Goal: Ask a question: Seek information or help from site administrators or community

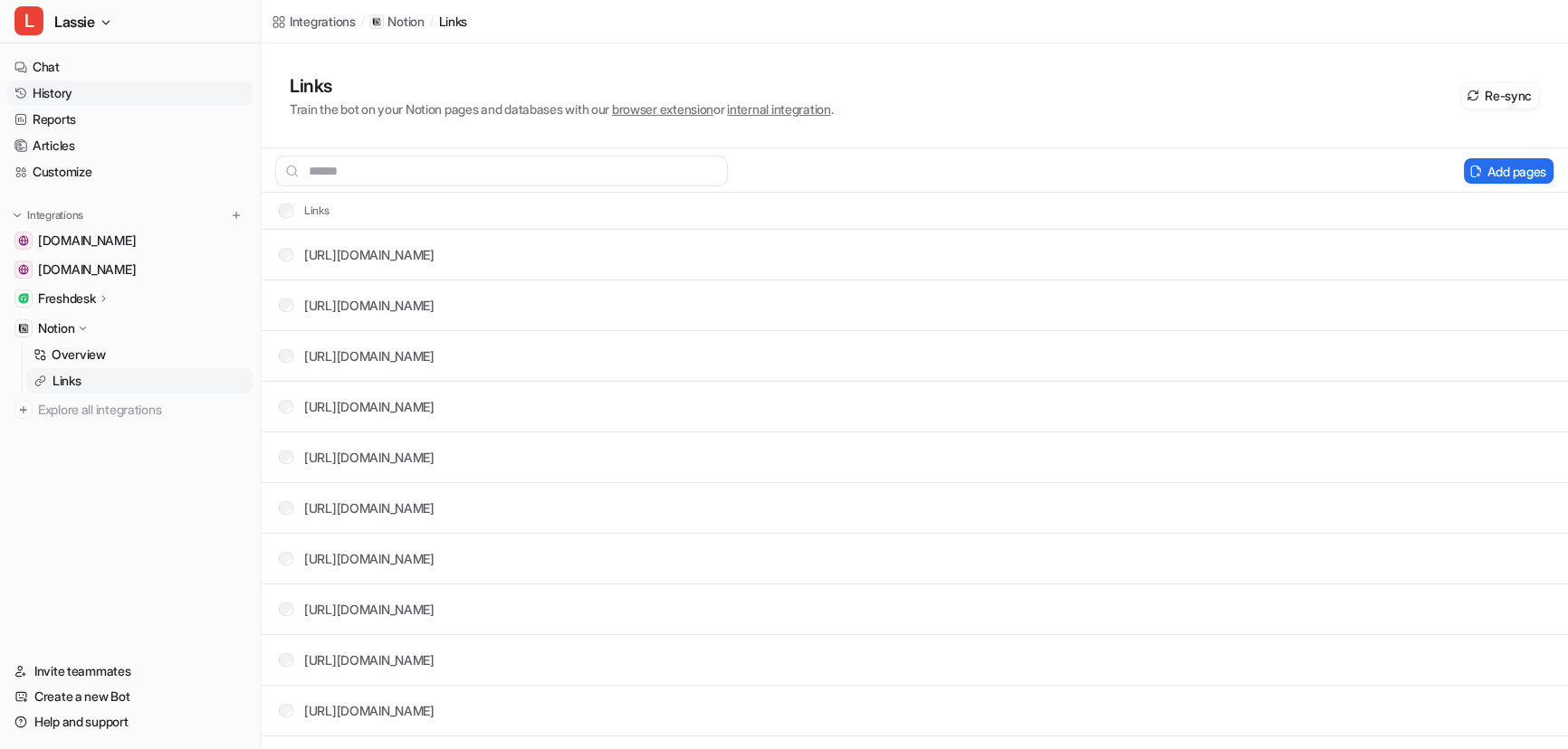
click at [70, 90] on link "History" at bounding box center [130, 93] width 245 height 25
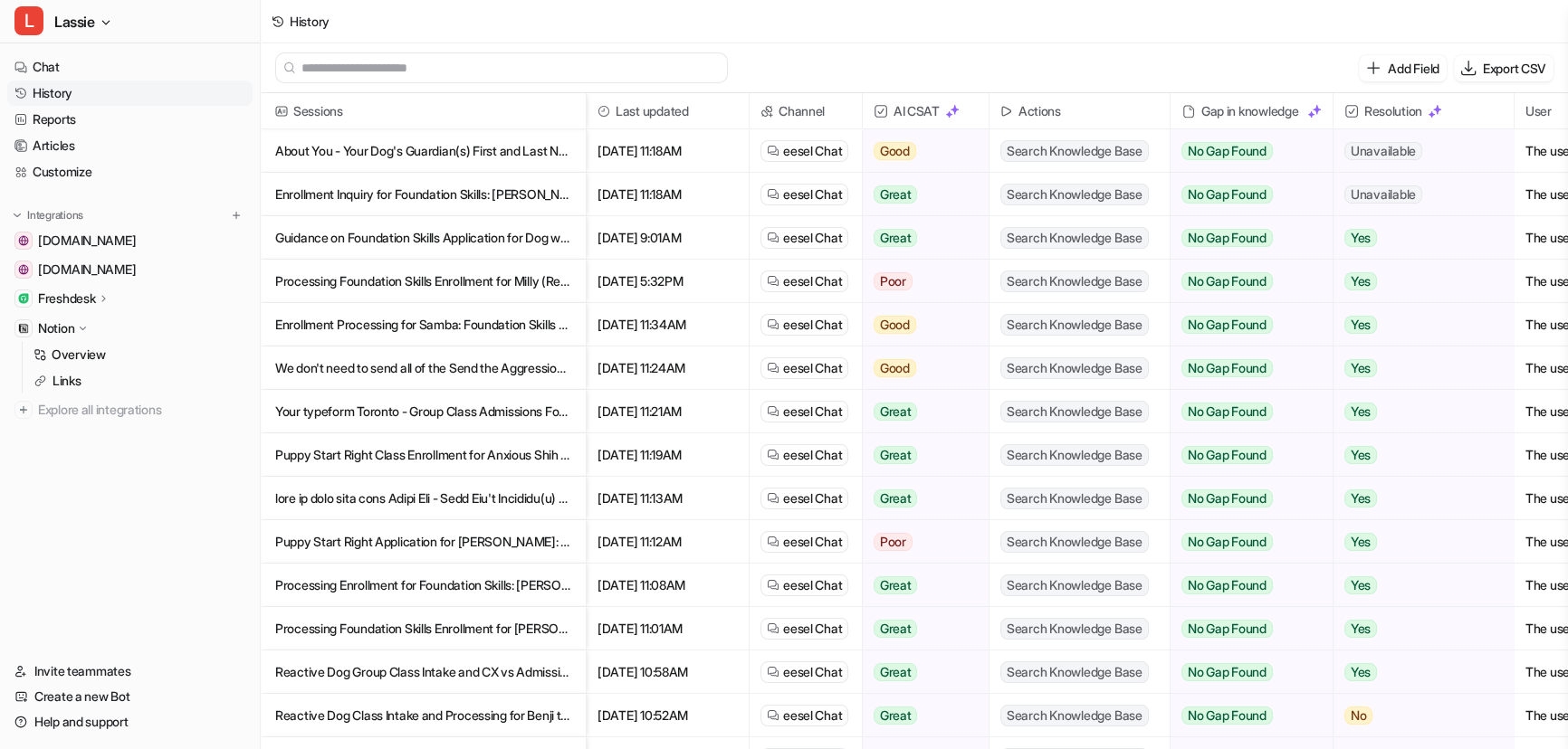
click at [1092, 56] on div "Add Field Export CSV" at bounding box center [914, 68] width 1307 height 50
click at [376, 140] on p "About You - Your Dog's Guardian(s) First and Last Name of Primary Guardian: F" at bounding box center [423, 151] width 296 height 43
click at [389, 151] on p "About You - Your Dog's Guardian(s) First and Last Name of Primary Guardian: F" at bounding box center [423, 151] width 296 height 43
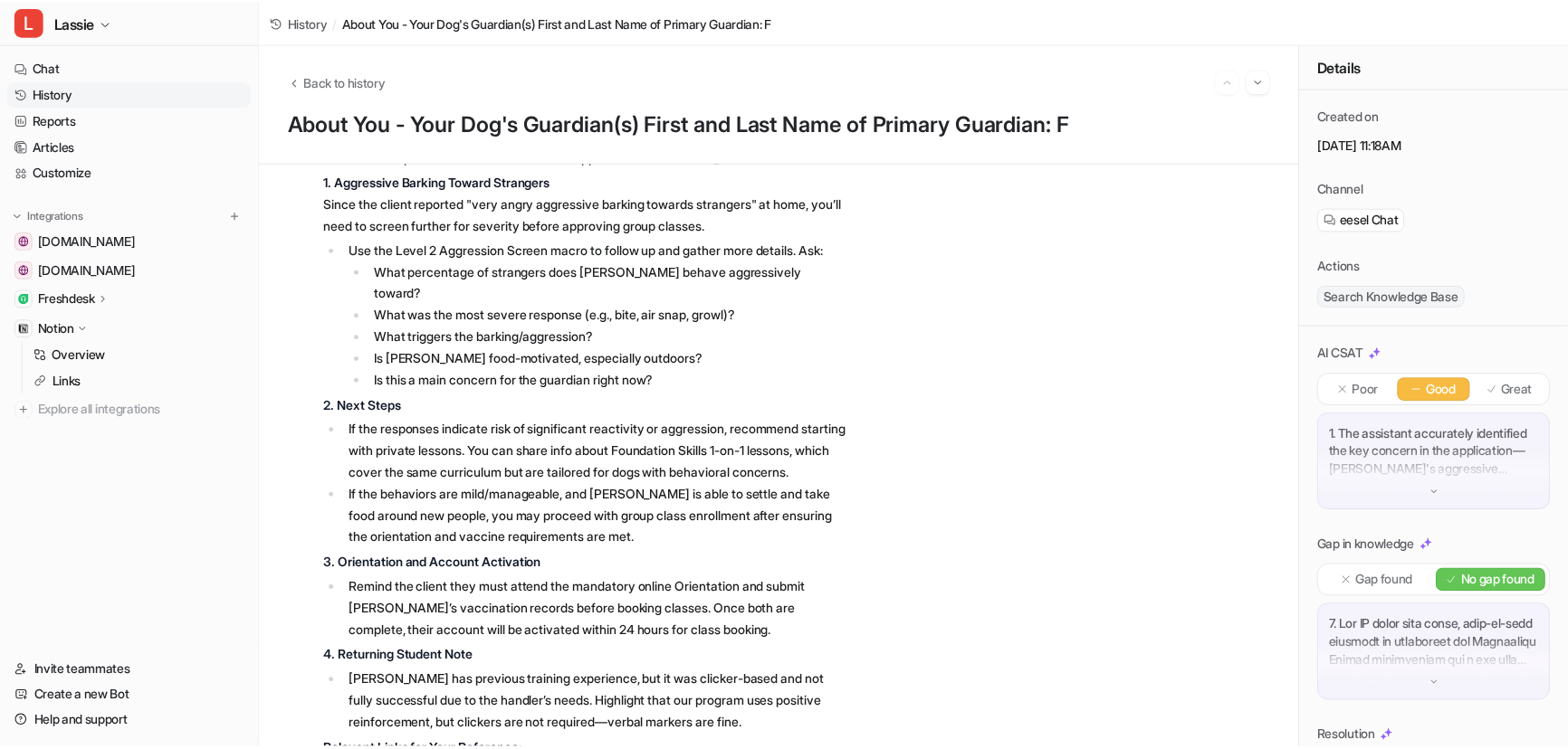
scroll to position [658, 0]
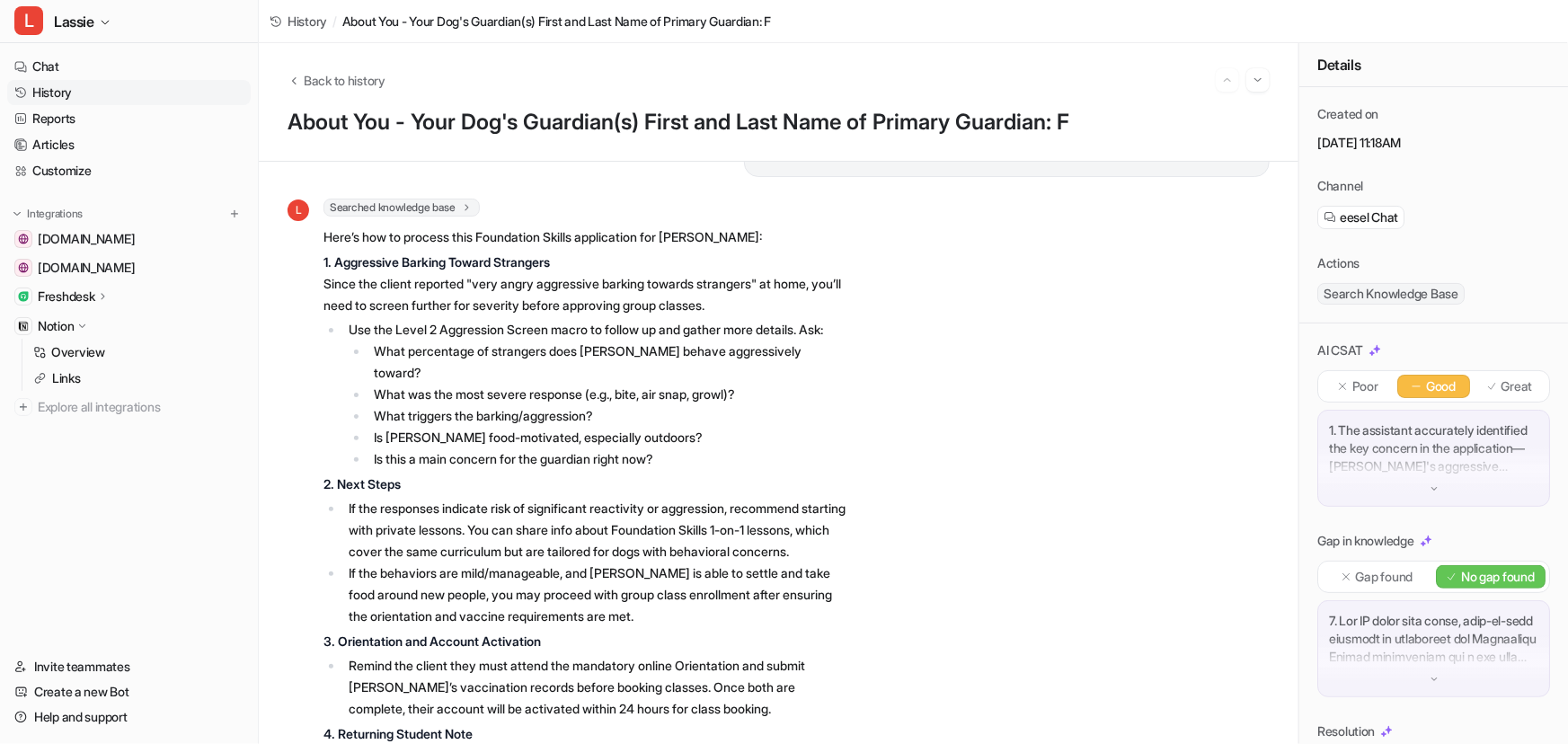
click at [50, 89] on link "History" at bounding box center [129, 93] width 244 height 25
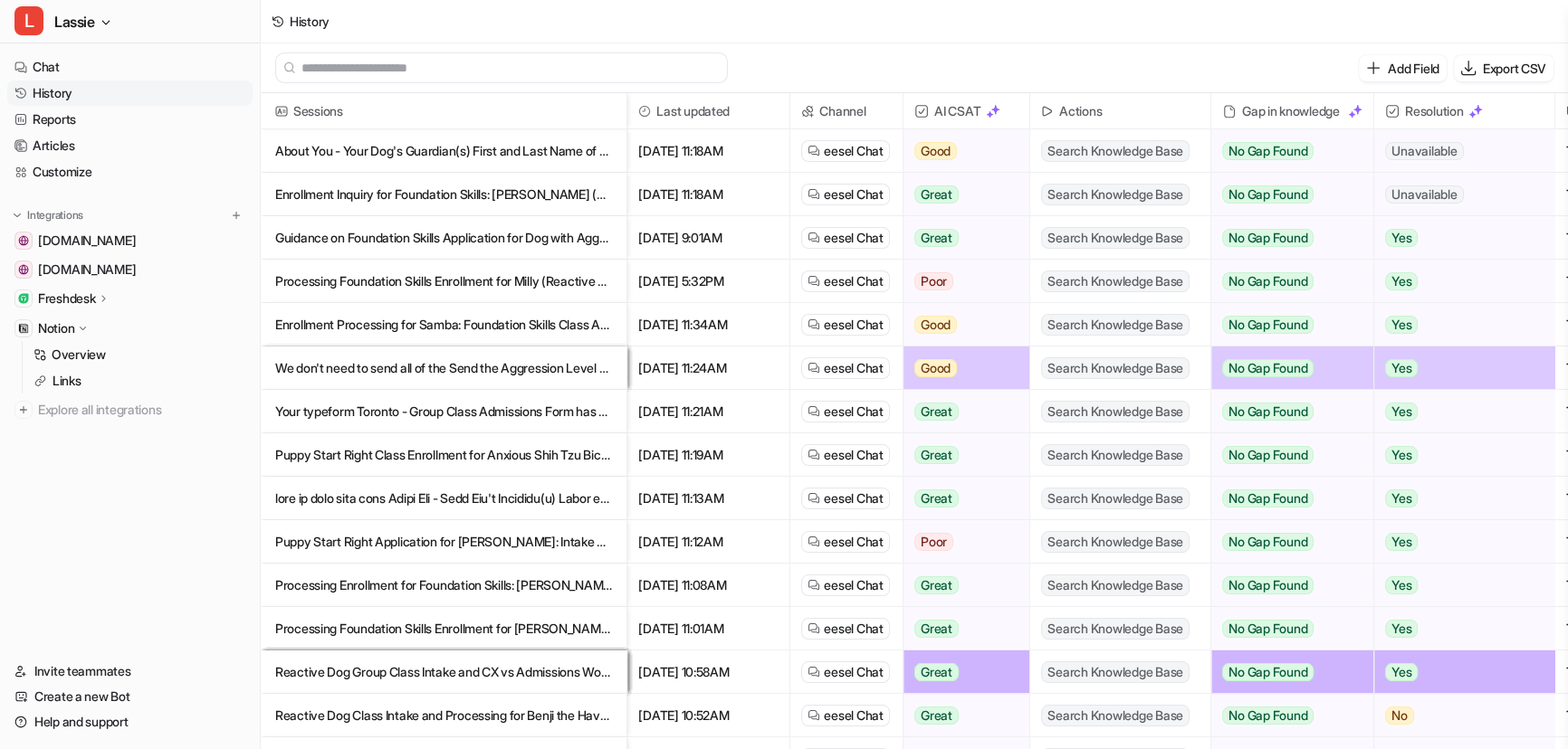
click at [497, 195] on p "Enrollment Inquiry for Foundation Skills: [PERSON_NAME] (Bernese Mountain Dog/P…" at bounding box center [443, 194] width 337 height 43
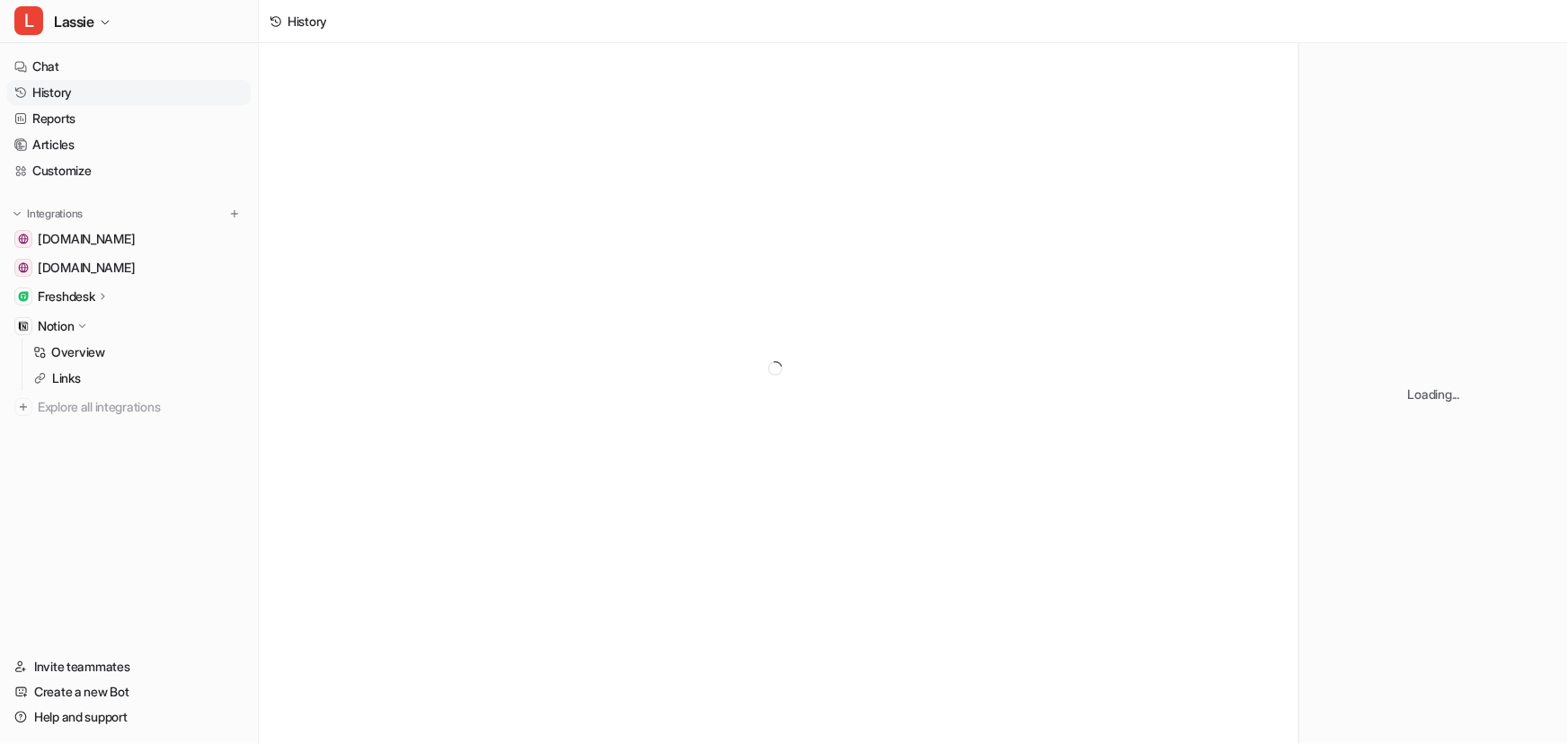
click at [494, 194] on div at bounding box center [778, 368] width 1040 height 650
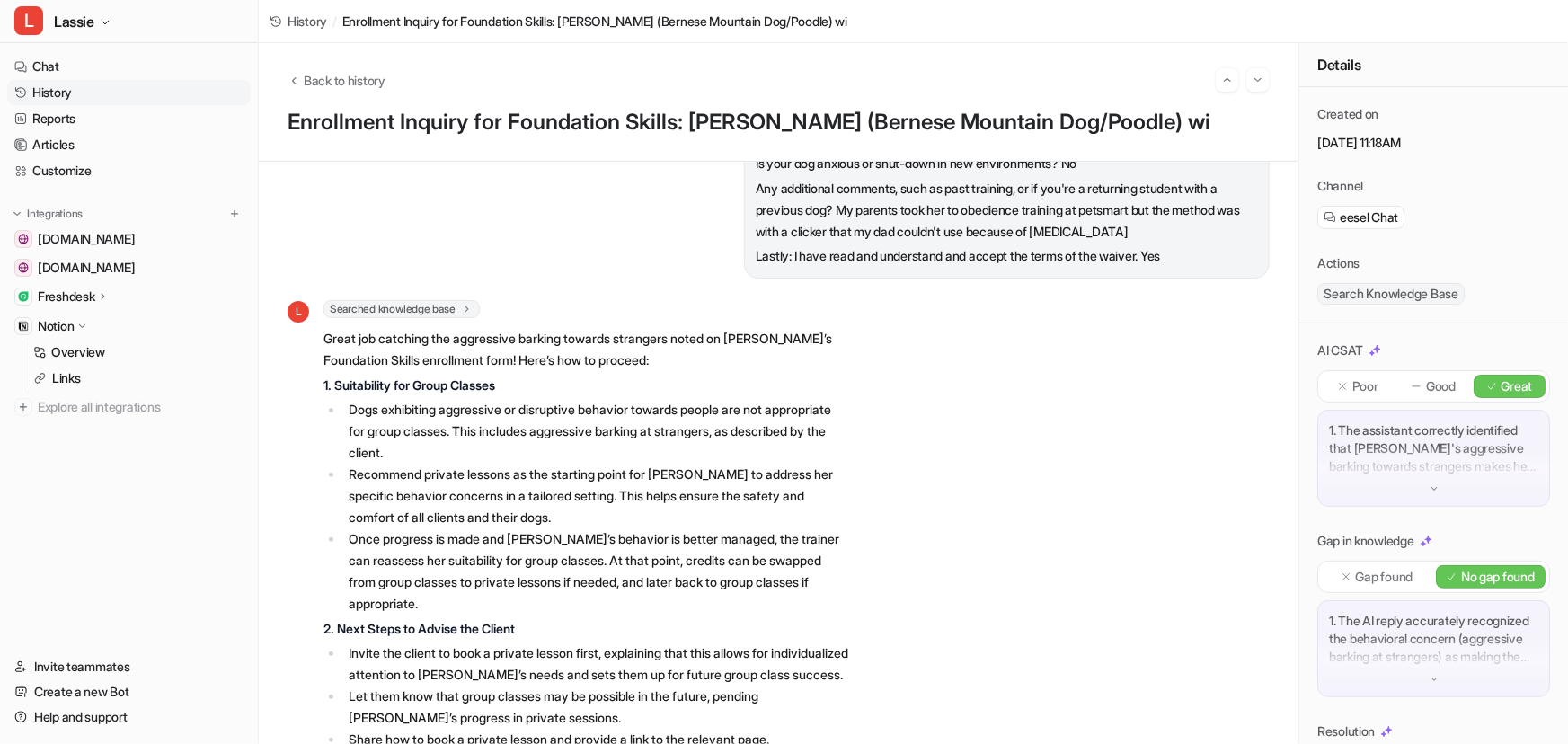
scroll to position [735, 0]
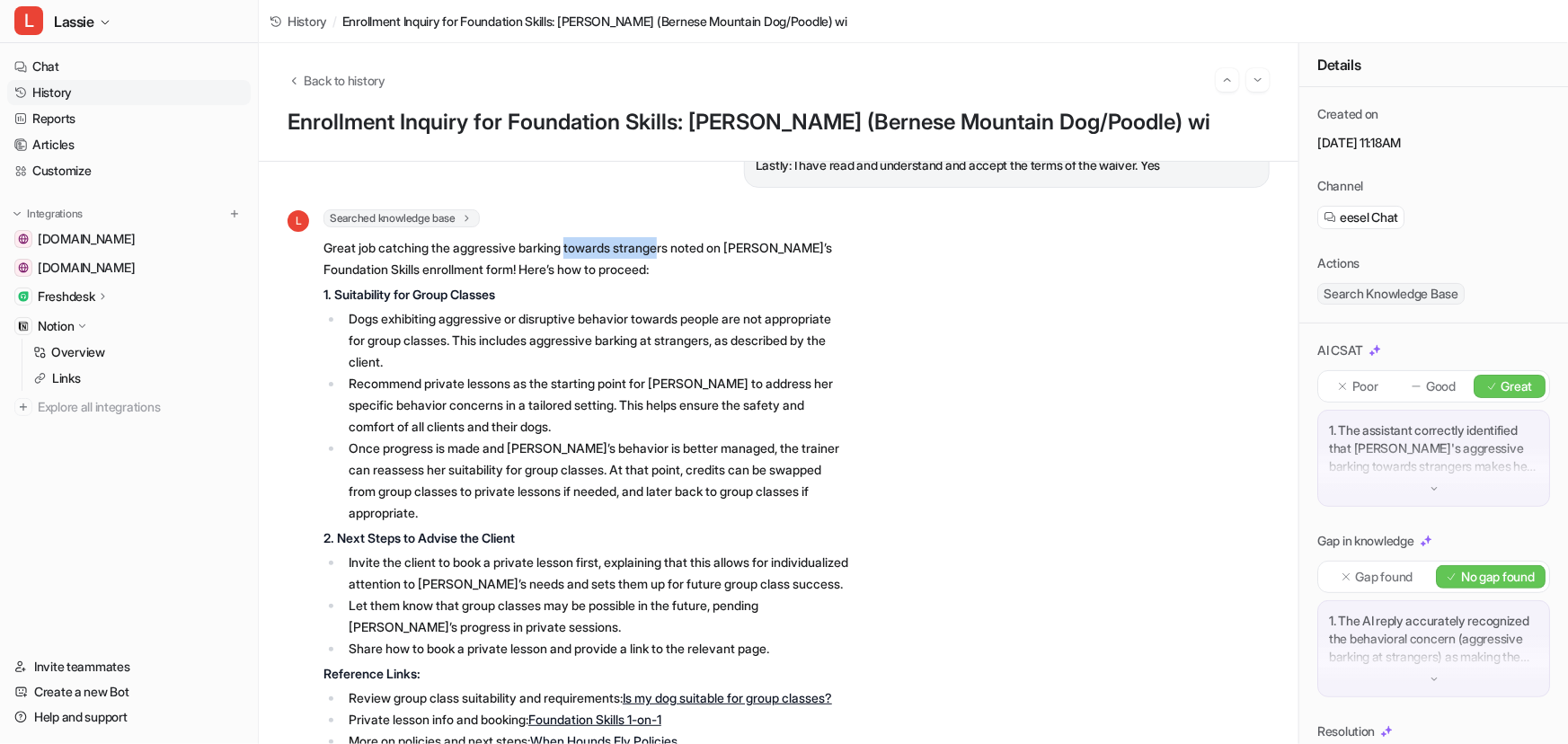
drag, startPoint x: 654, startPoint y: 272, endPoint x: 674, endPoint y: 274, distance: 20.1
click at [674, 274] on p "Great job catching the aggressive barking towards strangers noted on Holly’s Fo…" at bounding box center [586, 258] width 526 height 43
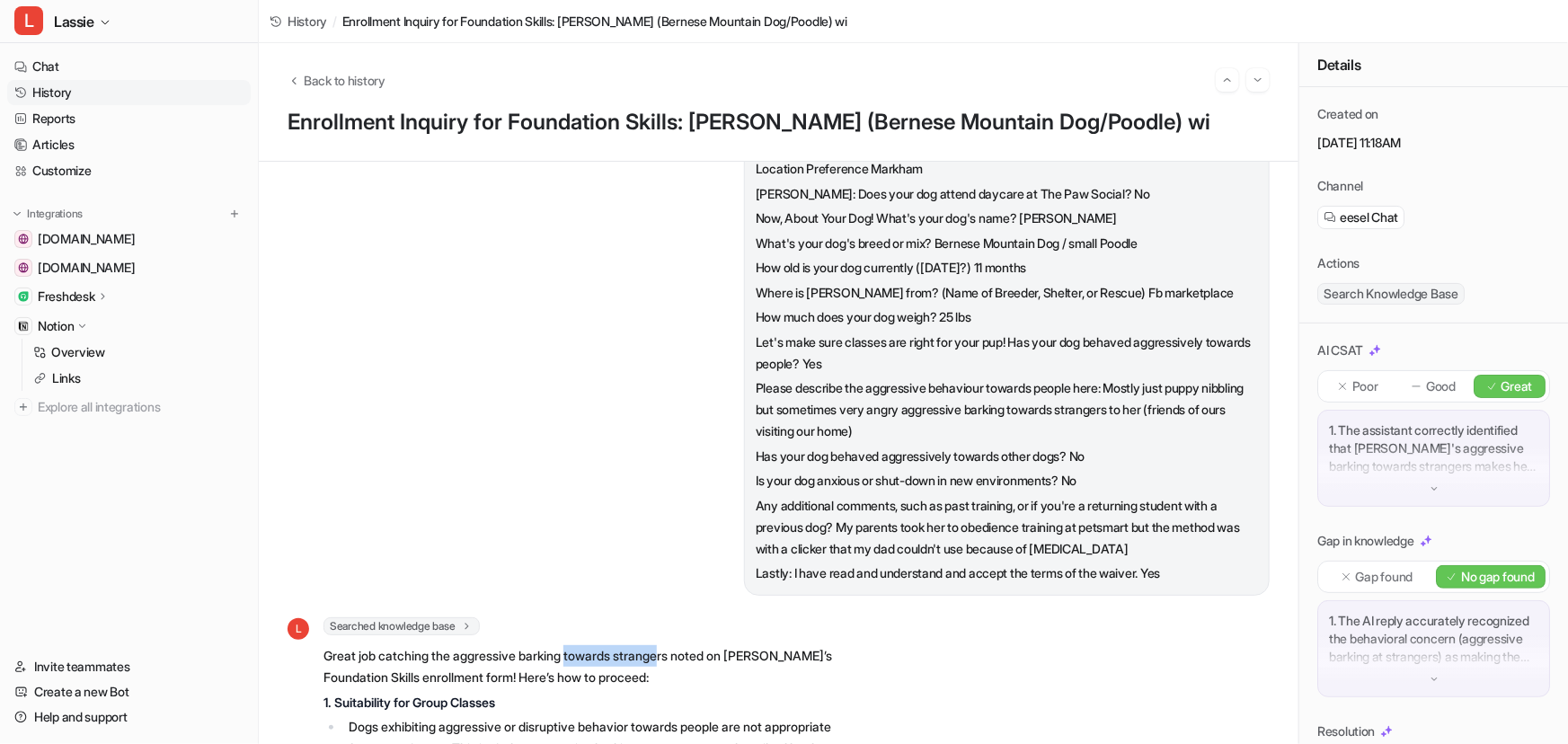
scroll to position [327, 0]
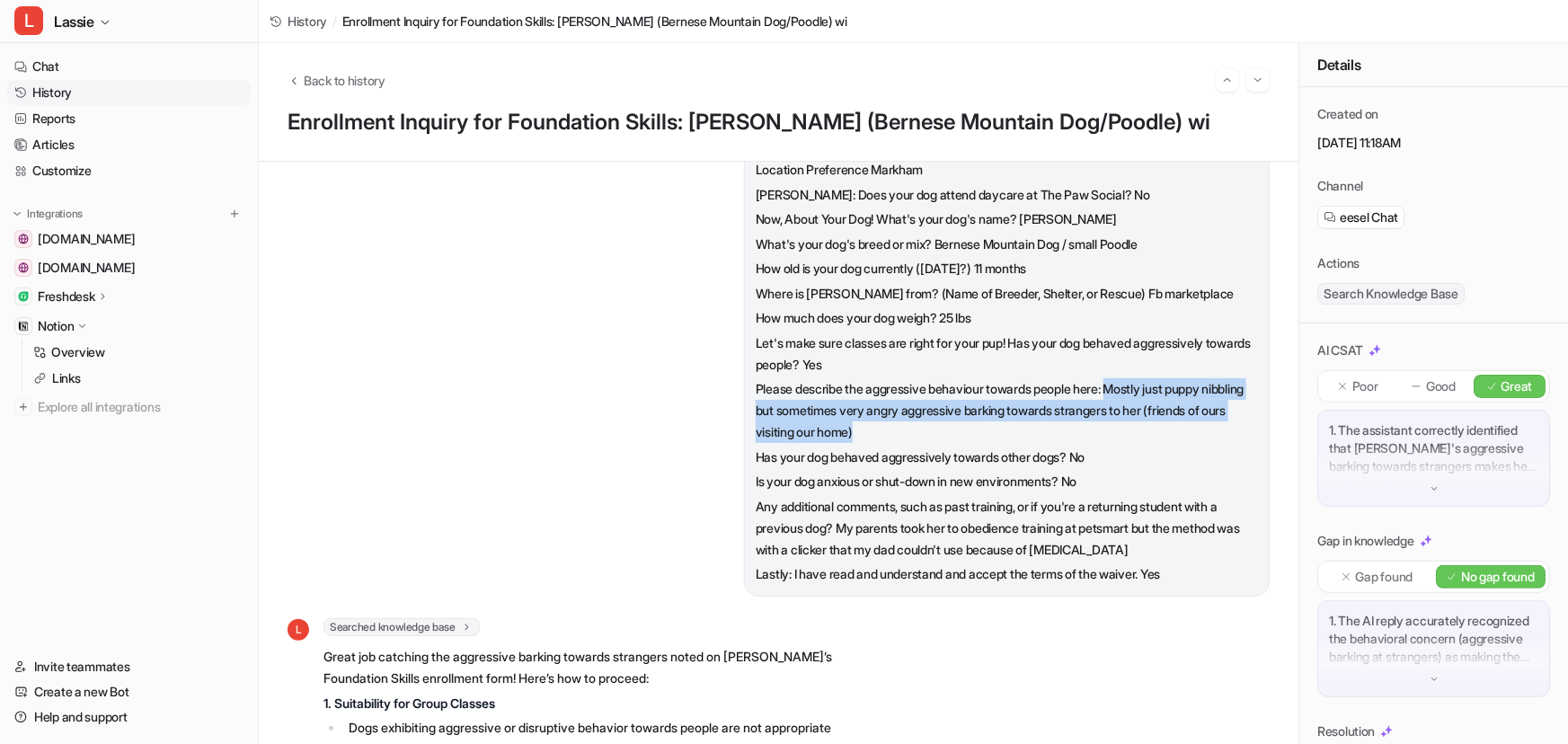
drag, startPoint x: 1112, startPoint y: 406, endPoint x: 1124, endPoint y: 449, distance: 44.6
click at [1124, 443] on p "Please describe the aggressive behaviour towards people here: Mostly just puppy…" at bounding box center [1007, 411] width 502 height 65
click at [950, 443] on p "Please describe the aggressive behaviour towards people here: Mostly just puppy…" at bounding box center [1007, 411] width 502 height 65
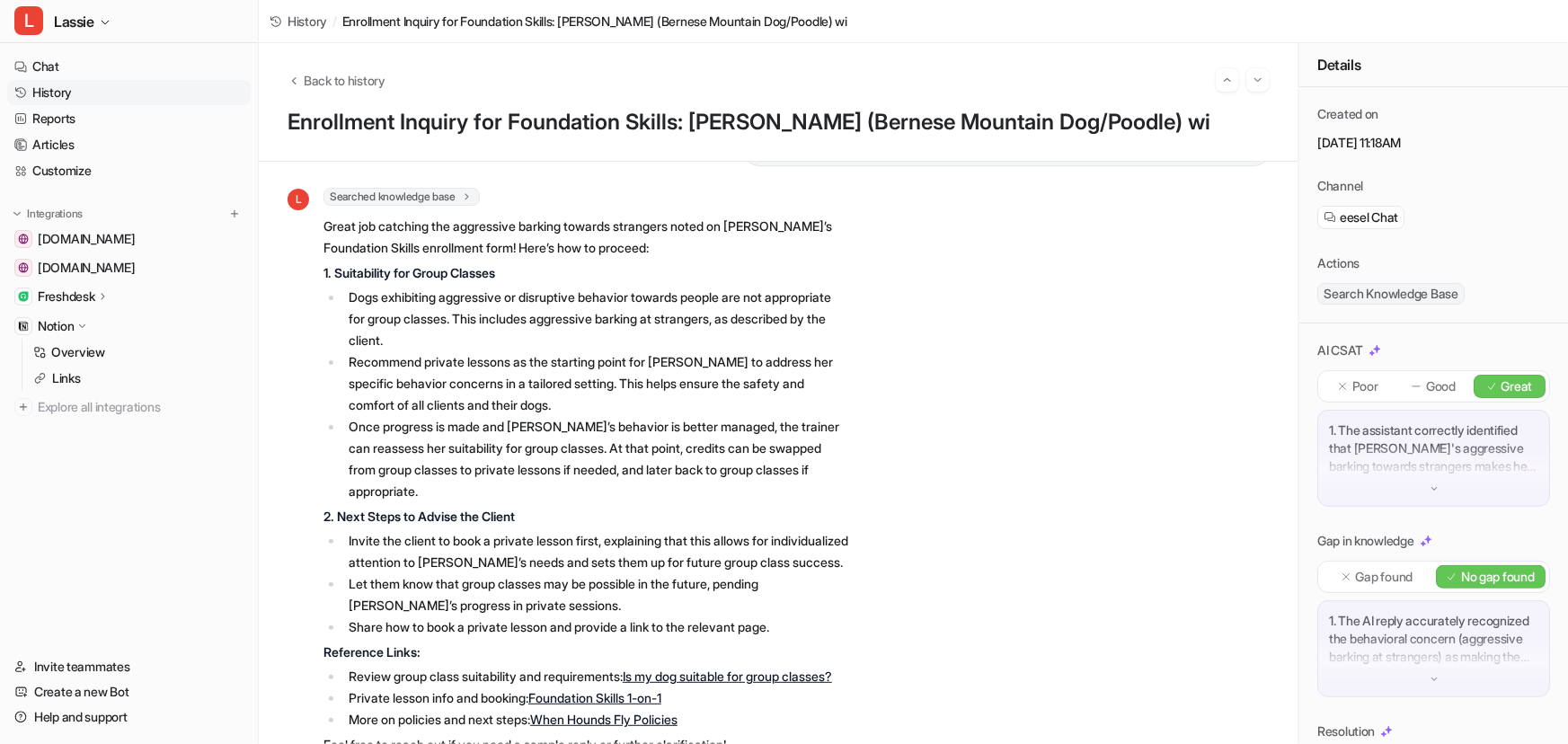
scroll to position [728, 0]
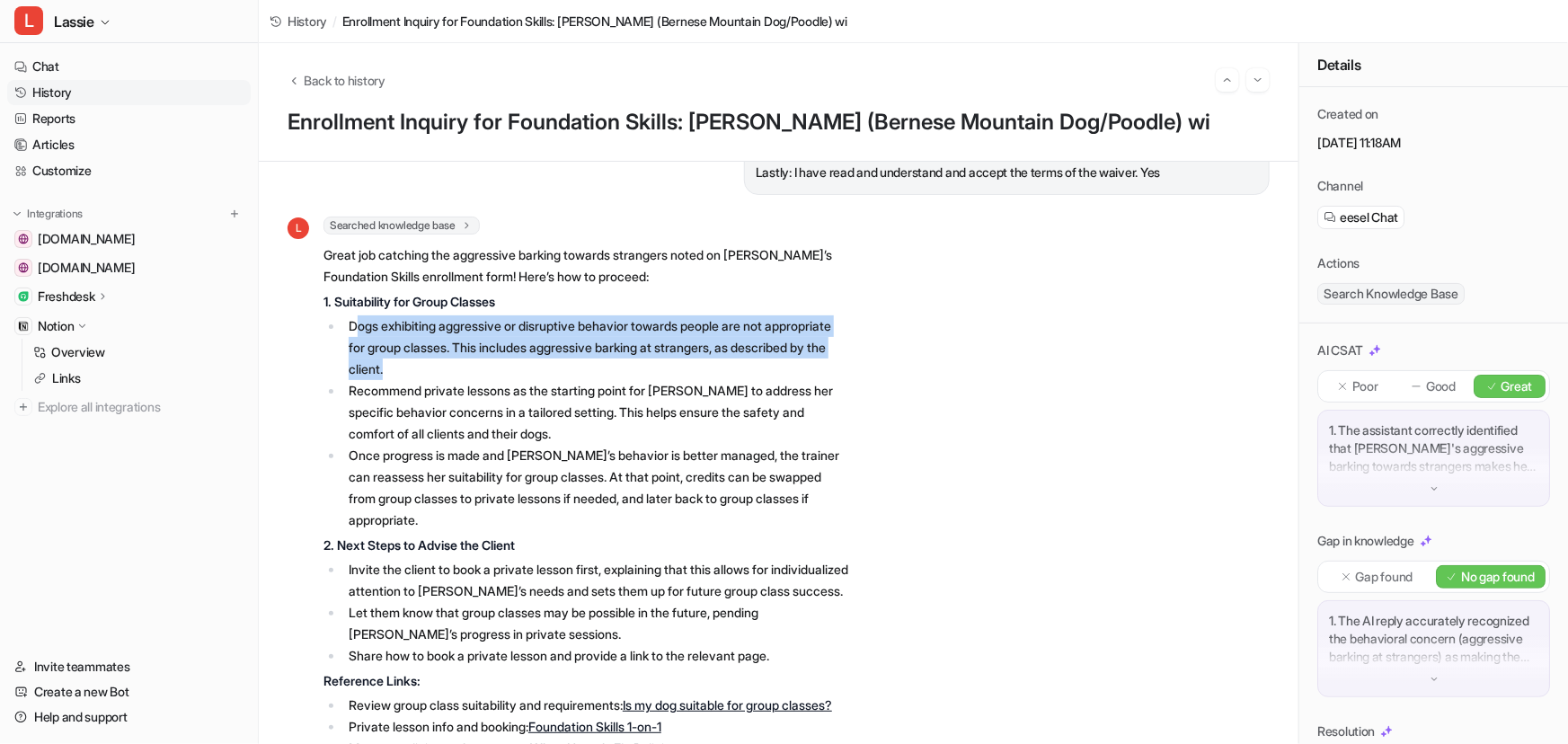
drag, startPoint x: 510, startPoint y: 391, endPoint x: 359, endPoint y: 350, distance: 156.5
click at [359, 350] on li "Dogs exhibiting aggressive or disruptive behavior towards people are not approp…" at bounding box center [597, 348] width 506 height 65
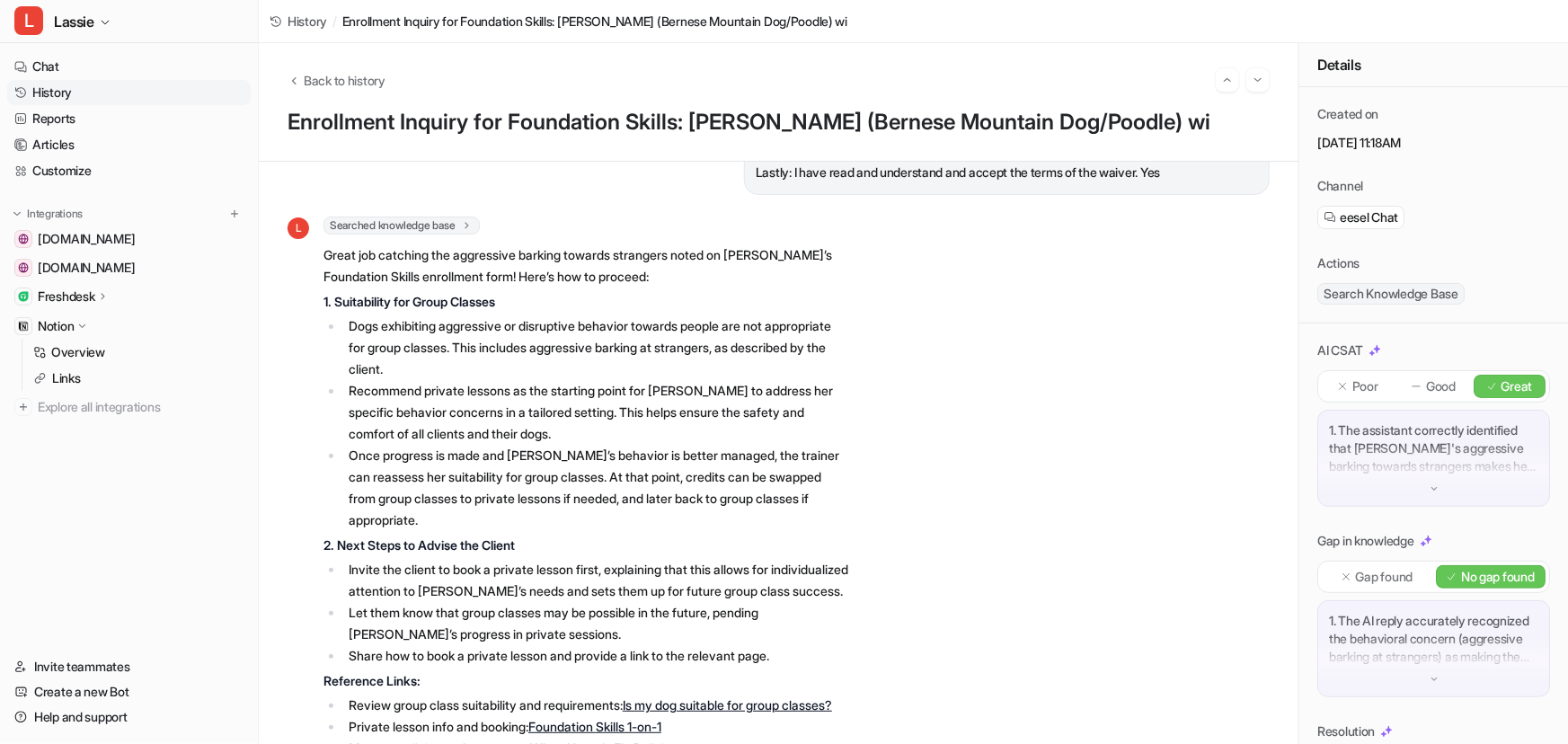
click at [603, 467] on li "Once progress is made and Holly’s behavior is better managed, the trainer can r…" at bounding box center [597, 488] width 506 height 86
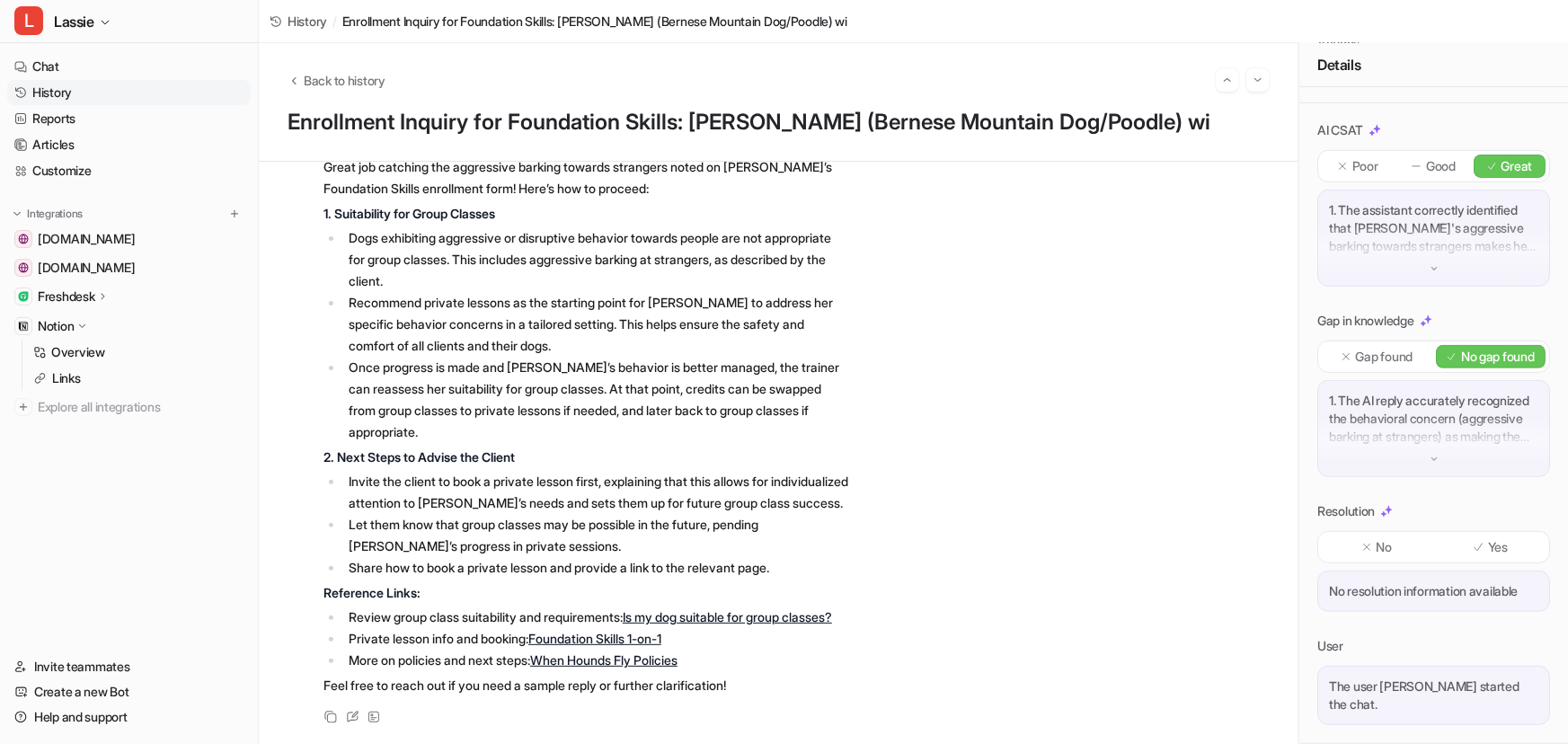
scroll to position [252, 0]
click at [1437, 449] on div "1. The AI reply accurately recognized the behavioral concern (aggressive barkin…" at bounding box center [1434, 429] width 233 height 97
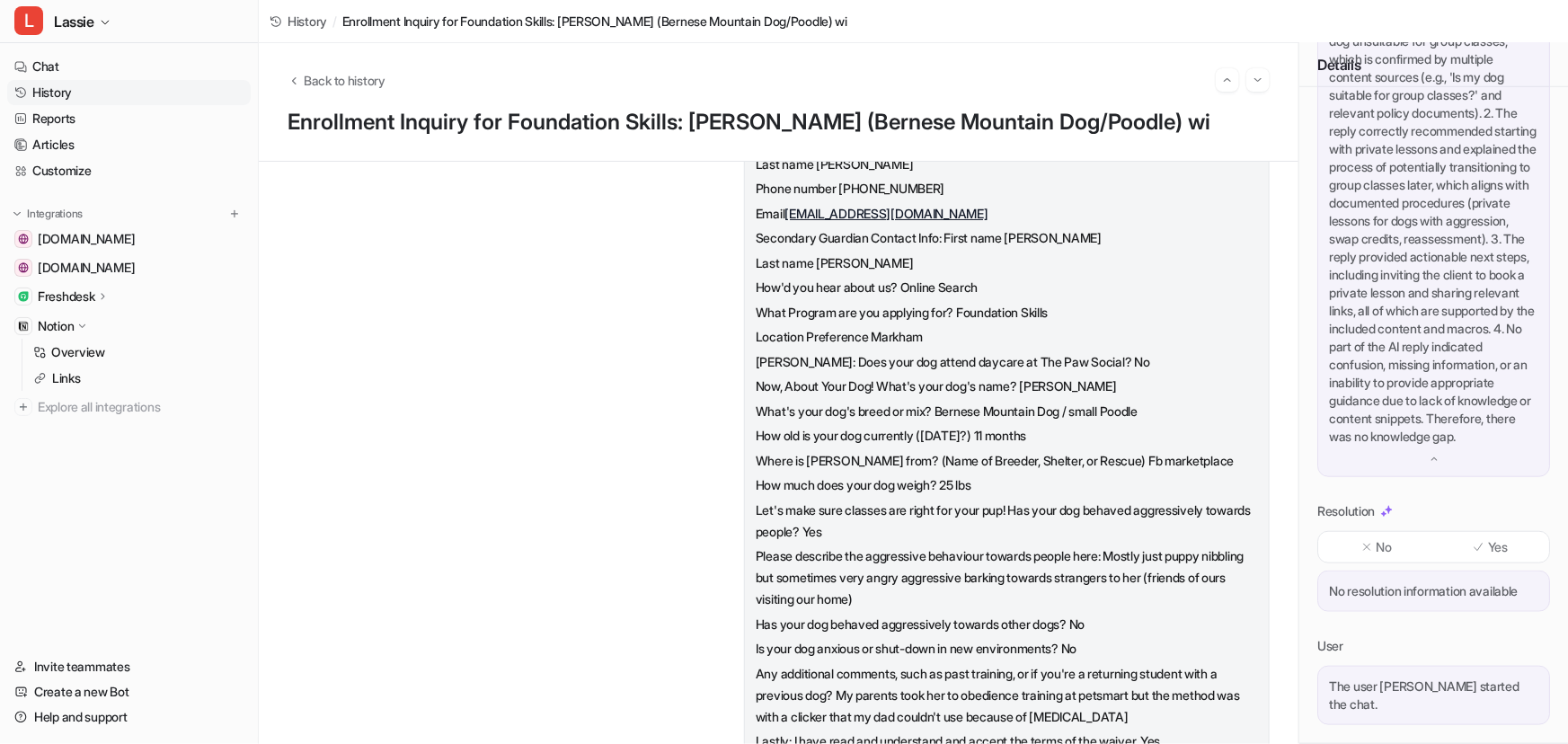
scroll to position [0, 0]
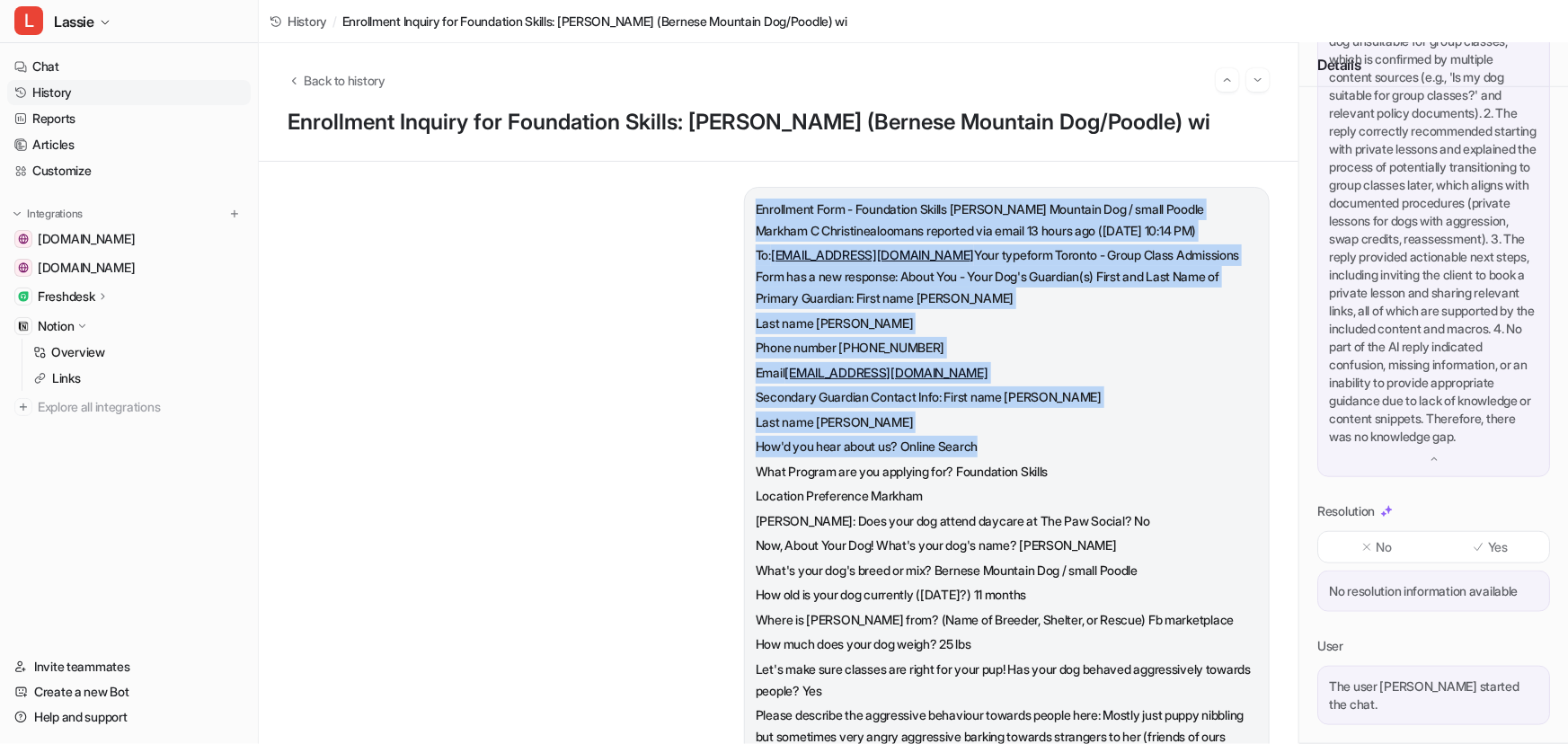
drag, startPoint x: 745, startPoint y: 206, endPoint x: 994, endPoint y: 478, distance: 368.8
click at [980, 463] on span "Enrollment Form - Foundation Skills Holly Bernese Mountain Dog / small Poodle M…" at bounding box center [1007, 555] width 502 height 713
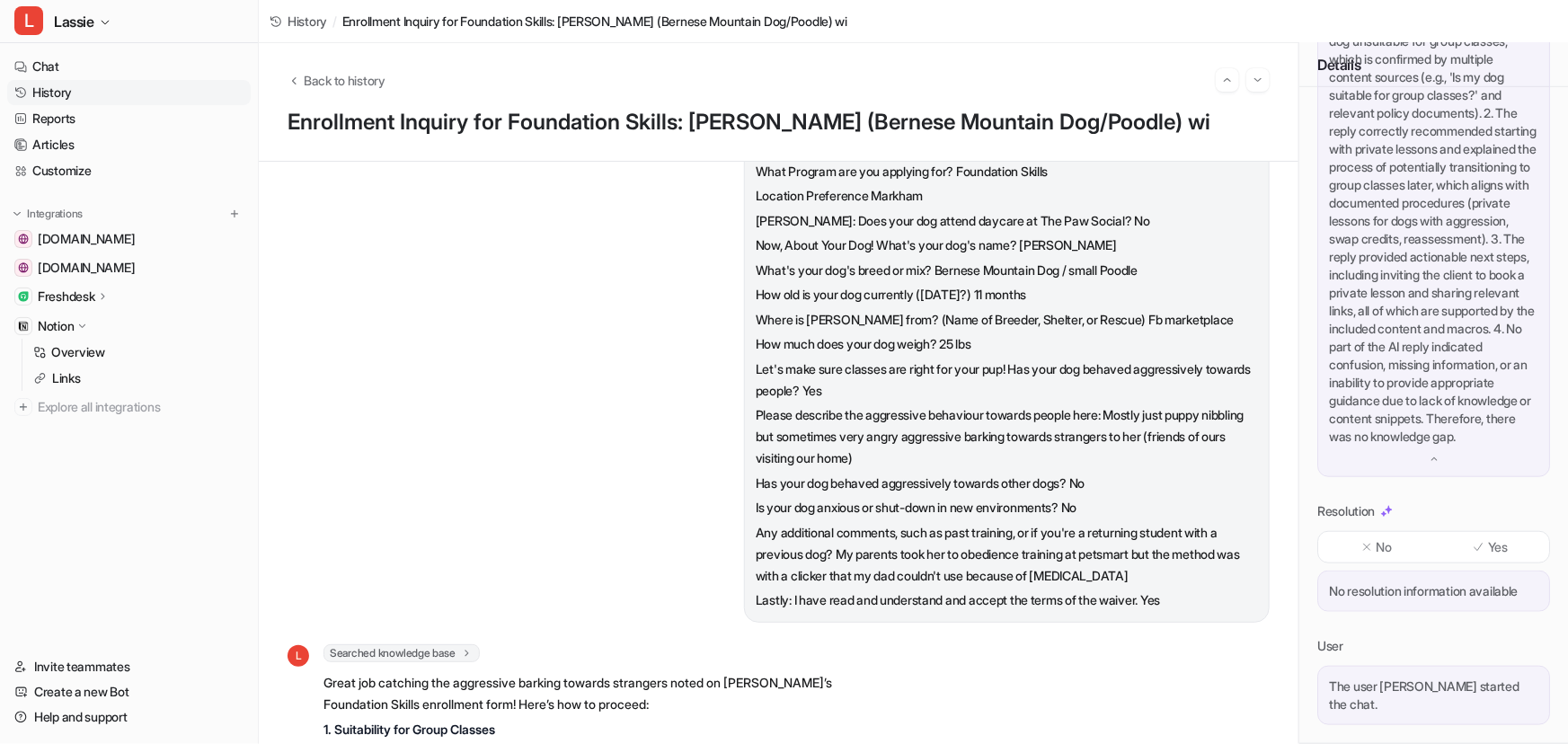
scroll to position [408, 0]
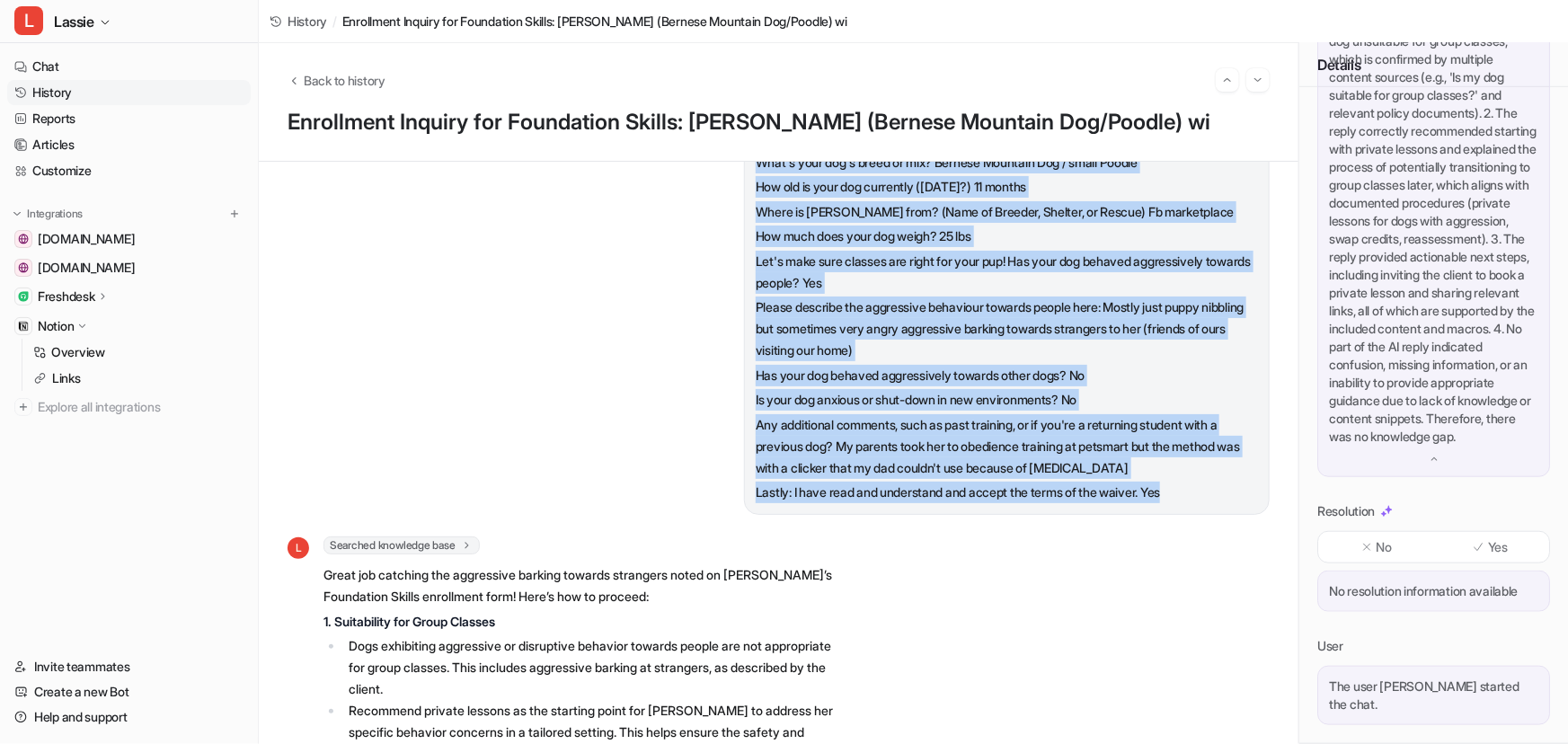
click at [1189, 503] on p "Lastly: I have read and understand and accept the terms of the waiver. Yes" at bounding box center [1007, 493] width 502 height 22
copy span "Enrollment Form - Foundation Skills Holly Bernese Mountain Dog / small Poodle M…"
click at [882, 361] on p "Please describe the aggressive behaviour towards people here: Mostly just puppy…" at bounding box center [1007, 329] width 502 height 65
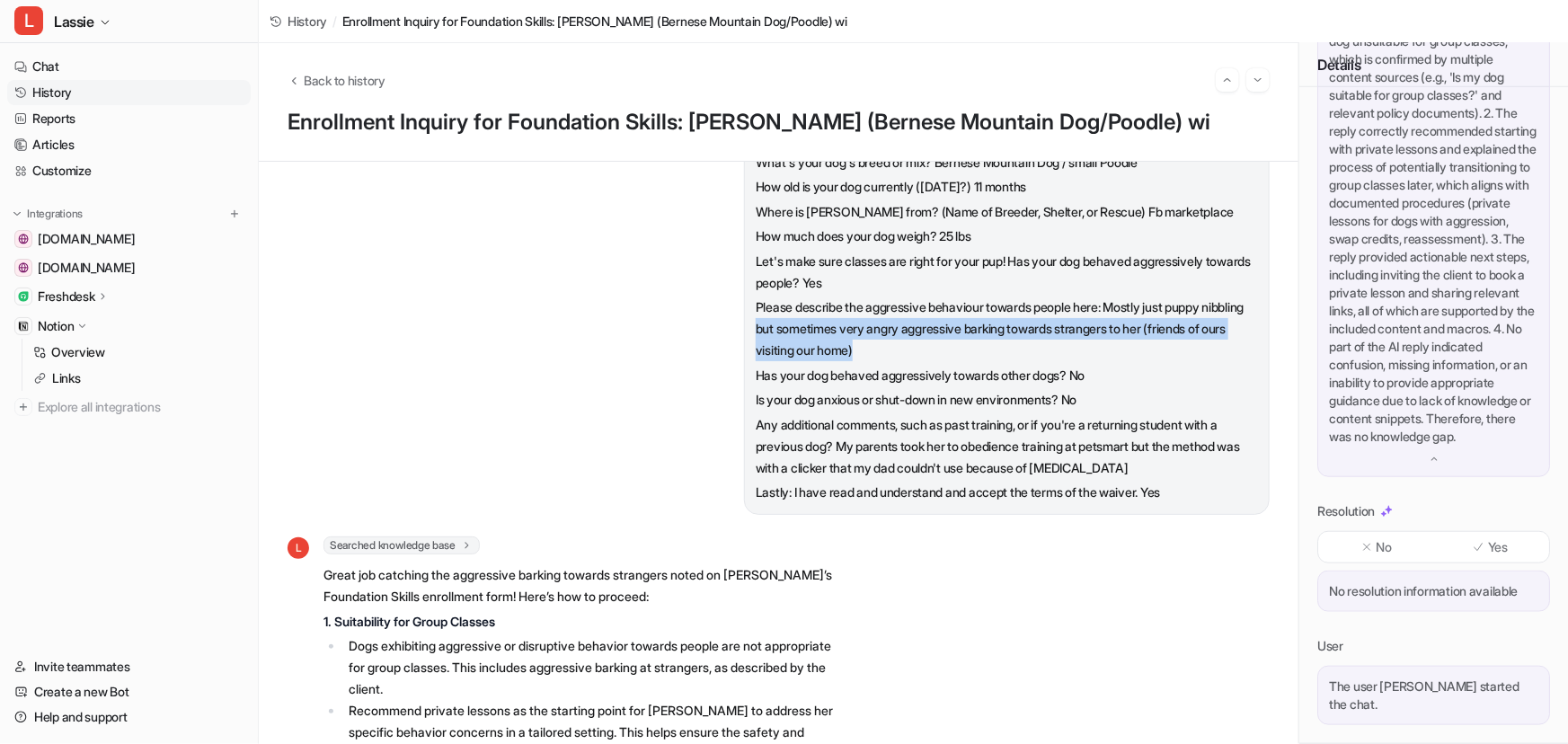
drag, startPoint x: 948, startPoint y: 377, endPoint x: 790, endPoint y: 347, distance: 160.8
click at [790, 347] on p "Please describe the aggressive behaviour towards people here: Mostly just puppy…" at bounding box center [1007, 329] width 502 height 65
click at [40, 63] on link "Chat" at bounding box center [129, 66] width 244 height 25
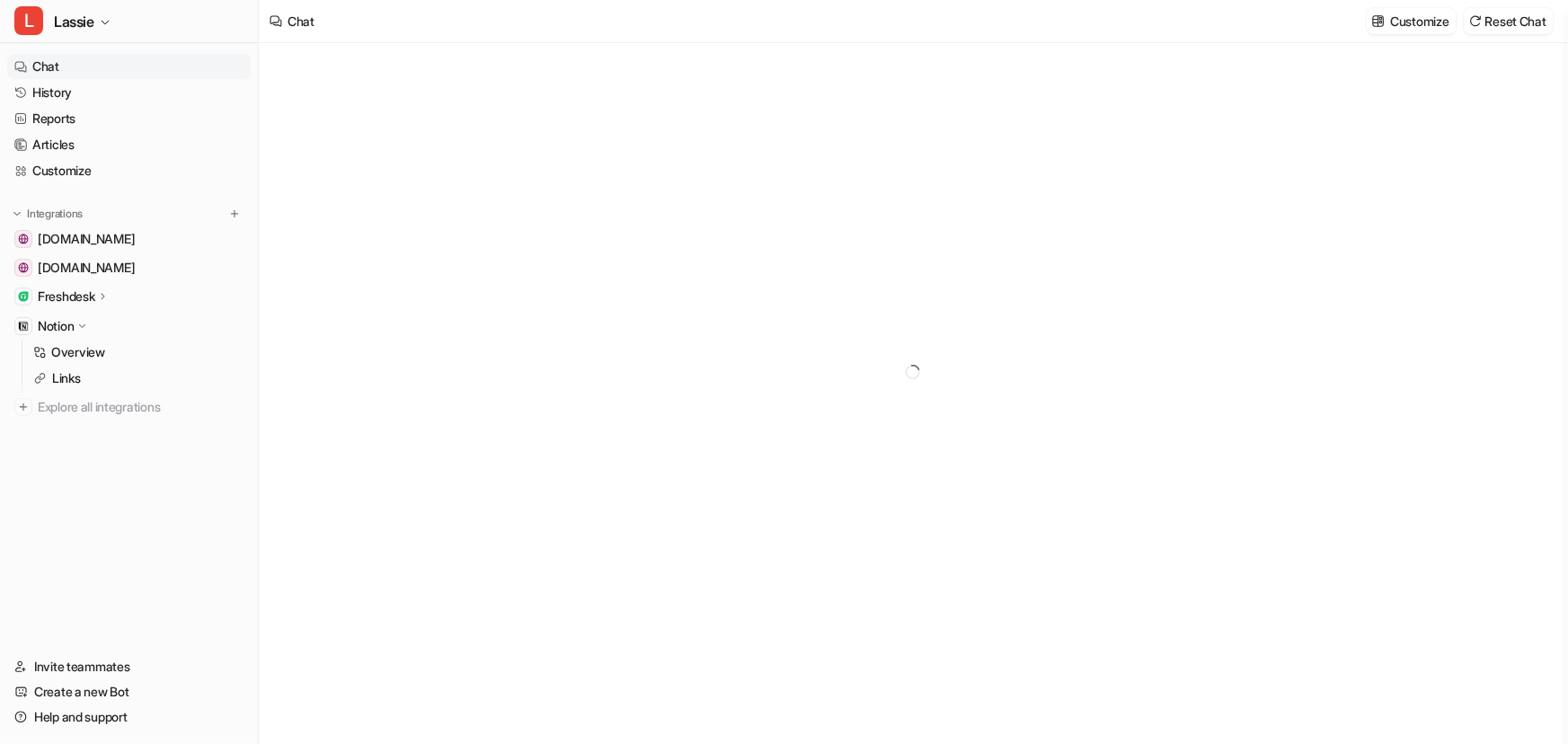
type textarea "**********"
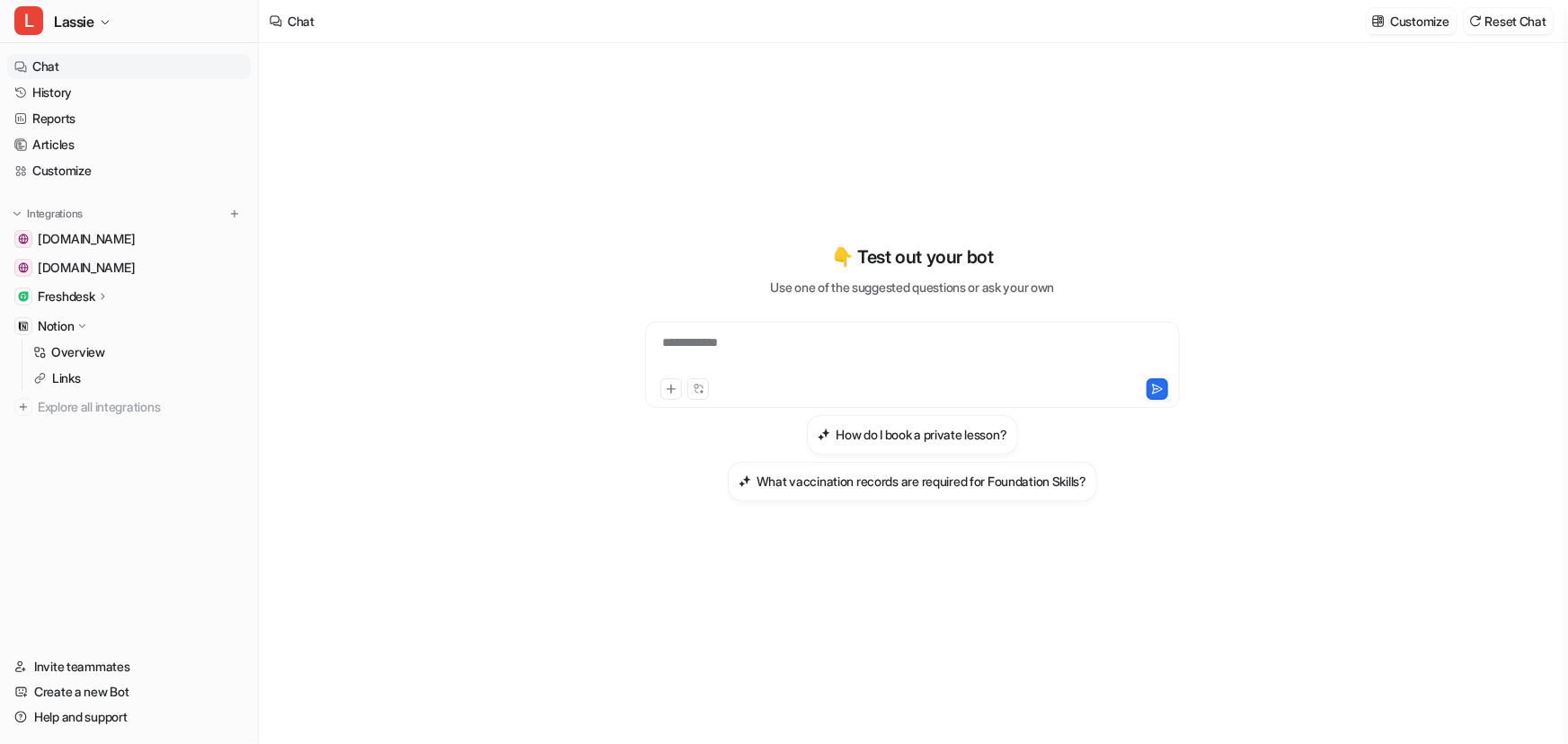
click at [757, 339] on div "**********" at bounding box center [913, 353] width 526 height 41
paste div
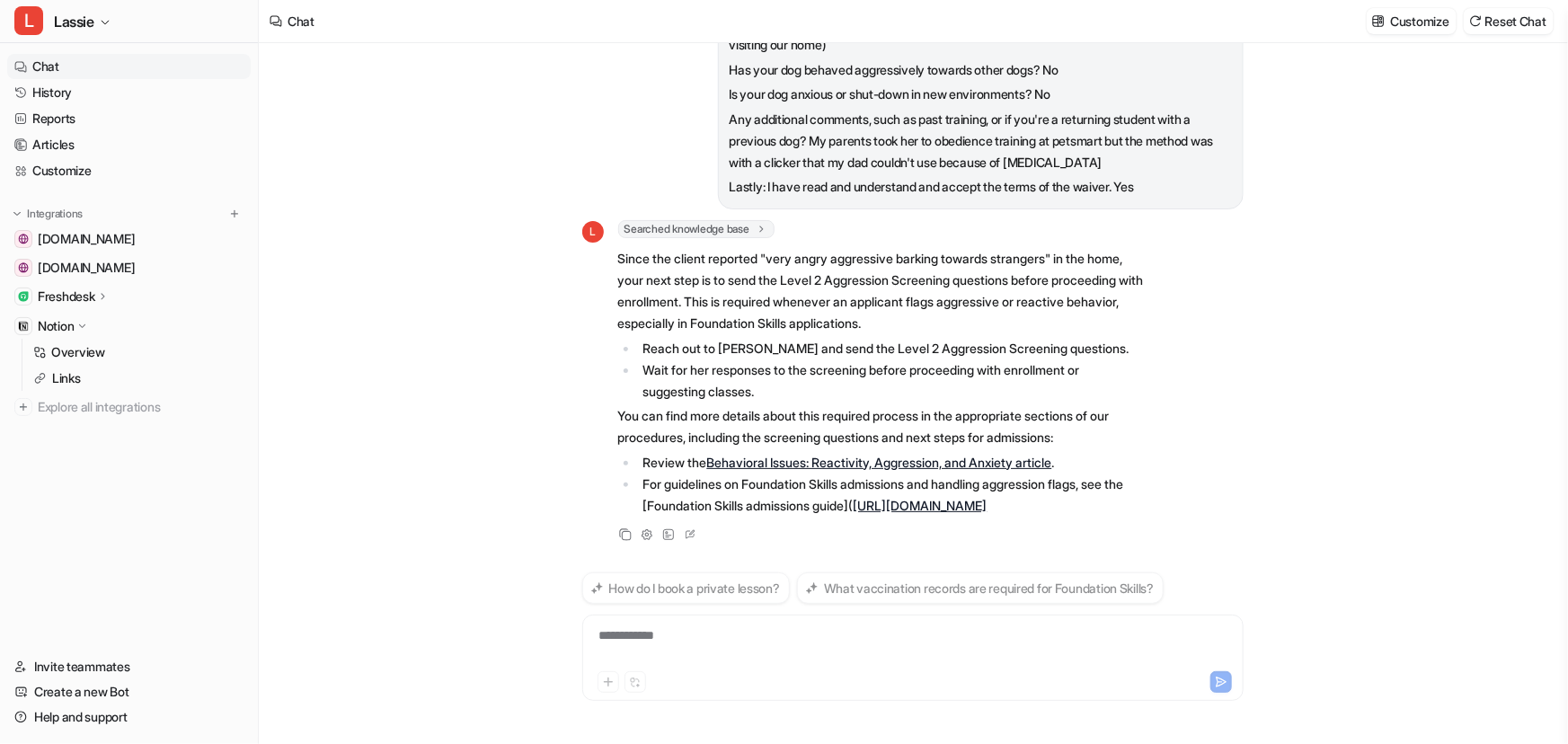
scroll to position [639, 0]
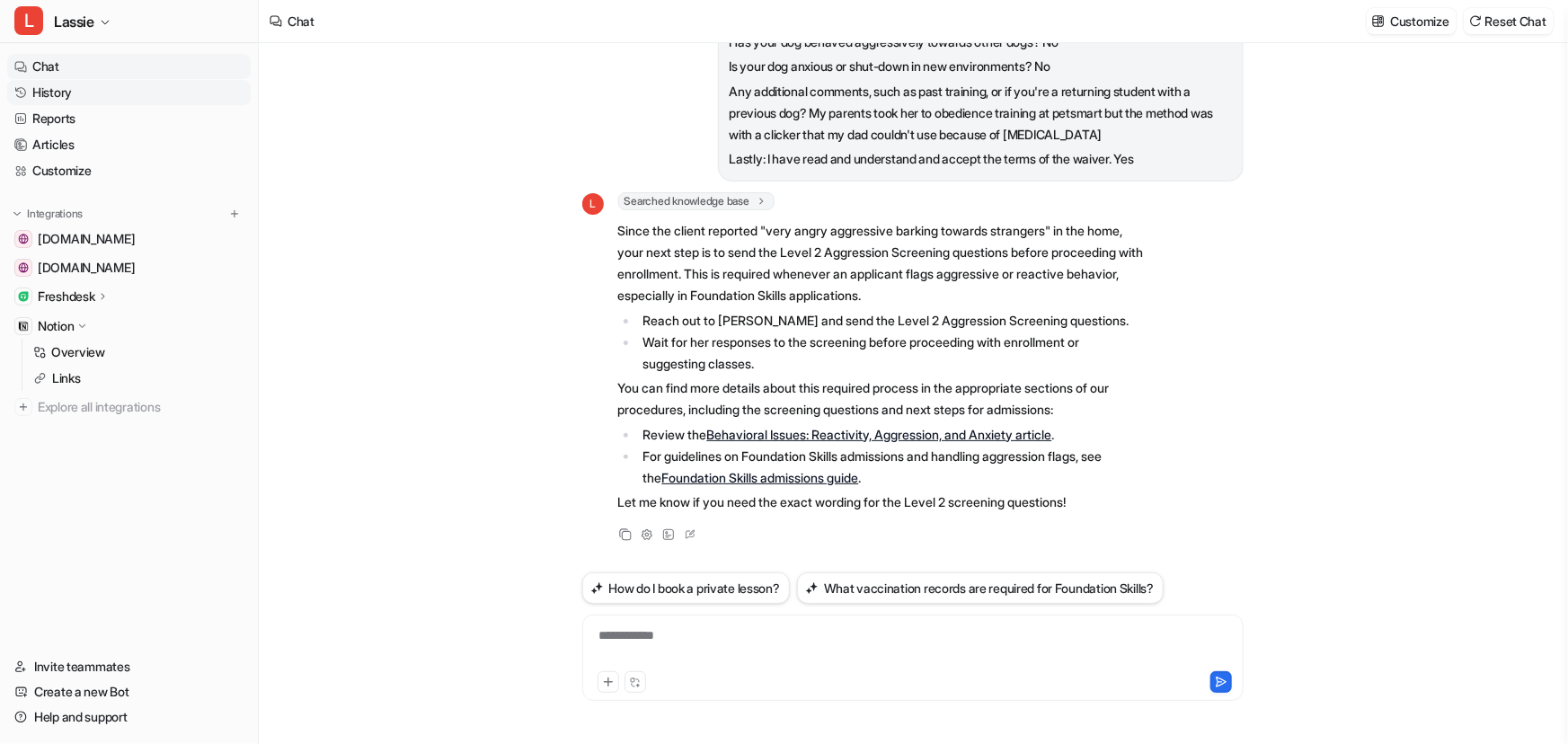
click at [69, 90] on link "History" at bounding box center [129, 93] width 244 height 25
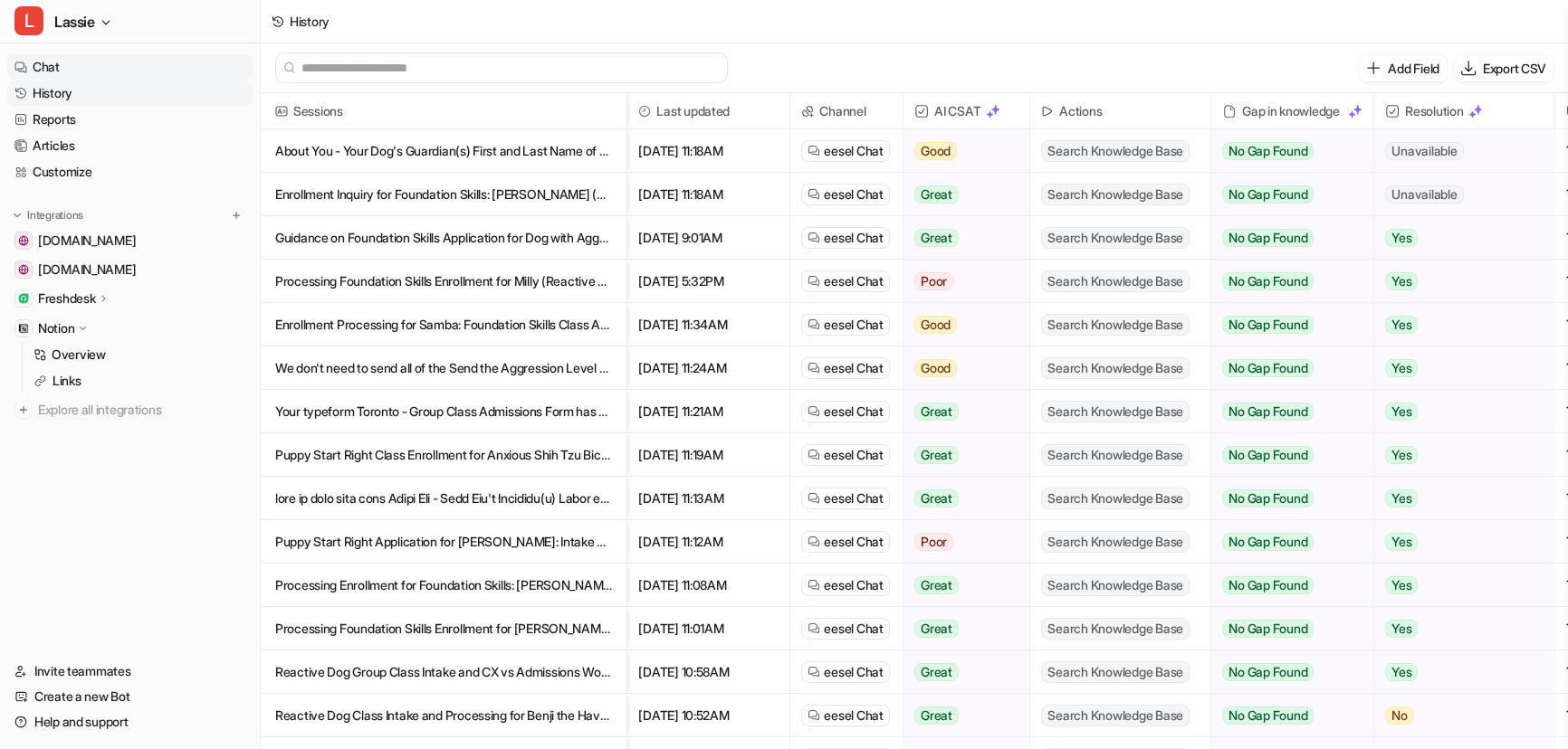
click at [54, 67] on link "Chat" at bounding box center [130, 66] width 245 height 25
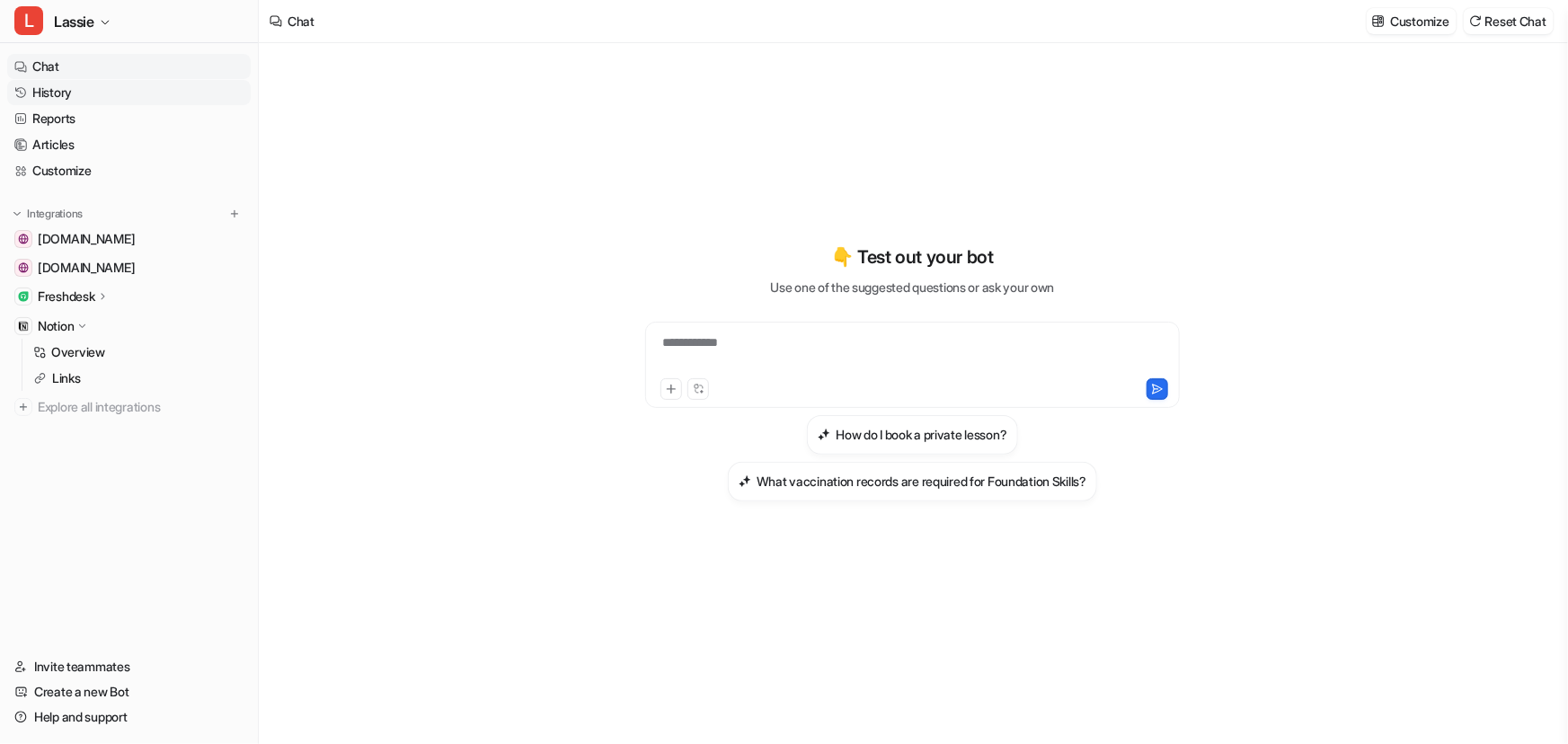
click at [64, 90] on link "History" at bounding box center [129, 93] width 244 height 25
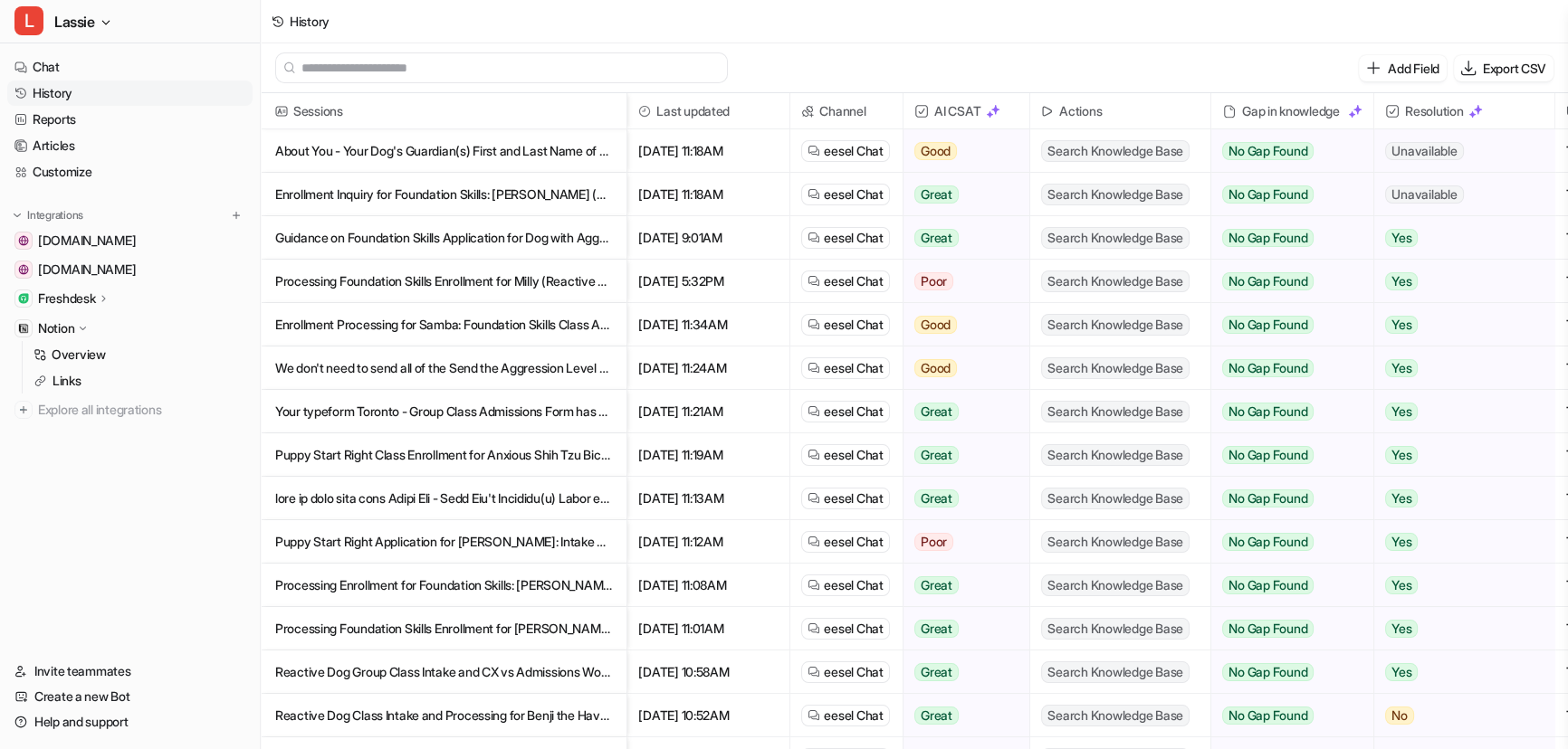
click at [460, 143] on p "About You - Your Dog's Guardian(s) First and Last Name of Primary Guardian: F" at bounding box center [443, 151] width 337 height 43
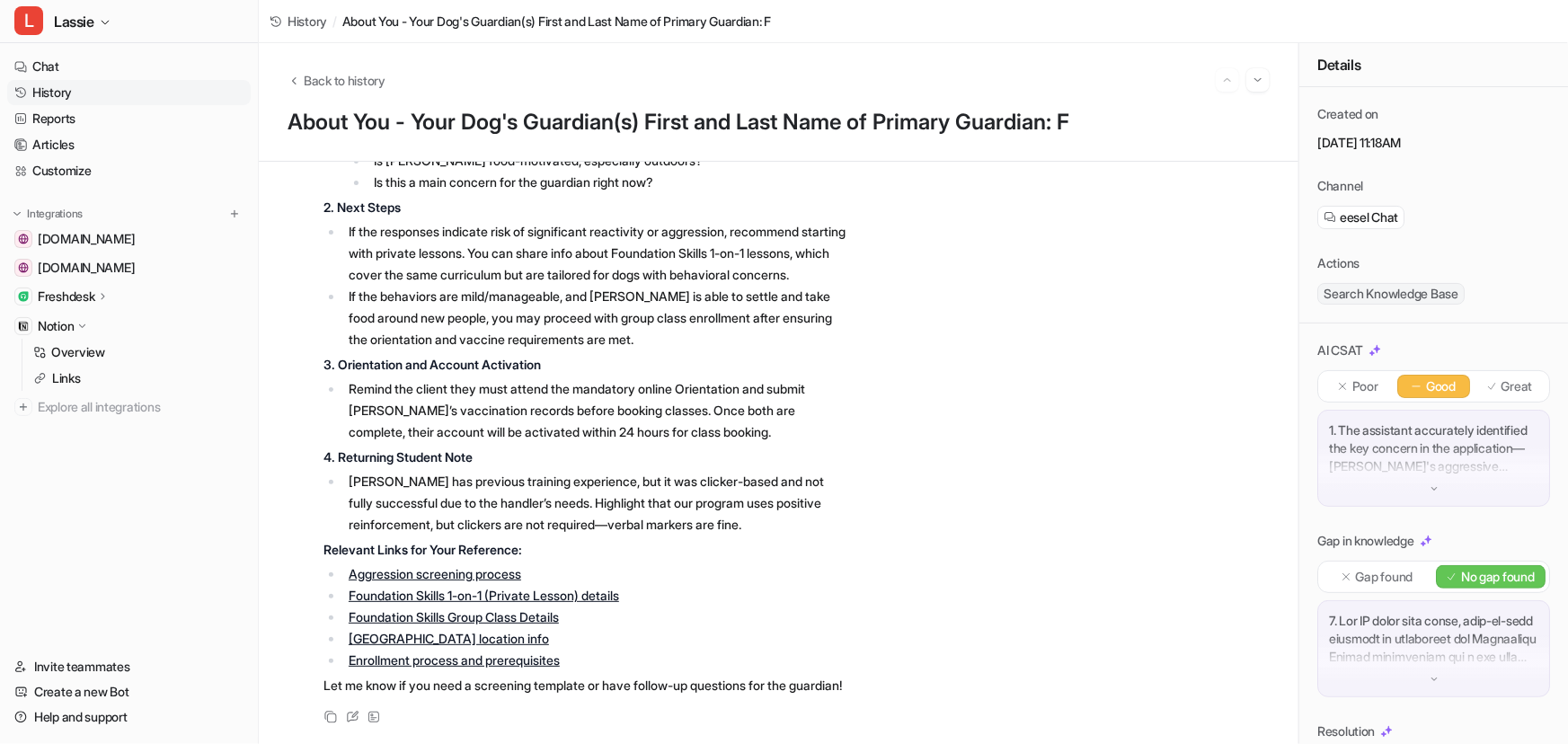
scroll to position [986, 0]
click at [73, 93] on link "History" at bounding box center [129, 93] width 244 height 25
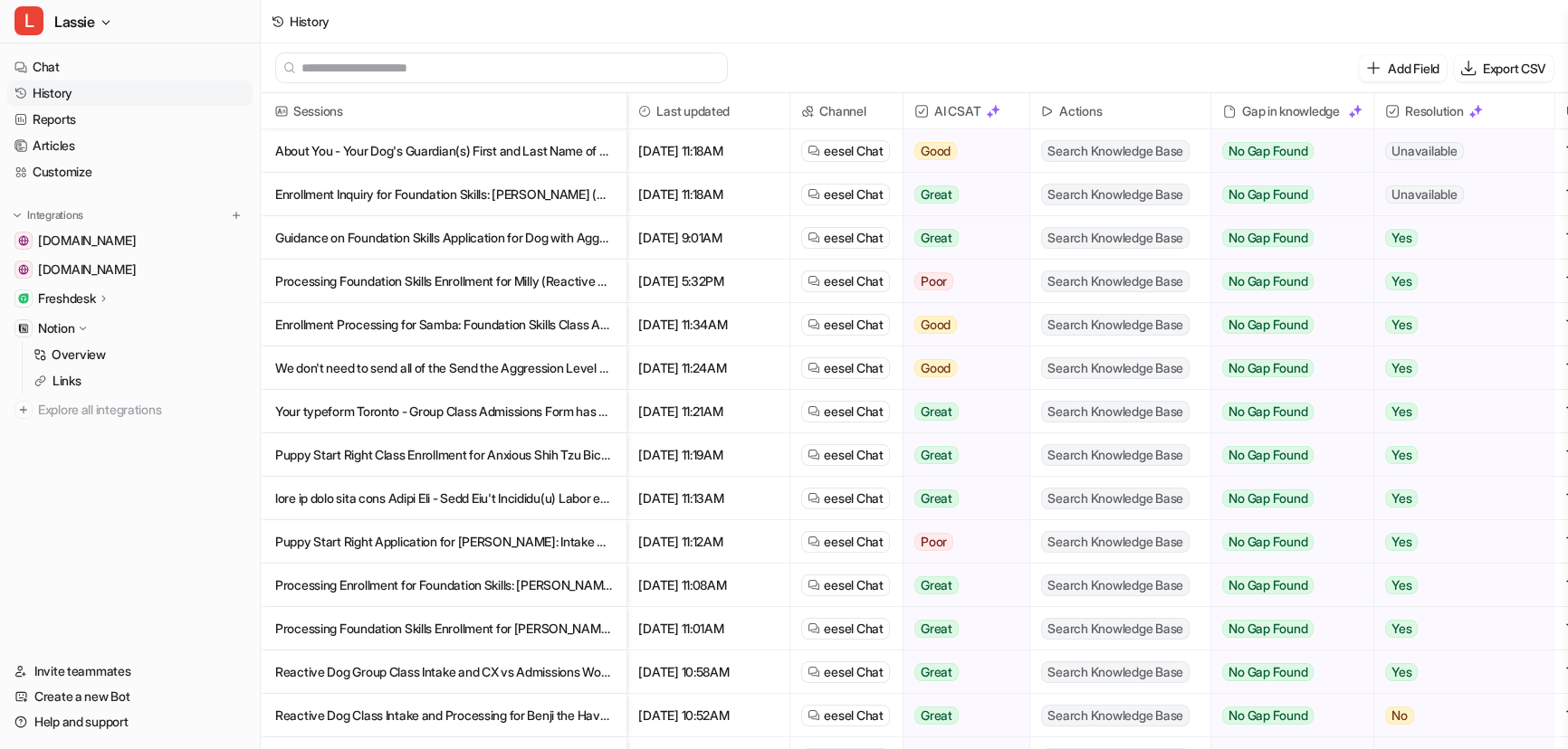
click at [482, 162] on p "About You - Your Dog's Guardian(s) First and Last Name of Primary Guardian: F" at bounding box center [443, 151] width 337 height 43
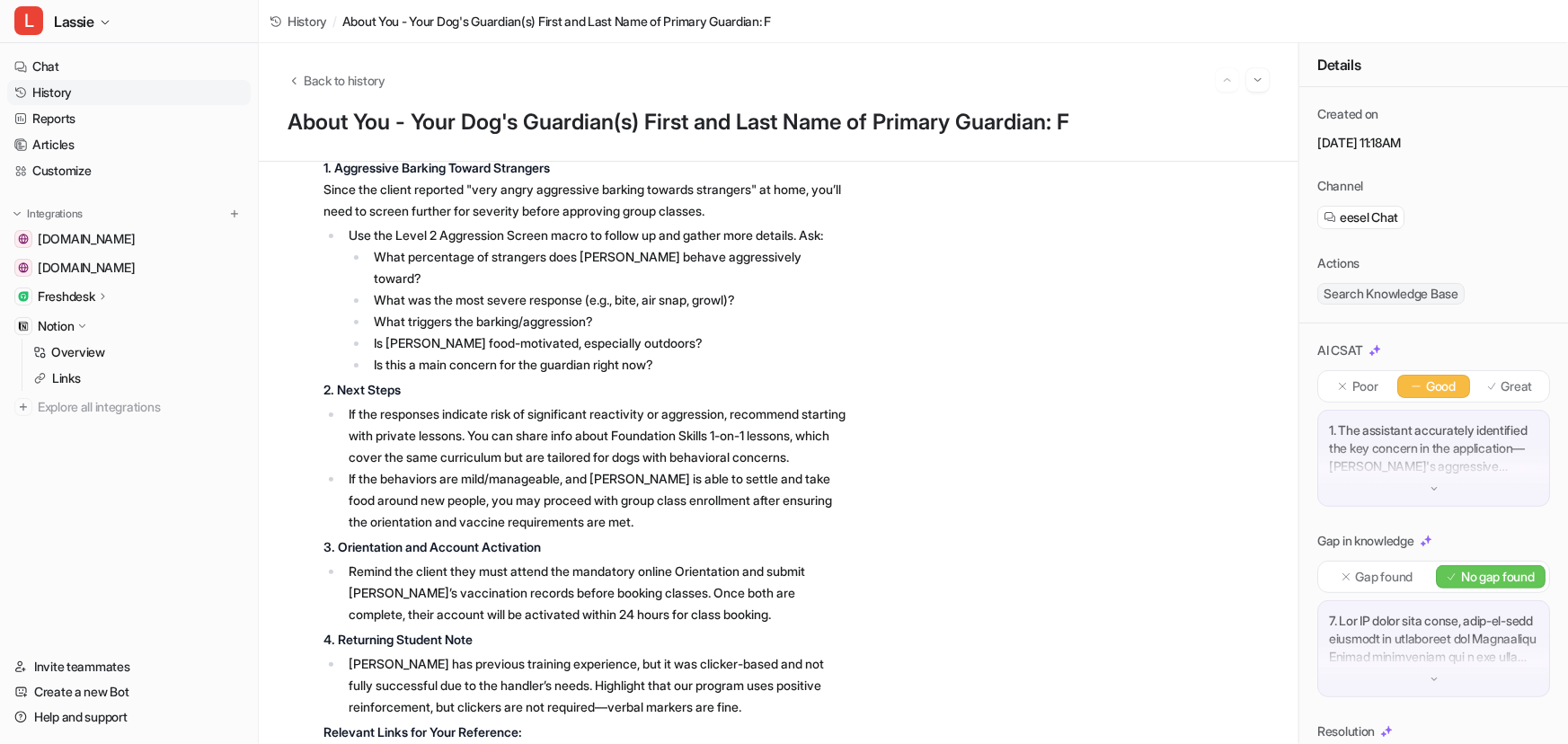
scroll to position [740, 0]
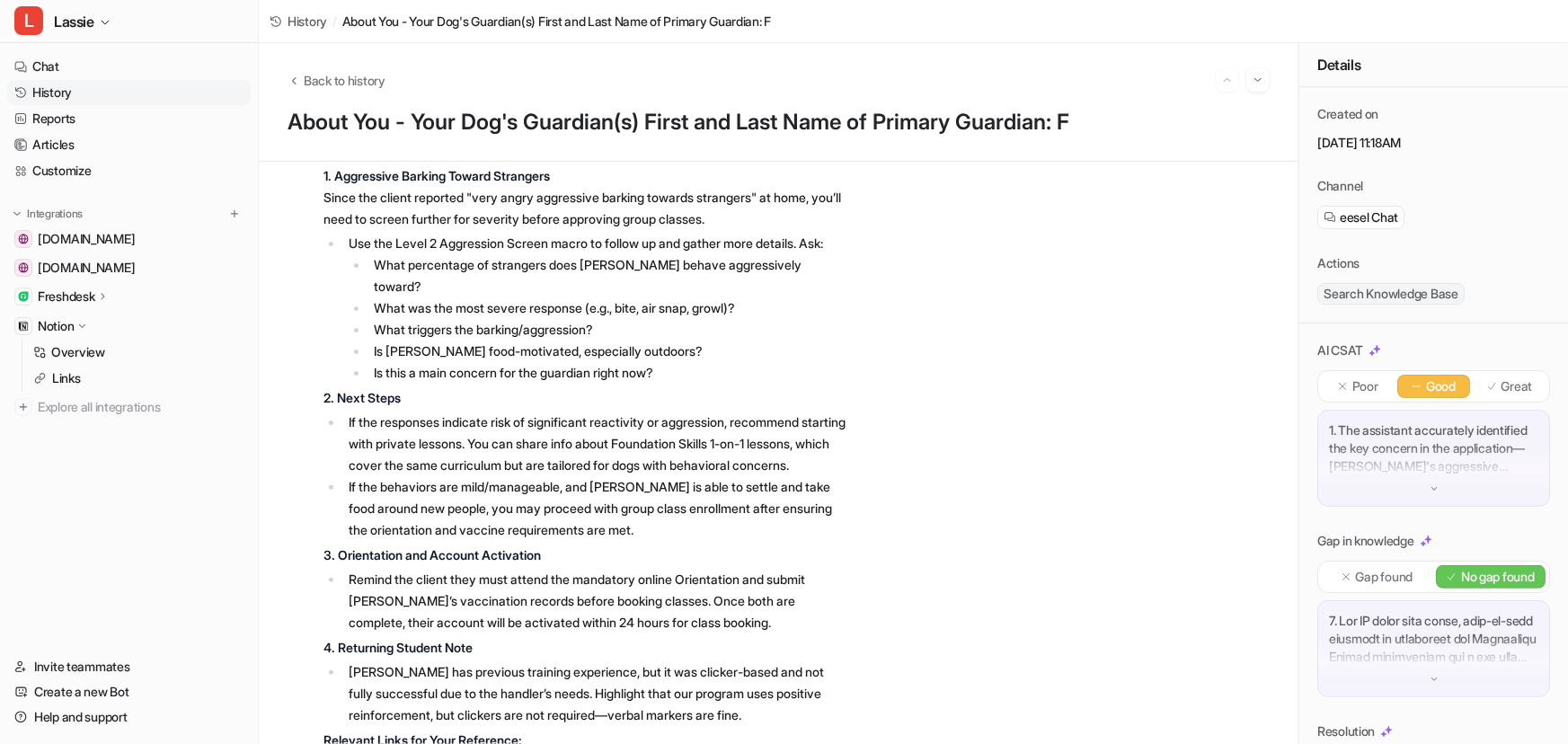
click at [65, 93] on link "History" at bounding box center [129, 93] width 244 height 25
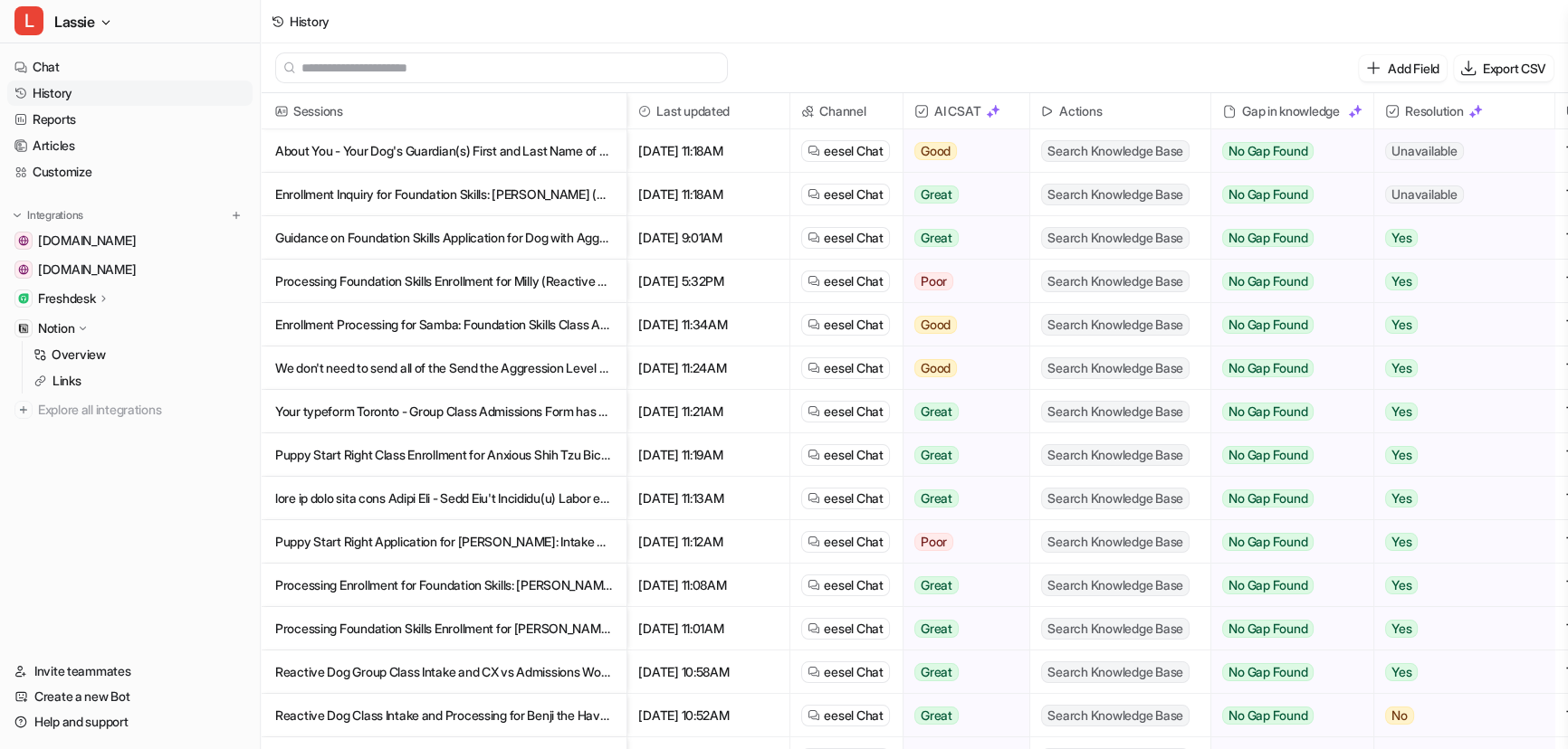
click at [986, 61] on div "Add Field Export CSV" at bounding box center [914, 68] width 1307 height 50
click at [828, 66] on div "Add Field Export CSV" at bounding box center [914, 68] width 1307 height 50
click at [1078, 59] on div "Add Field Export CSV" at bounding box center [914, 68] width 1307 height 50
click at [1103, 72] on div "Add Field Export CSV" at bounding box center [914, 68] width 1307 height 50
click at [431, 144] on p "About You - Your Dog's Guardian(s) First and Last Name of Primary Guardian: F" at bounding box center [443, 151] width 337 height 43
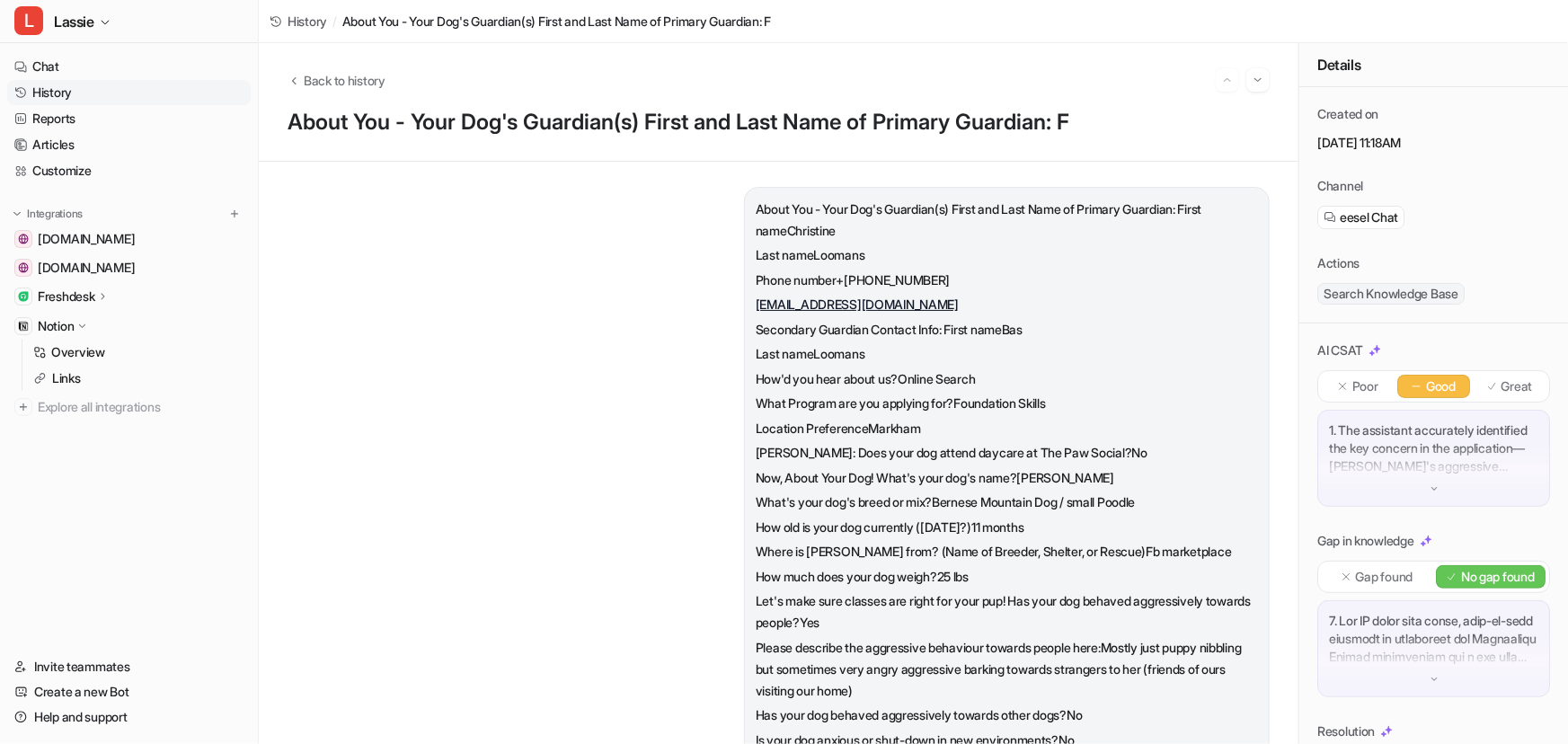
click at [76, 98] on link "History" at bounding box center [129, 93] width 244 height 25
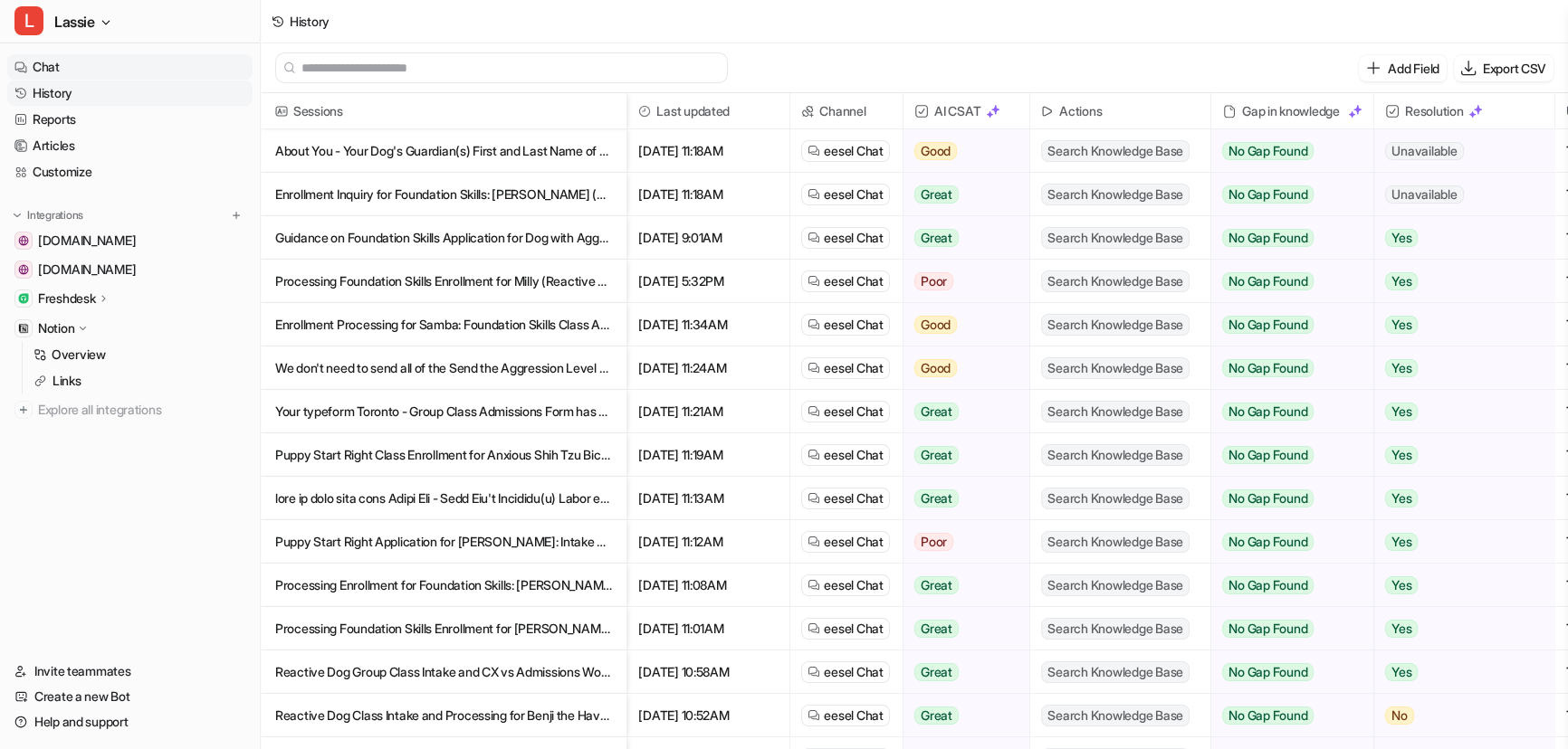
click at [38, 69] on link "Chat" at bounding box center [130, 66] width 245 height 25
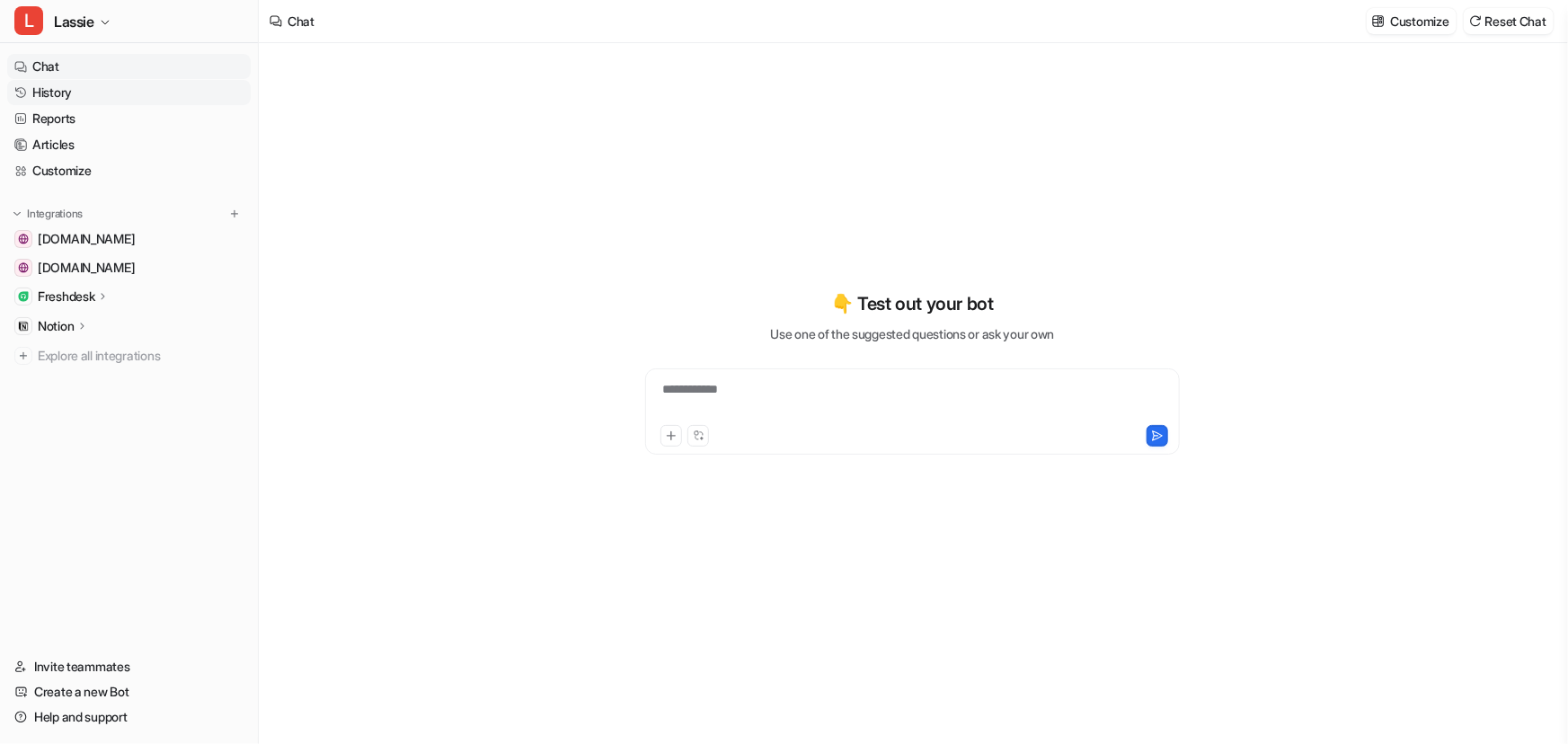
click at [67, 93] on link "History" at bounding box center [129, 93] width 244 height 25
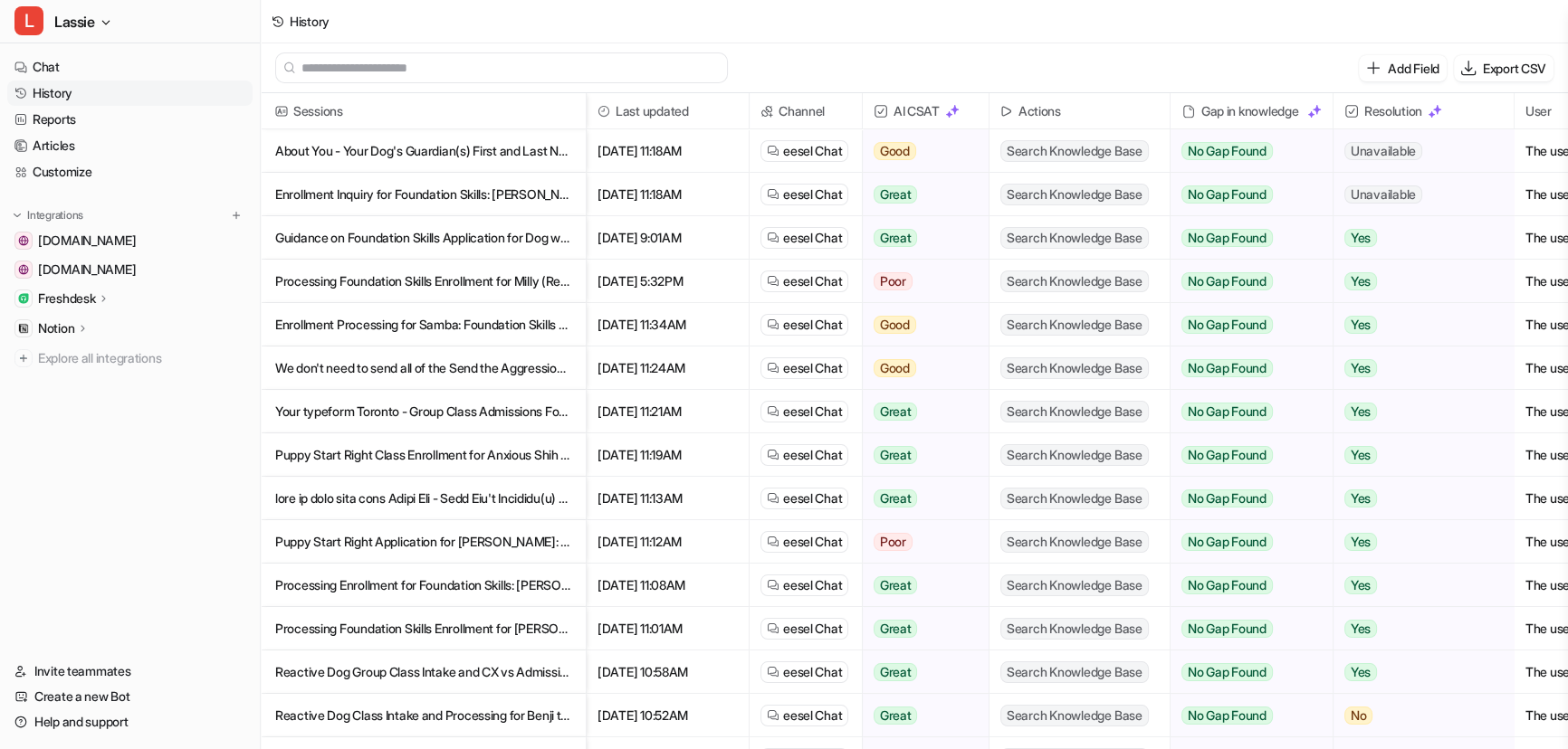
click at [697, 115] on span "Last updated" at bounding box center [667, 112] width 147 height 37
click at [604, 110] on img at bounding box center [603, 111] width 13 height 12
click at [63, 63] on link "Chat" at bounding box center [130, 66] width 245 height 25
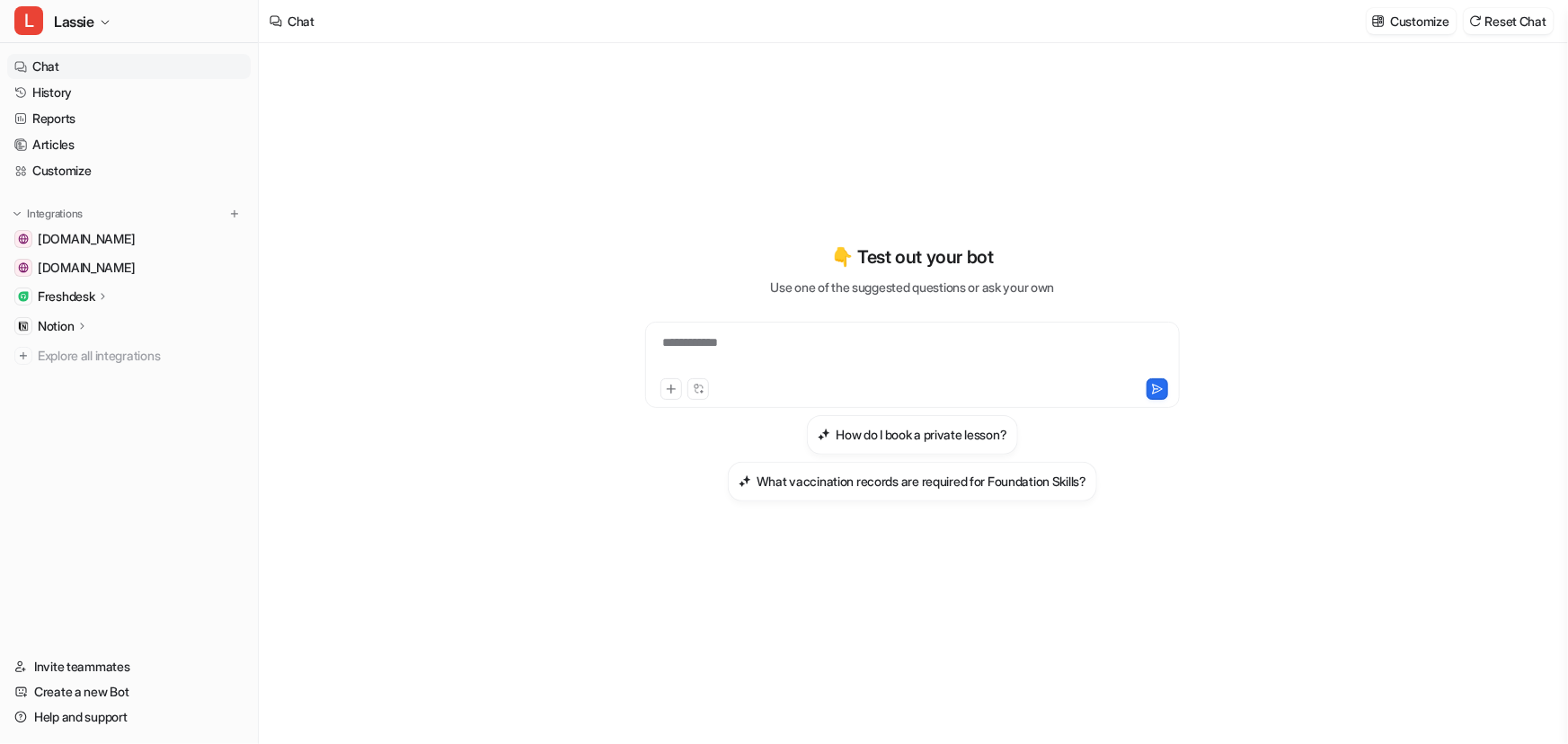
click at [808, 338] on div "**********" at bounding box center [913, 353] width 526 height 41
paste div
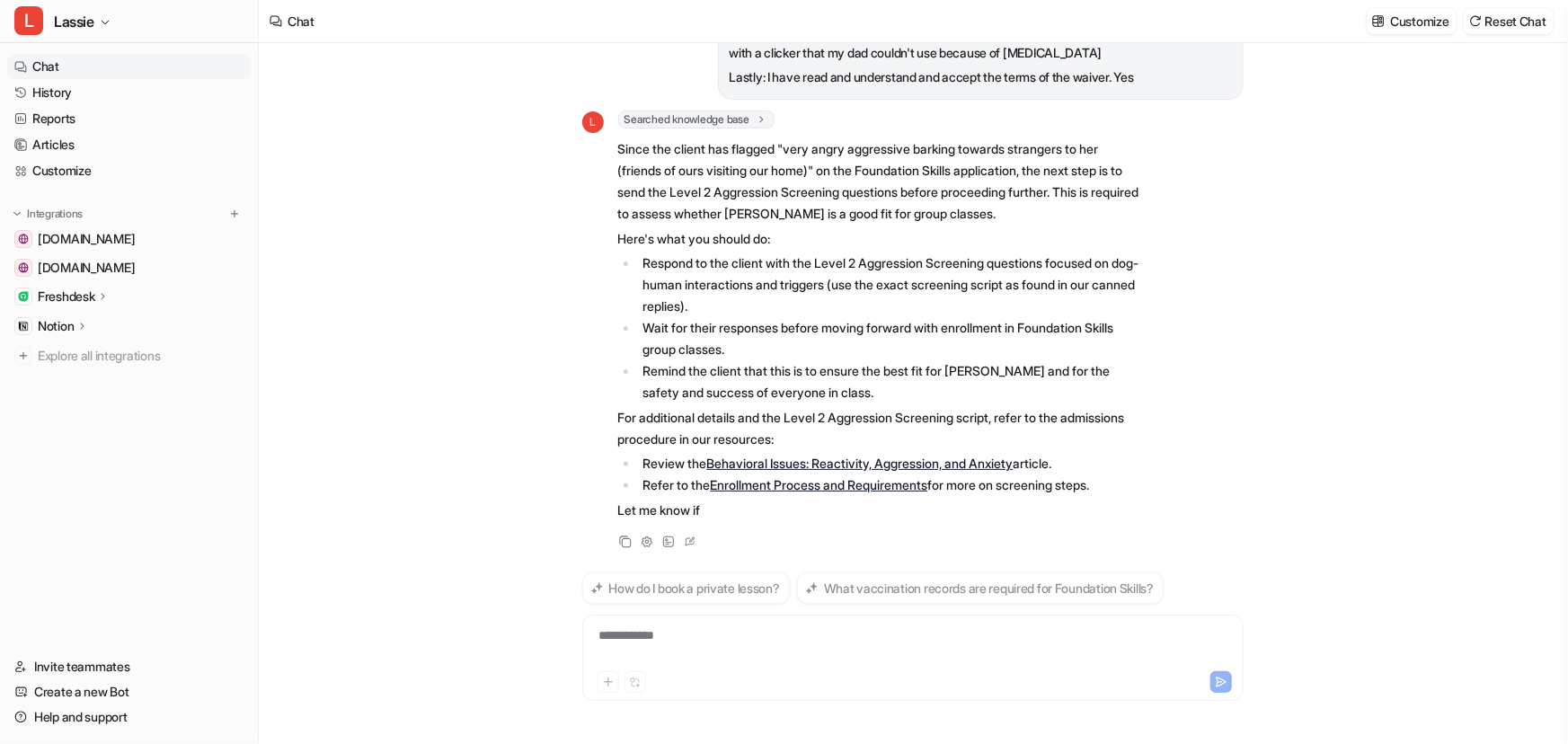
scroll to position [728, 0]
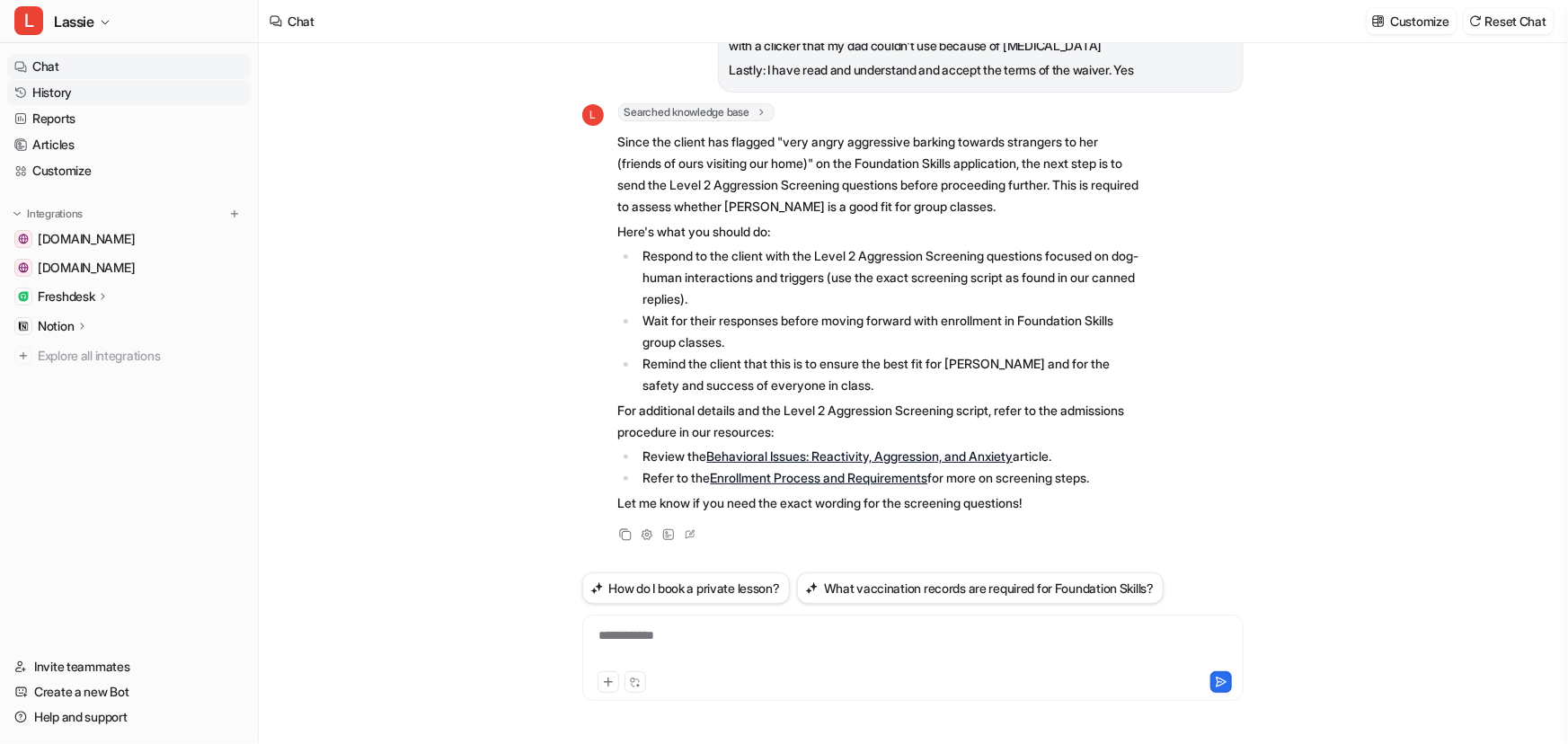
click at [65, 93] on link "History" at bounding box center [129, 93] width 244 height 25
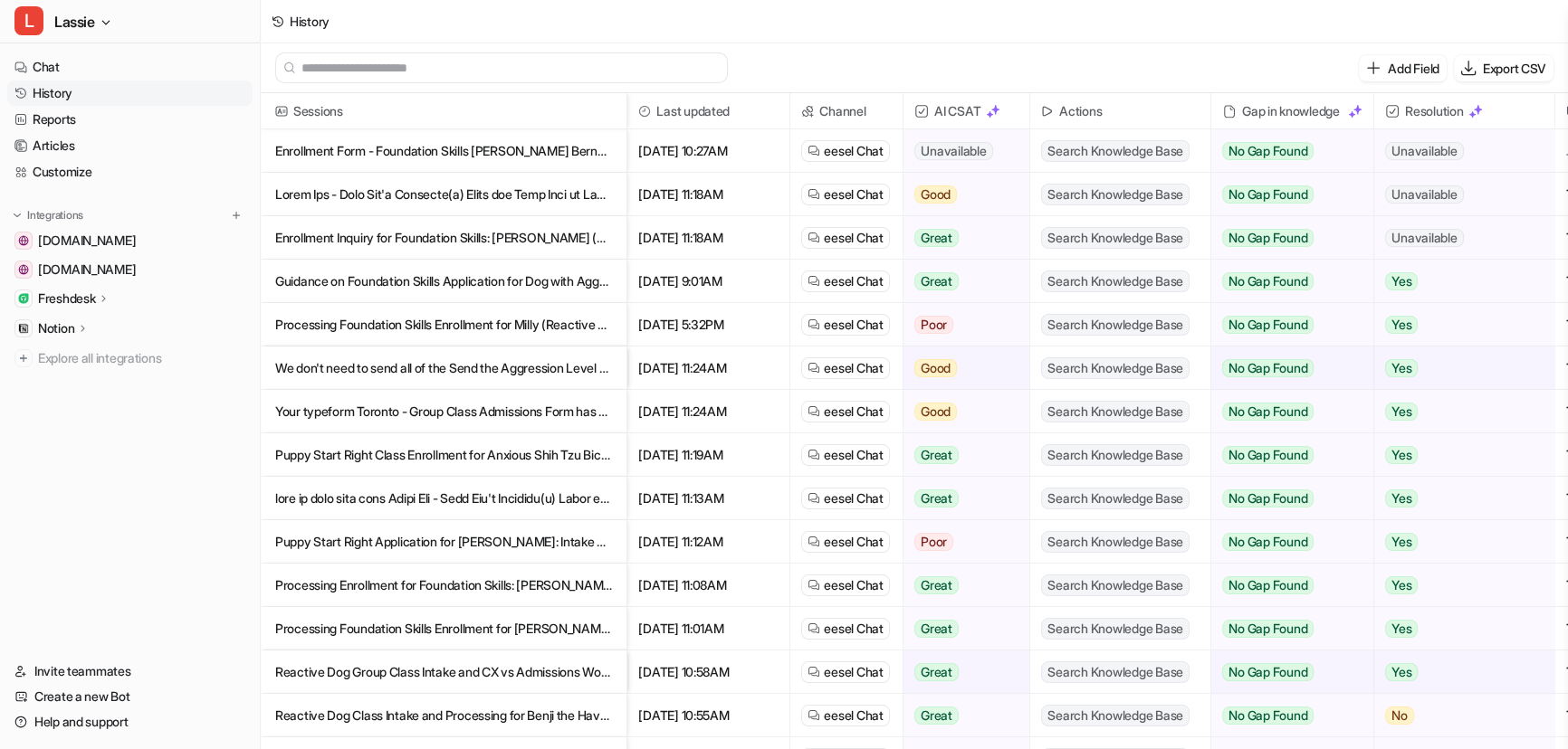
click at [470, 582] on p "Processing Enrollment for Foundation Skills: [PERSON_NAME] the Golden Retriever…" at bounding box center [443, 585] width 337 height 43
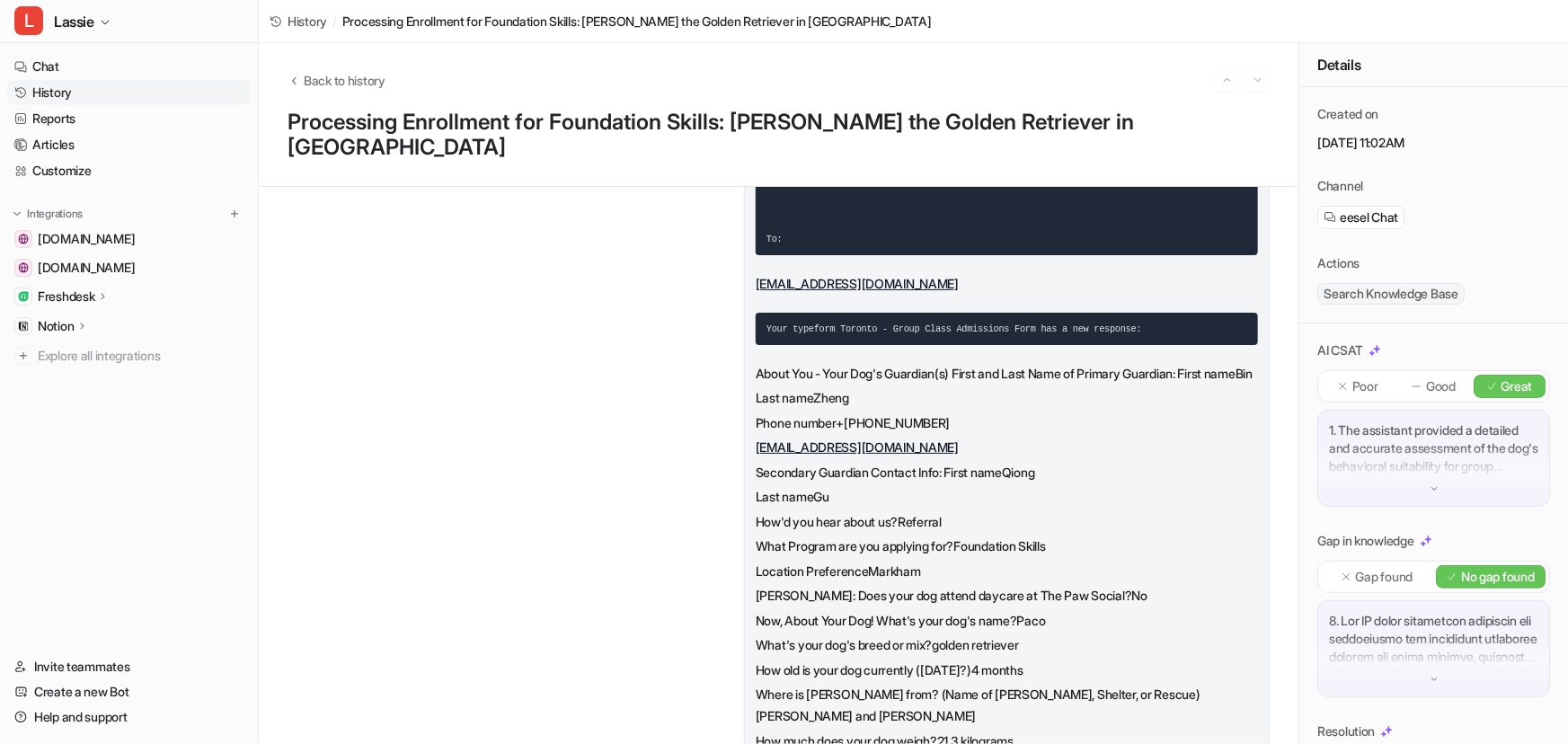
scroll to position [980, 0]
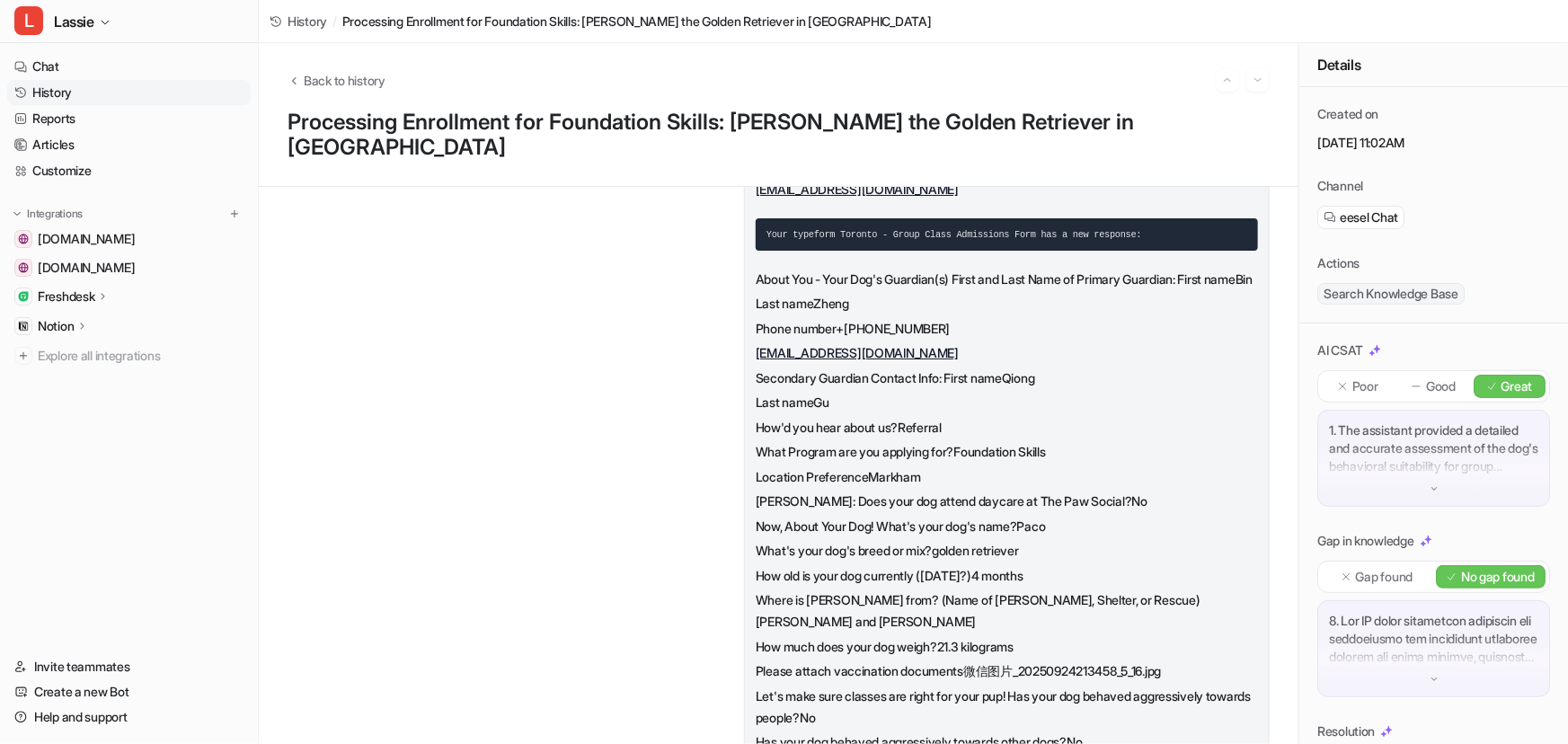
click at [53, 93] on link "History" at bounding box center [129, 93] width 244 height 25
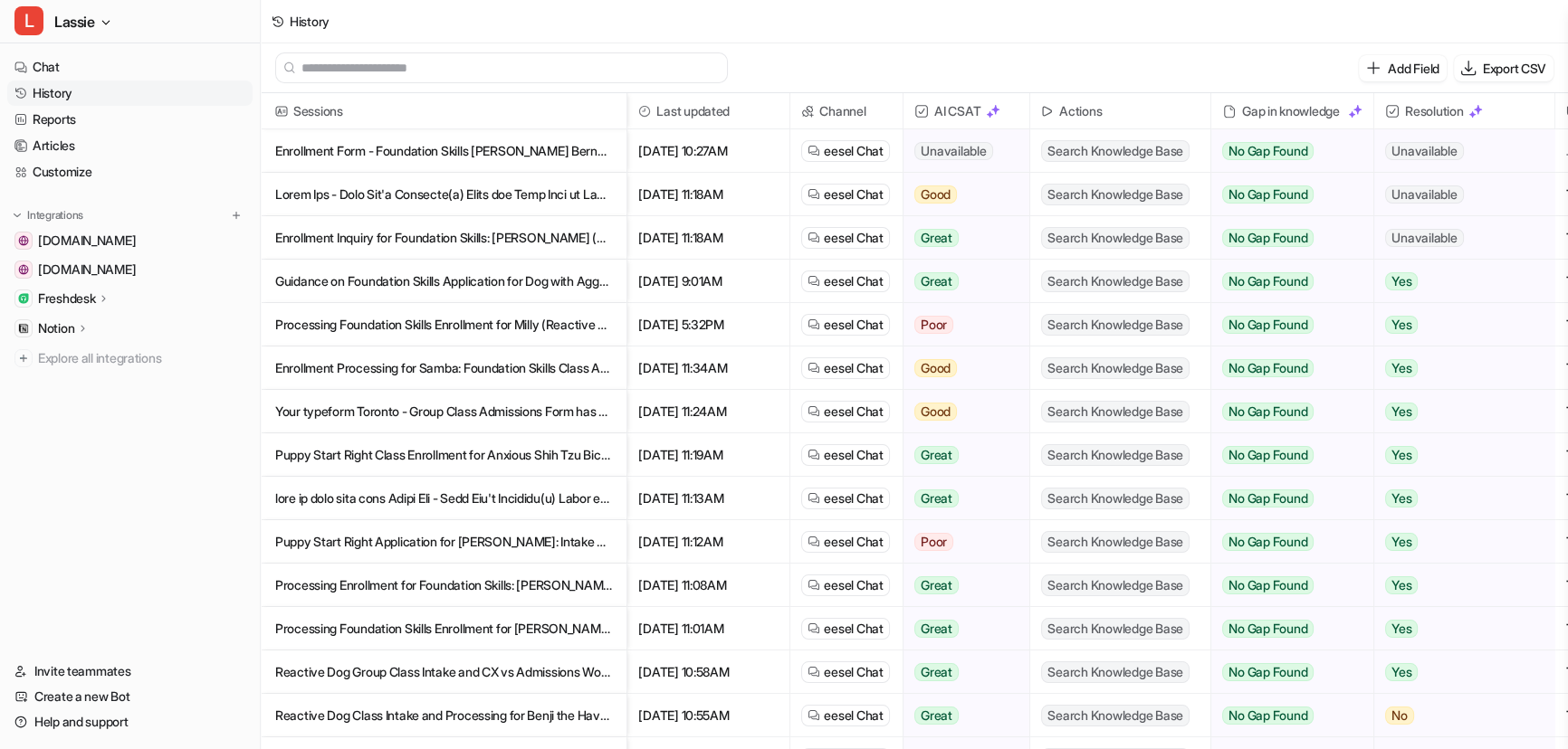
click at [532, 146] on p "Enrollment Form - Foundation Skills [PERSON_NAME] Bernese Mountain Dog / small …" at bounding box center [443, 151] width 337 height 43
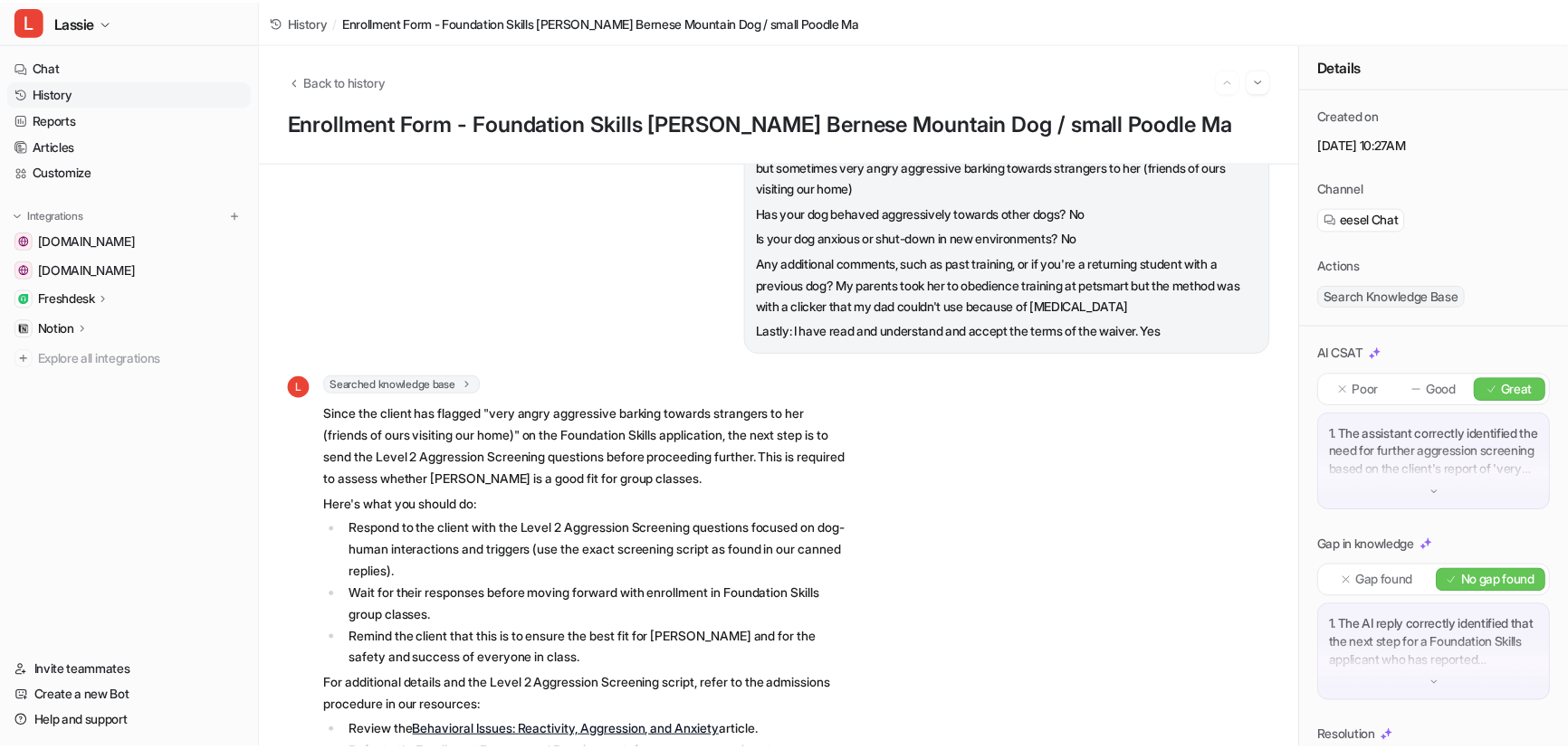
scroll to position [697, 0]
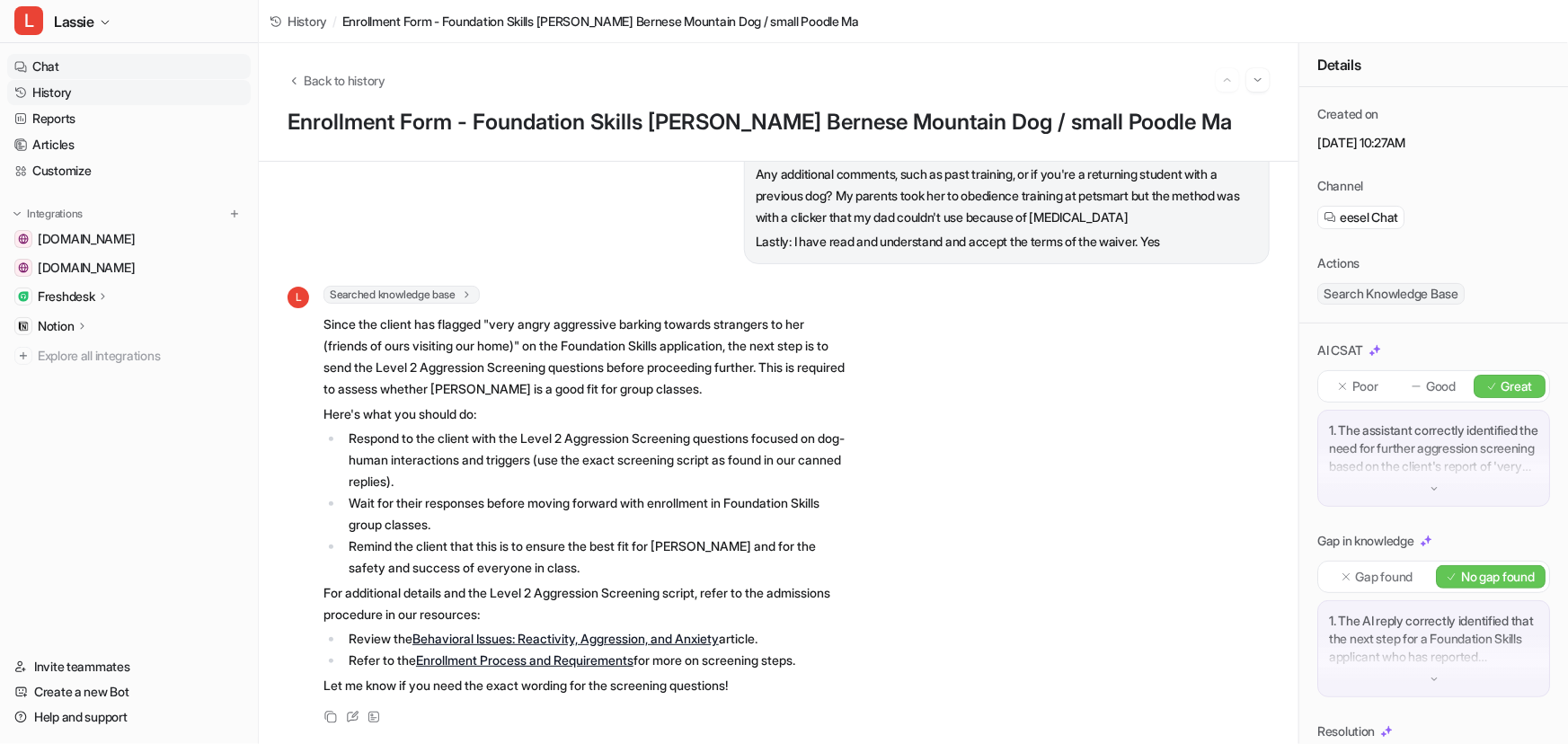
click at [79, 72] on link "Chat" at bounding box center [129, 66] width 244 height 25
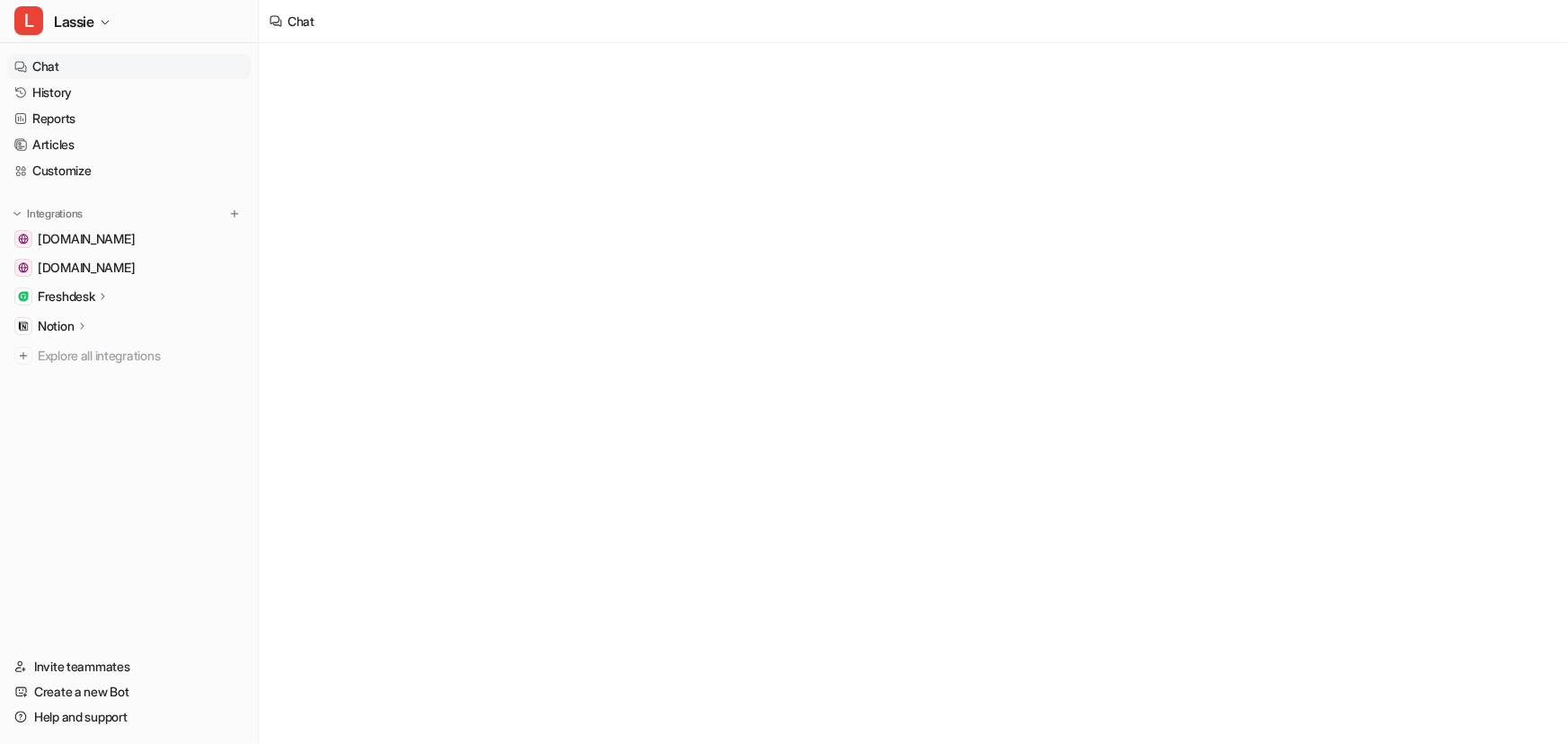
click at [69, 60] on link "Chat" at bounding box center [129, 66] width 244 height 25
click at [72, 99] on link "History" at bounding box center [129, 93] width 244 height 25
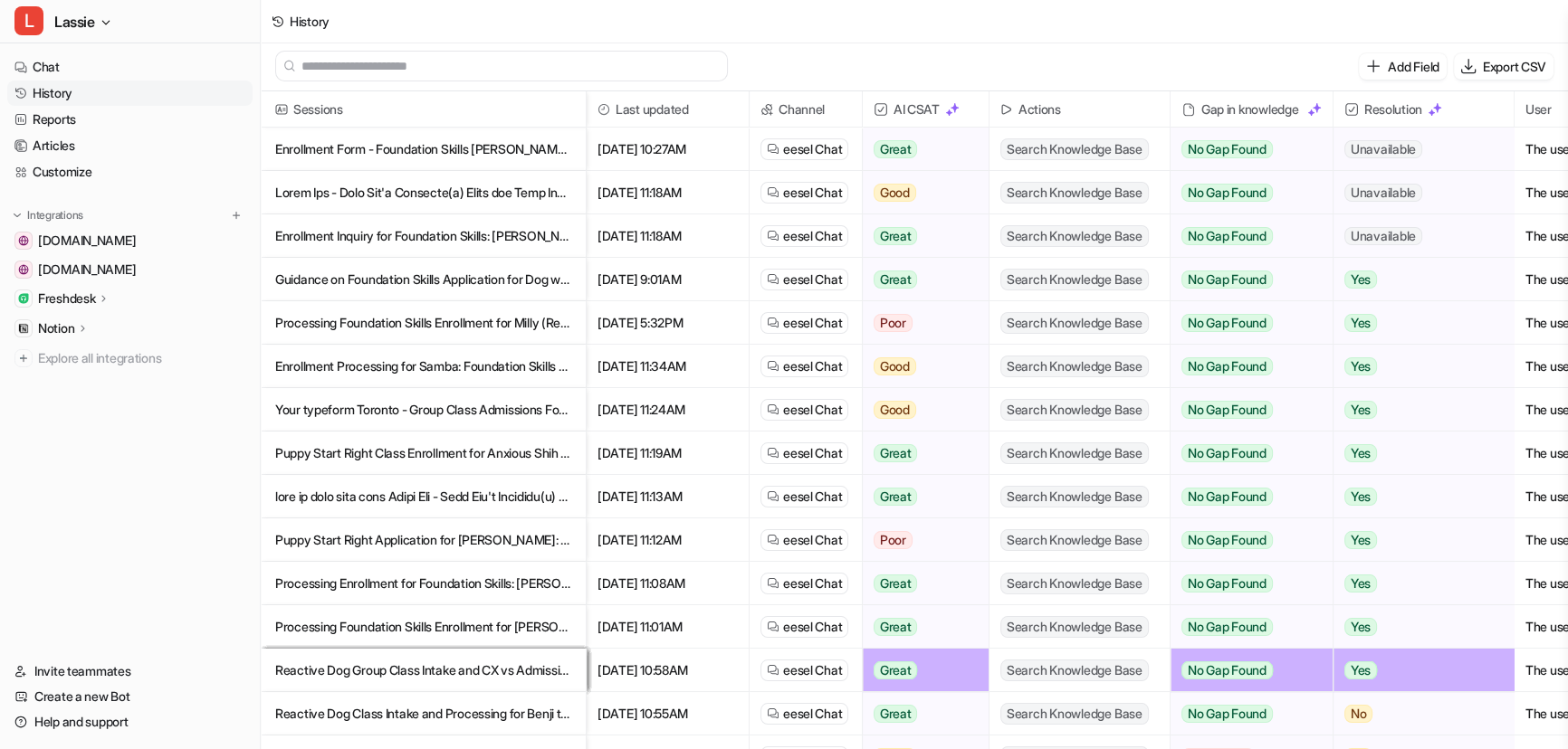
click at [865, 62] on div "Add Field Export CSV" at bounding box center [914, 66] width 1307 height 50
click at [367, 666] on p "Reactive Dog Group Class Intake and CX vs Admissions Workflow Clarification" at bounding box center [423, 670] width 296 height 43
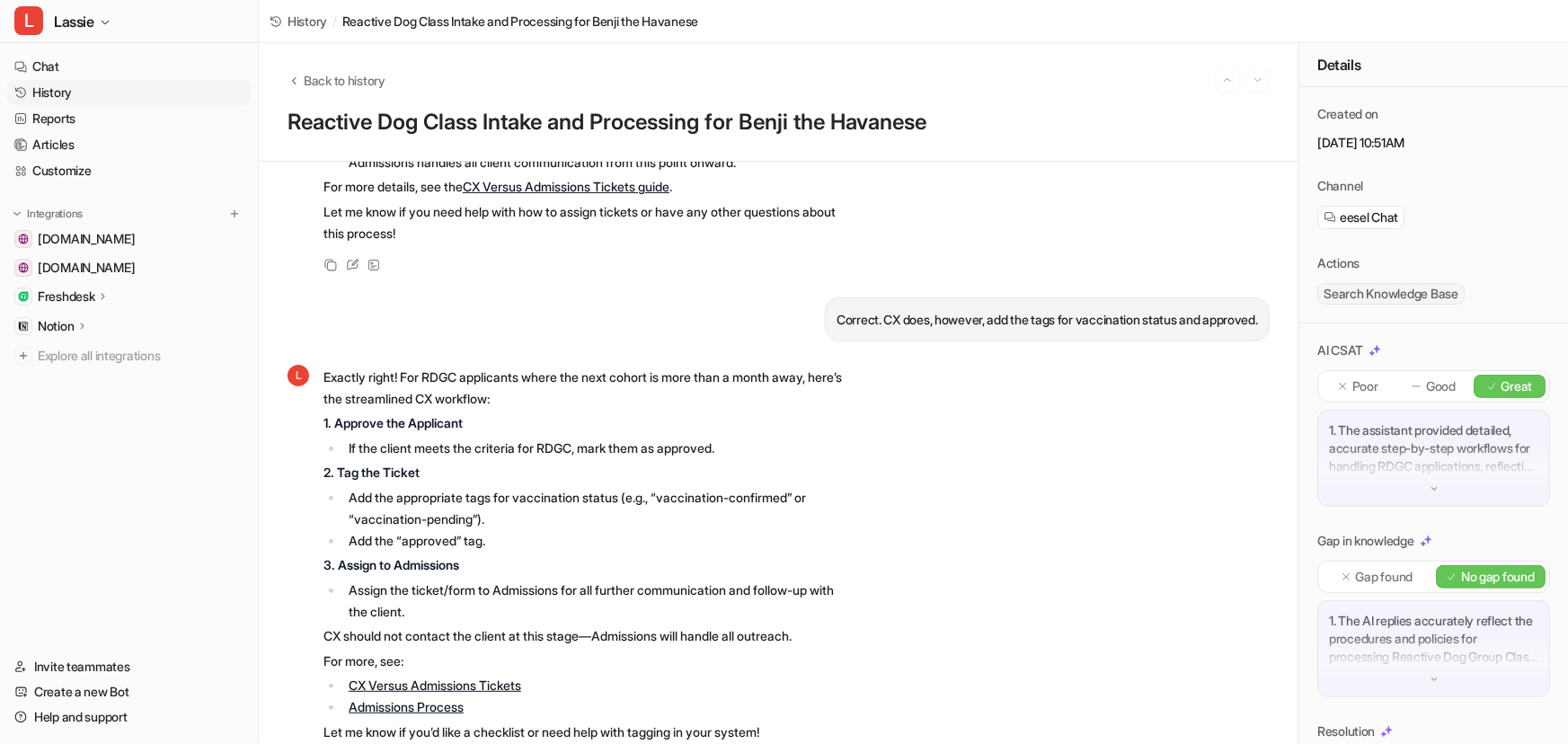
scroll to position [5546, 0]
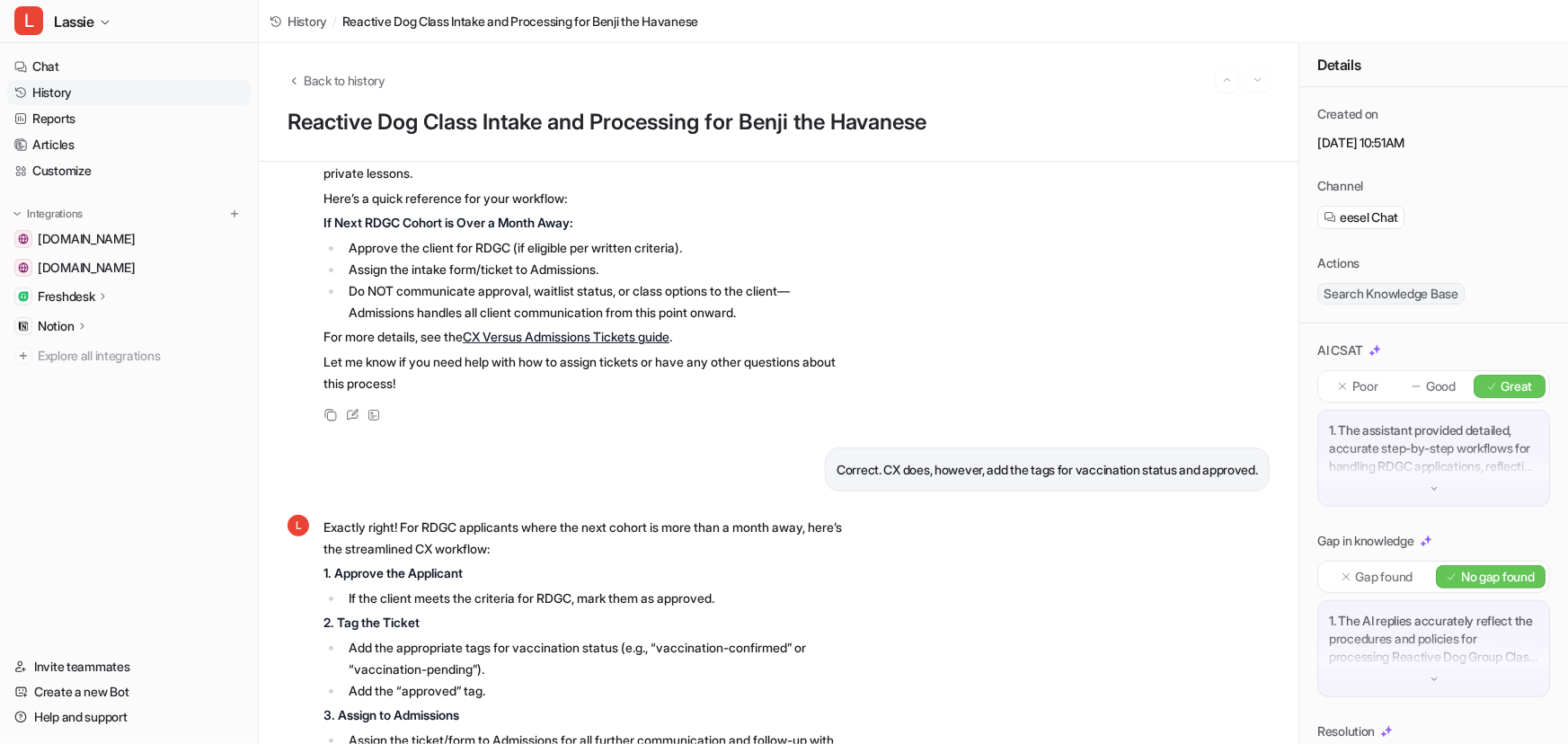
click at [584, 344] on link "CX Versus Admissions Tickets guide" at bounding box center [566, 336] width 206 height 15
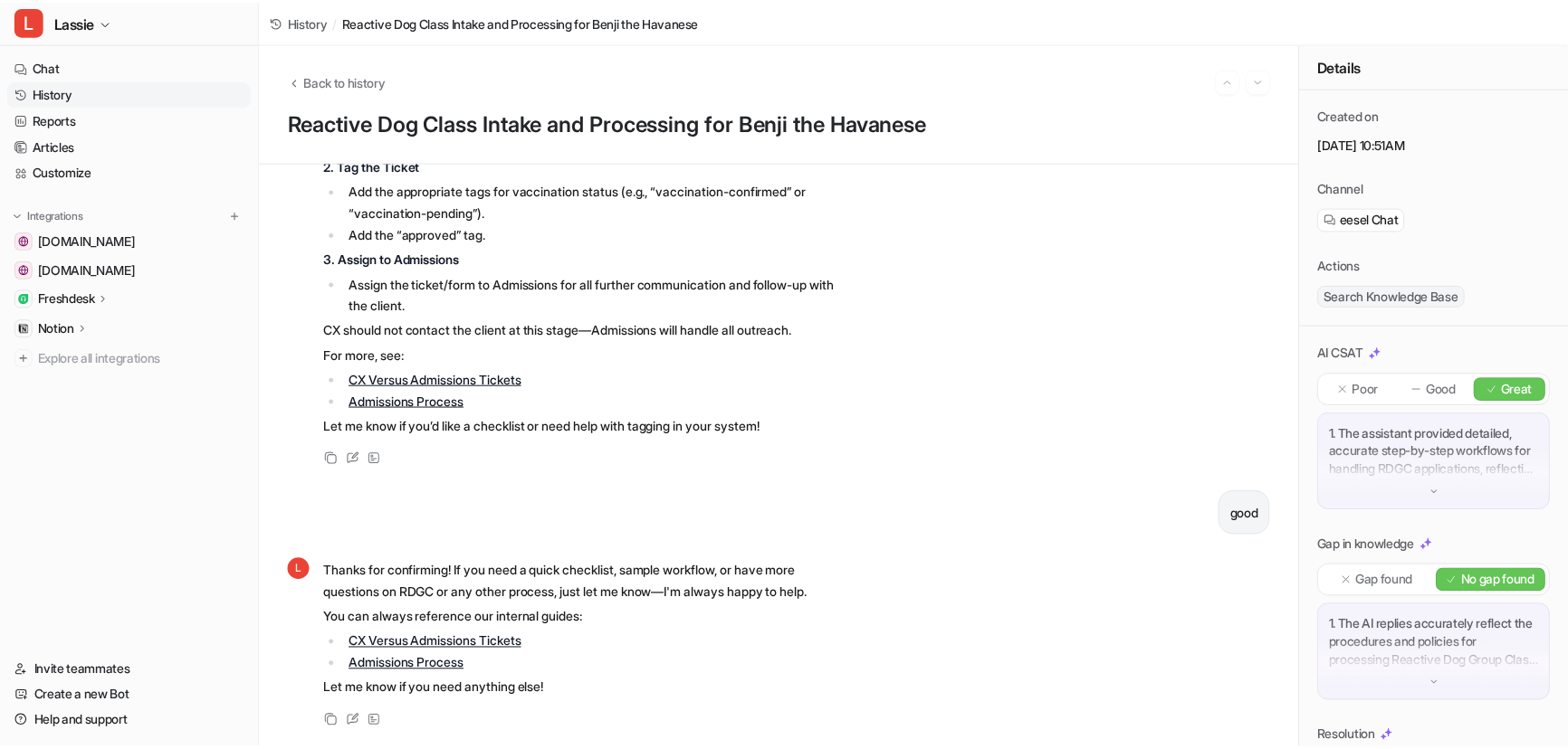
scroll to position [6272, 0]
click at [81, 88] on link "History" at bounding box center [130, 93] width 245 height 25
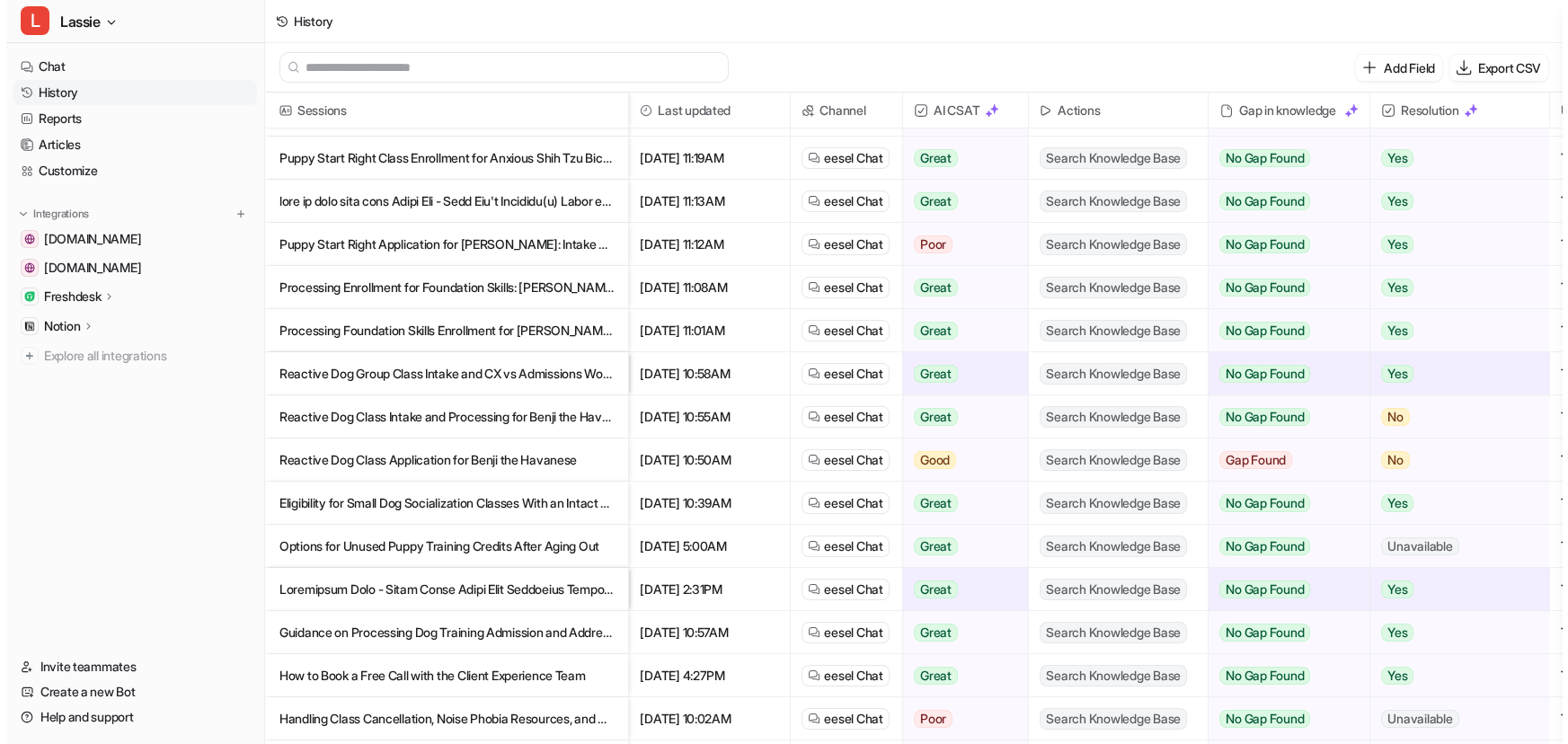
scroll to position [490, 0]
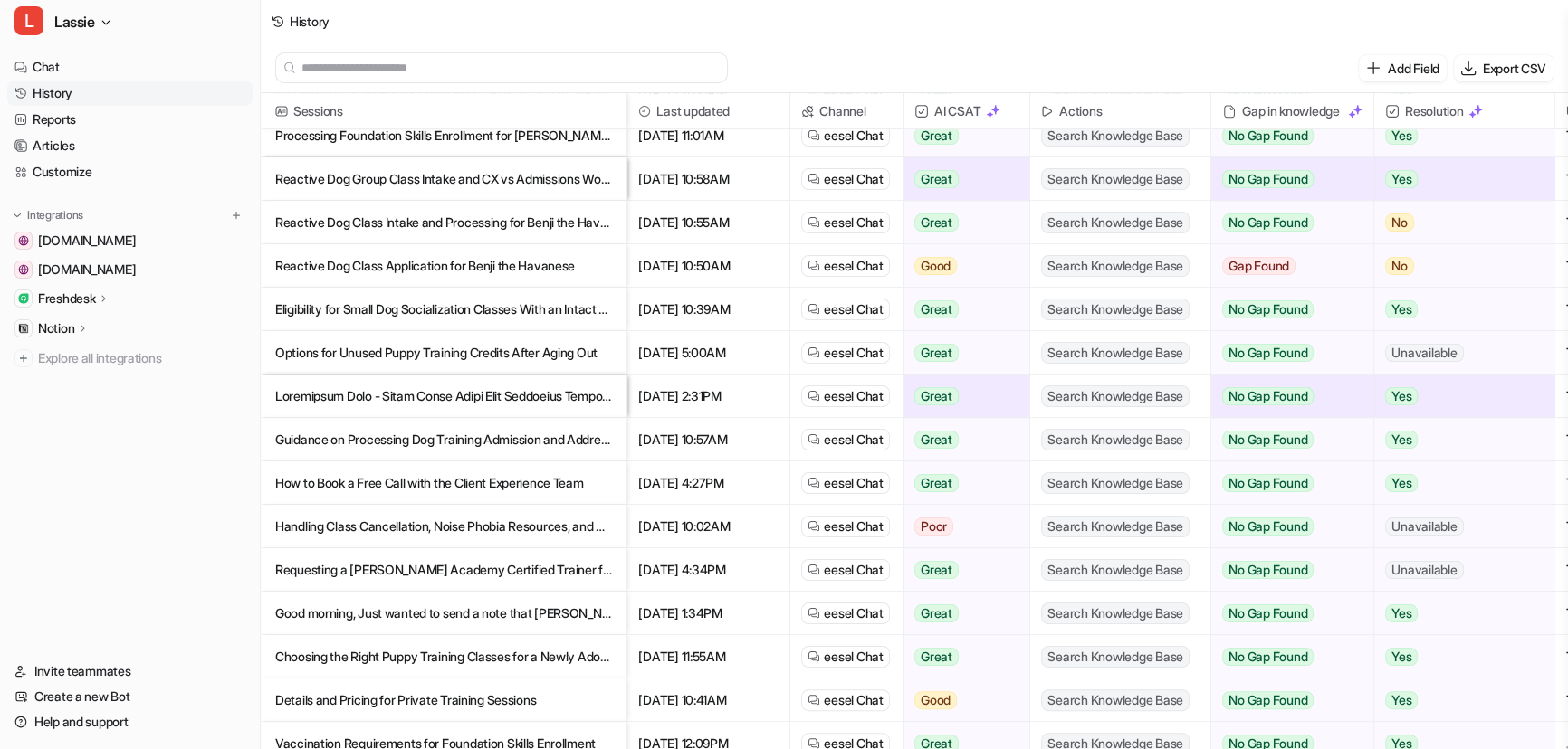
click at [442, 228] on p "Reactive Dog Class Intake and Processing for Benji the Havanese" at bounding box center [443, 222] width 337 height 43
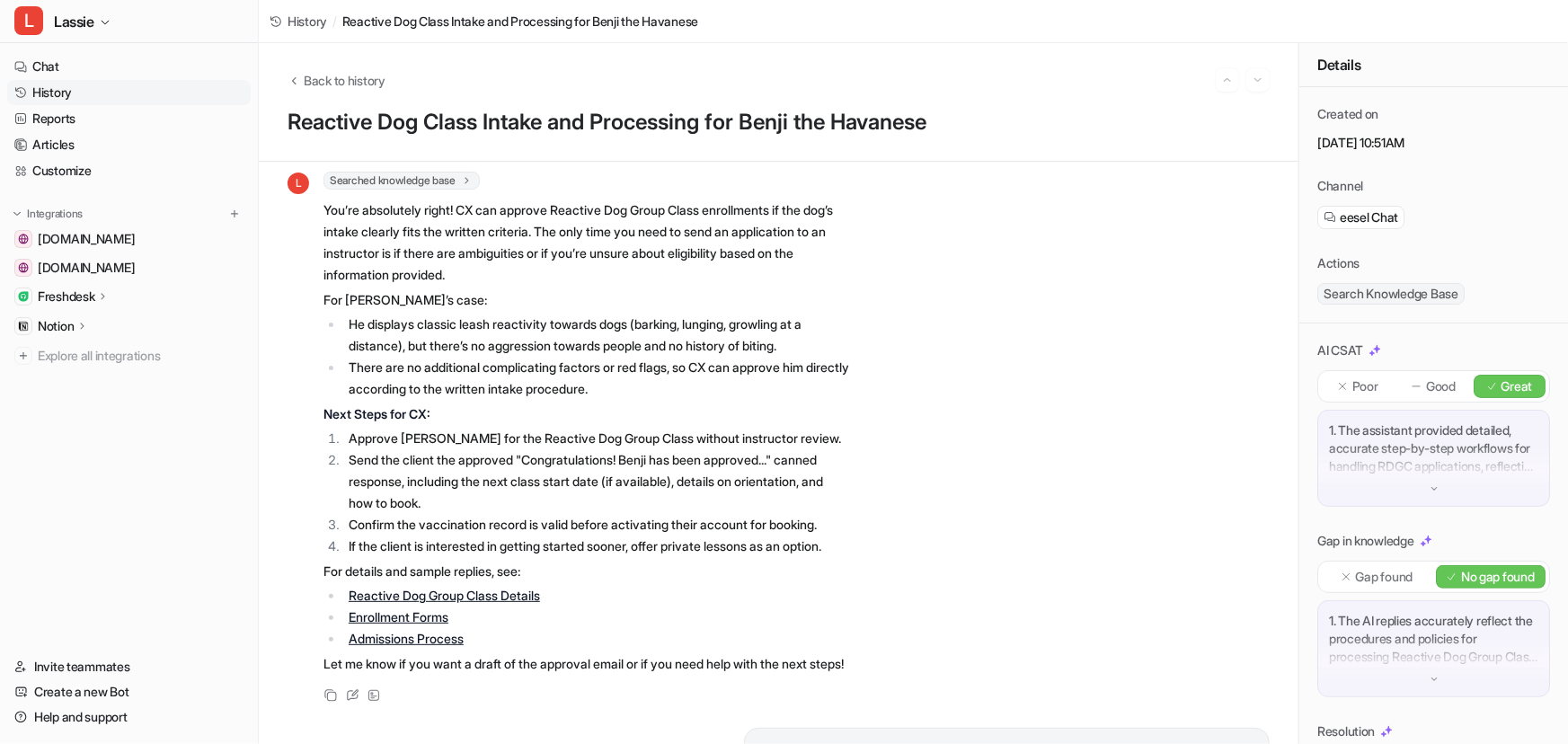
scroll to position [3105, 0]
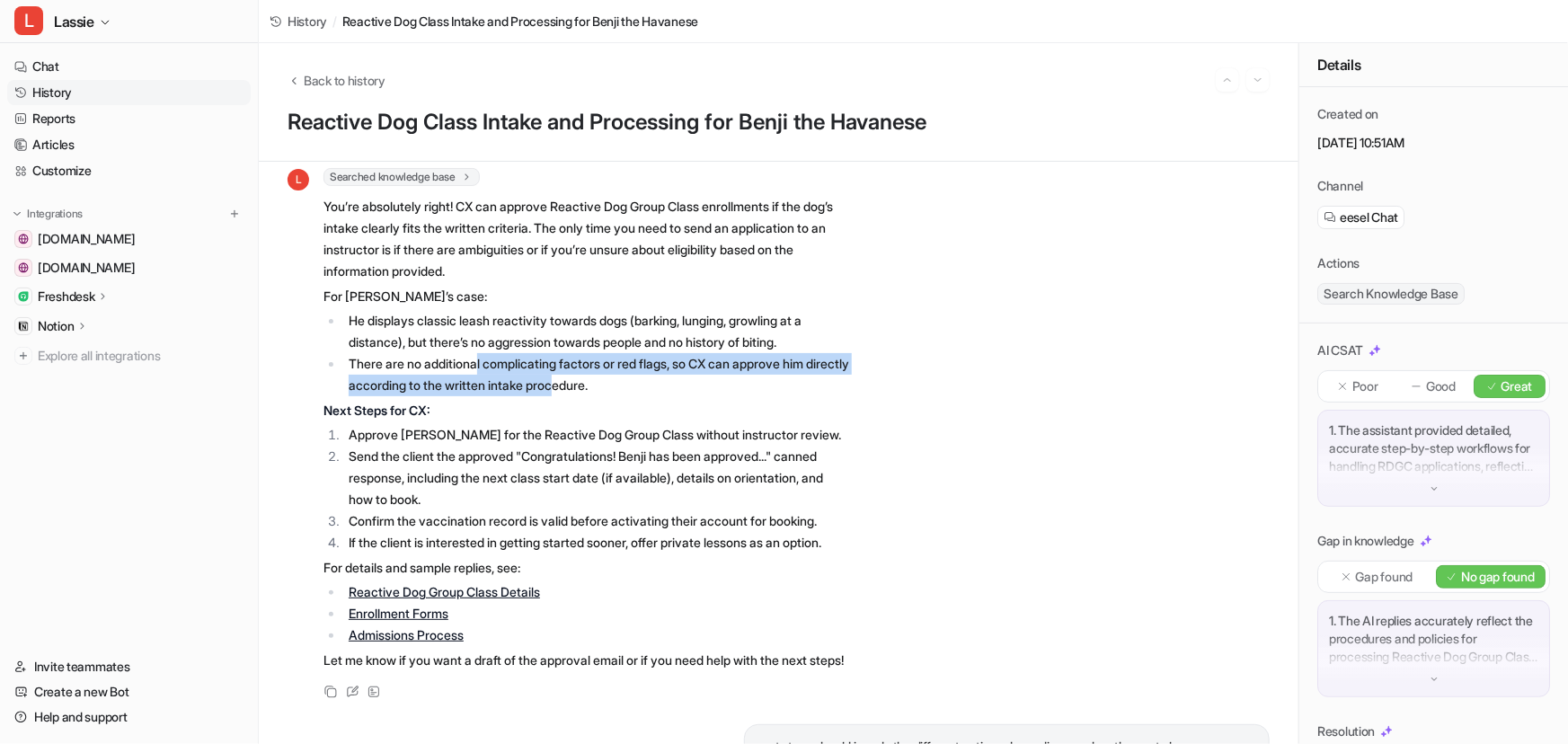
drag, startPoint x: 485, startPoint y: 503, endPoint x: 608, endPoint y: 529, distance: 125.7
click at [608, 396] on li "There are no additional complicating factors or red flags, so CX can approve hi…" at bounding box center [597, 374] width 506 height 43
click at [521, 396] on li "There are no additional complicating factors or red flags, so CX can approve hi…" at bounding box center [597, 374] width 506 height 43
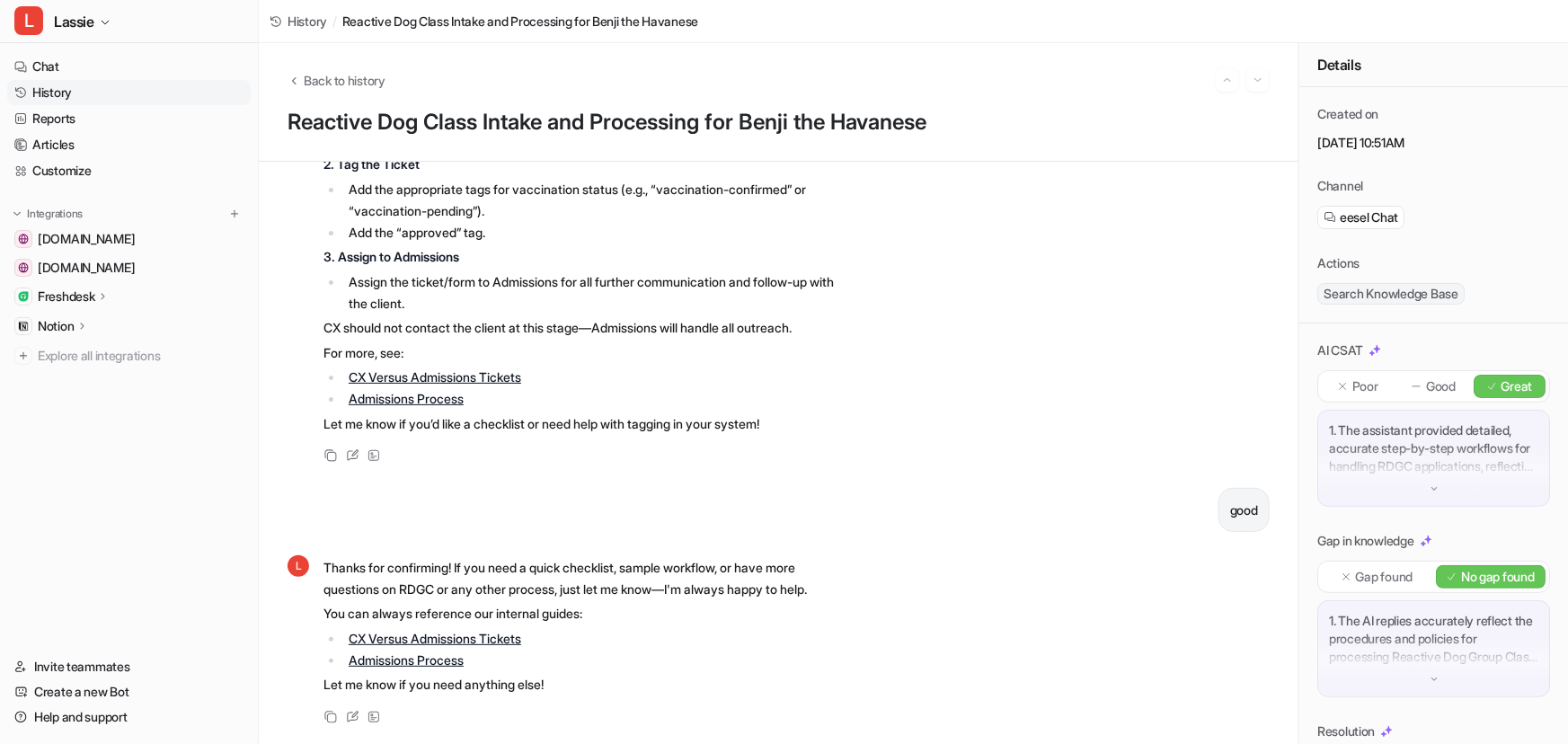
scroll to position [6230, 0]
click at [953, 488] on div "good" at bounding box center [778, 510] width 983 height 44
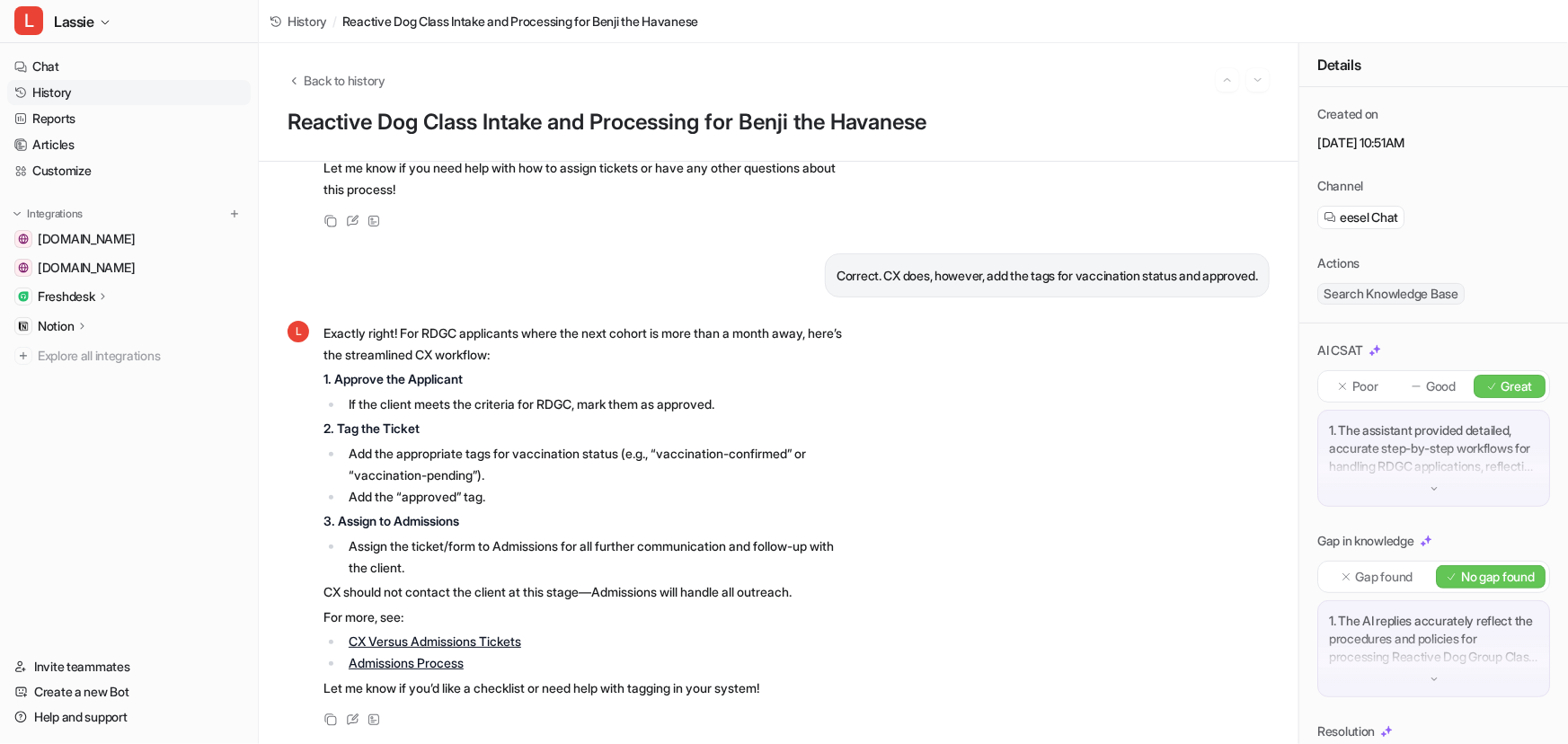
scroll to position [5331, 0]
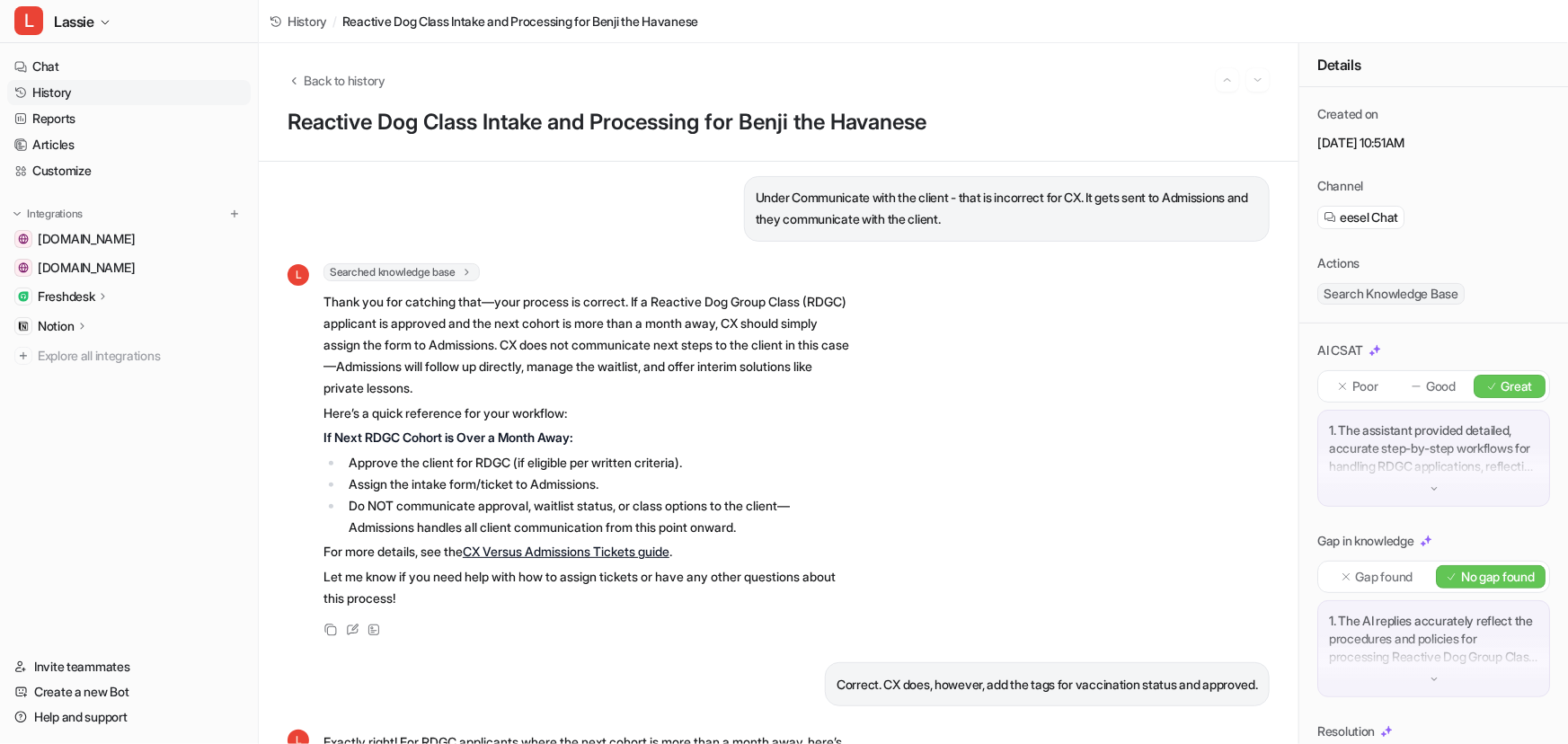
click at [301, 24] on span "History" at bounding box center [307, 21] width 39 height 19
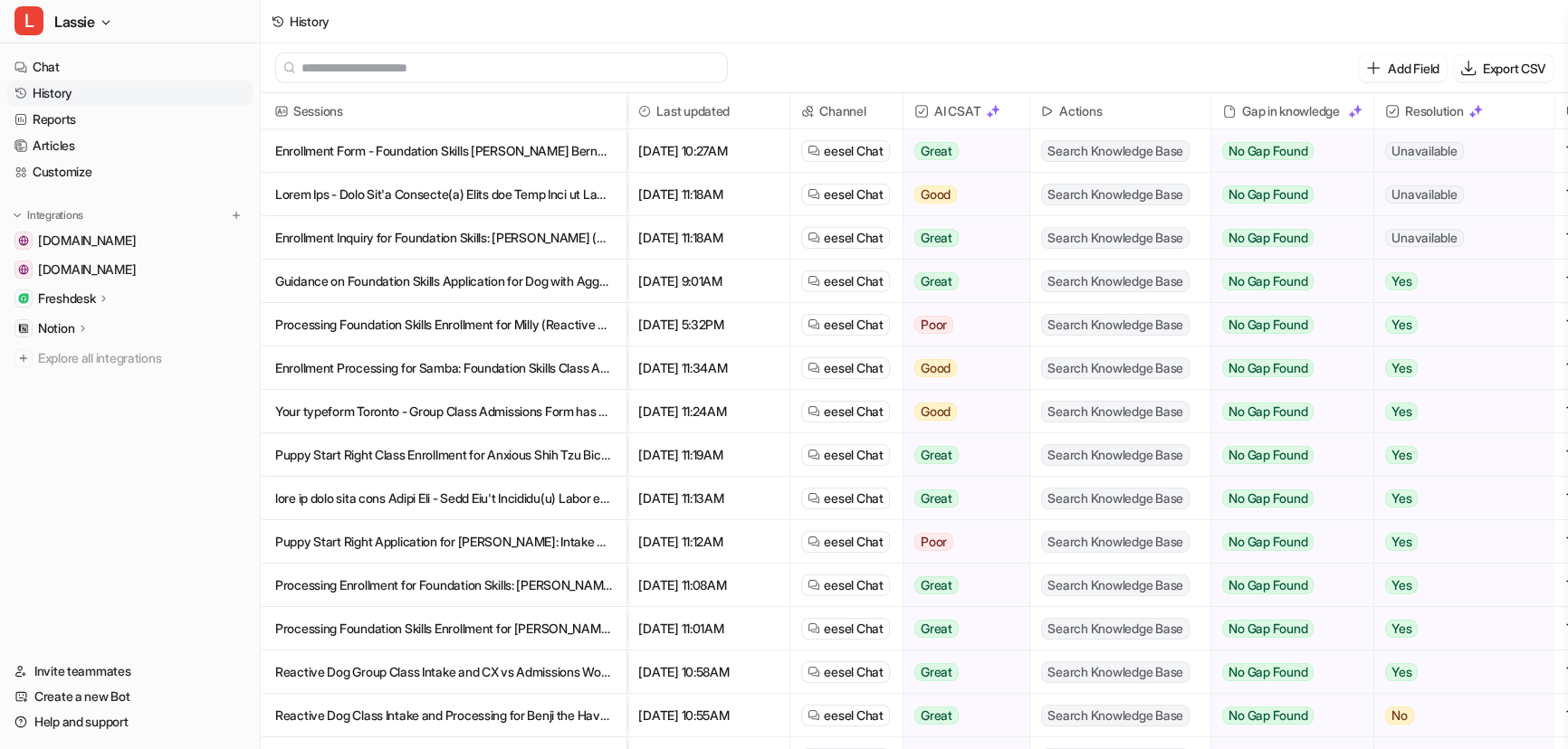
click at [457, 282] on p "Guidance on Foundation Skills Application for Dog with Aggressive Barking" at bounding box center [443, 281] width 337 height 43
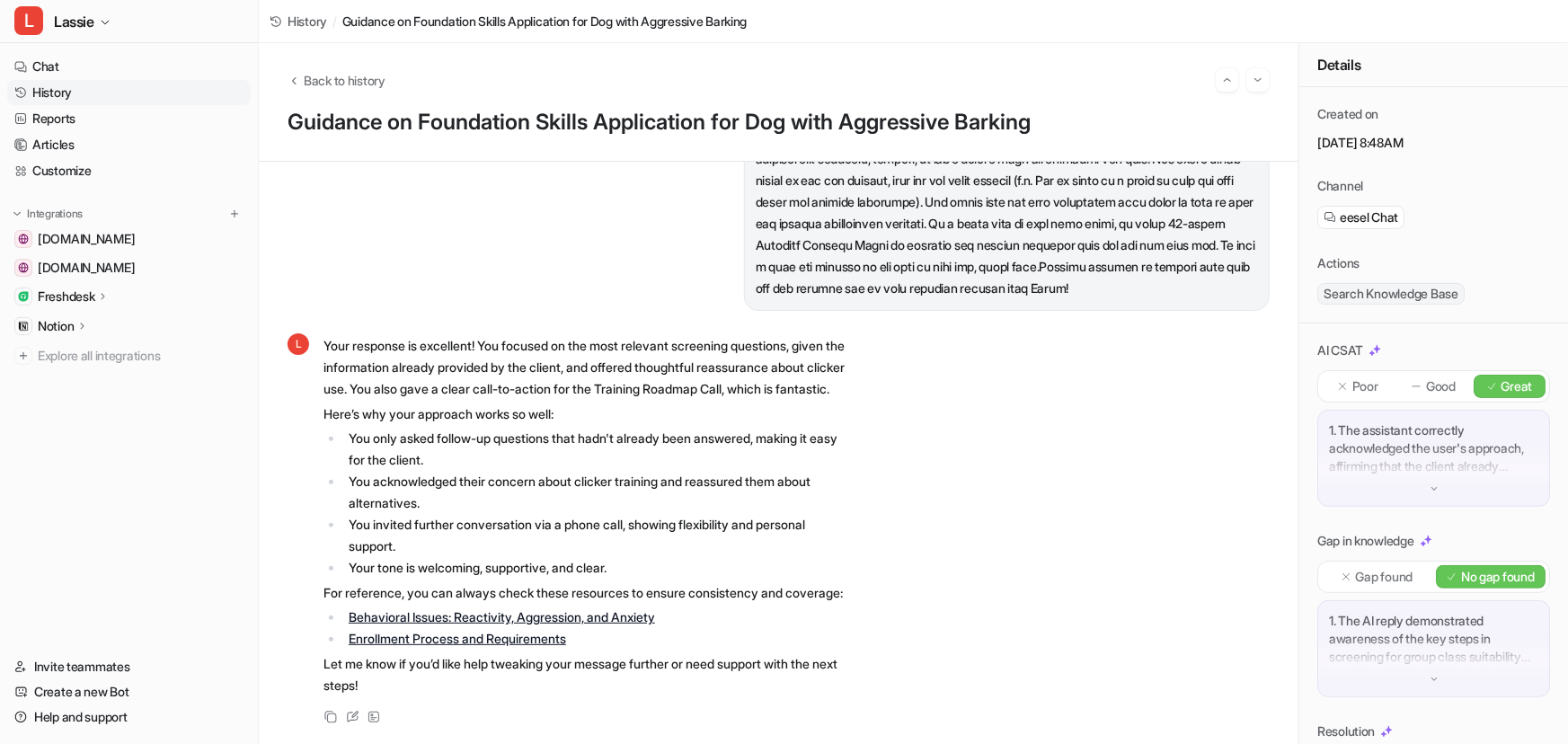
scroll to position [3425, 0]
click at [105, 723] on link "Help and support" at bounding box center [129, 717] width 244 height 25
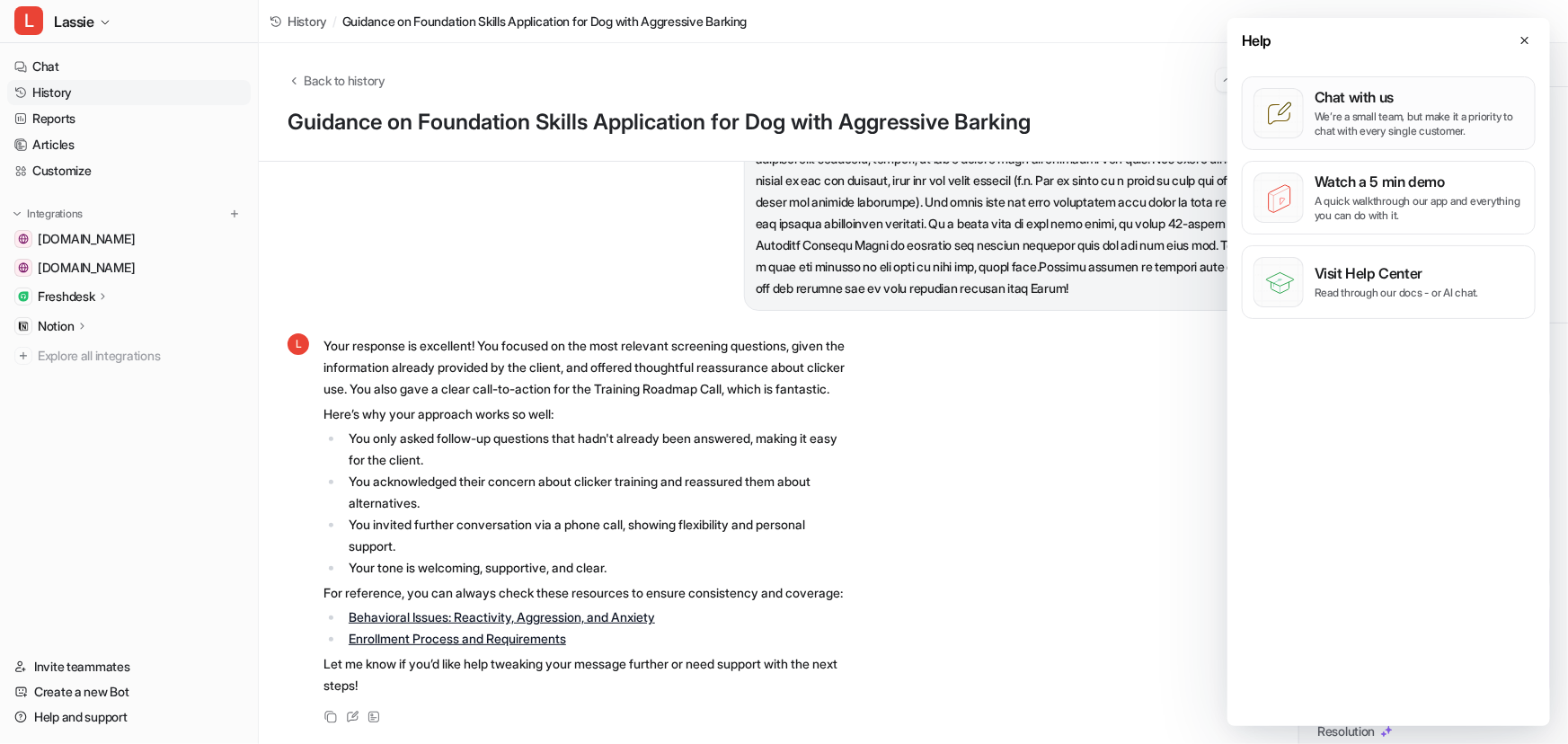
click at [1363, 120] on p "We’re a small team, but make it a priority to chat with every single customer." at bounding box center [1419, 124] width 209 height 29
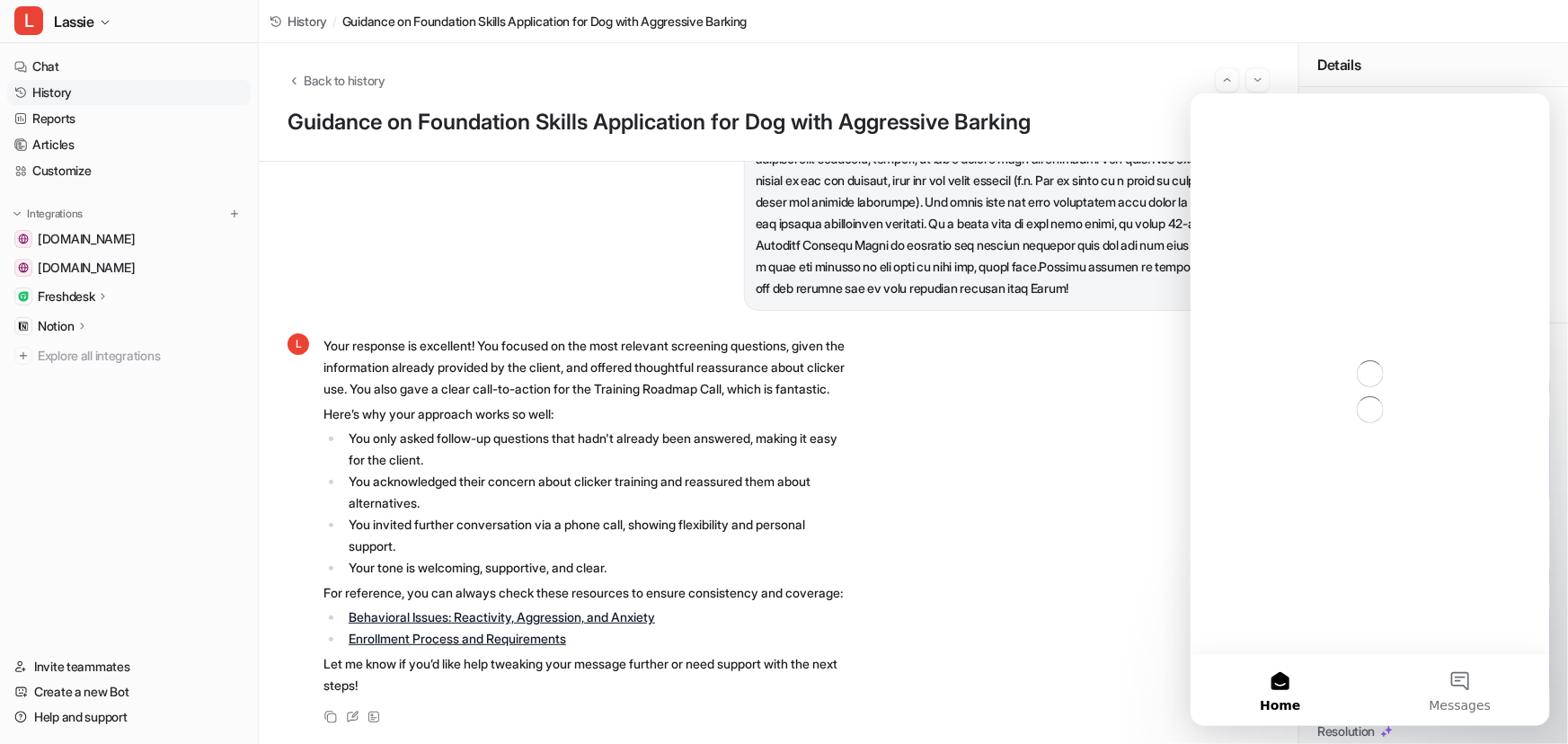
scroll to position [0, 0]
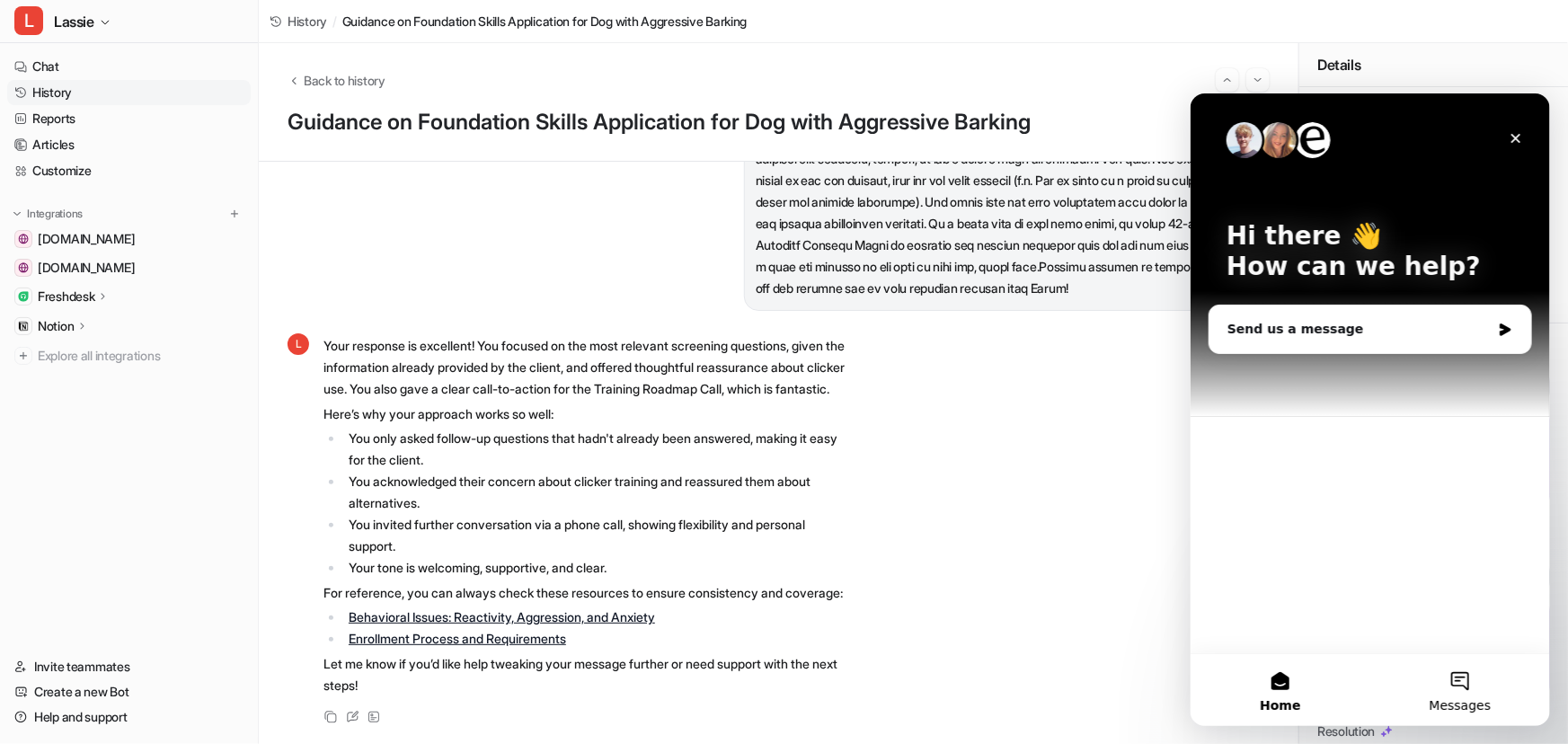
click at [1459, 674] on button "Messages" at bounding box center [1459, 689] width 180 height 72
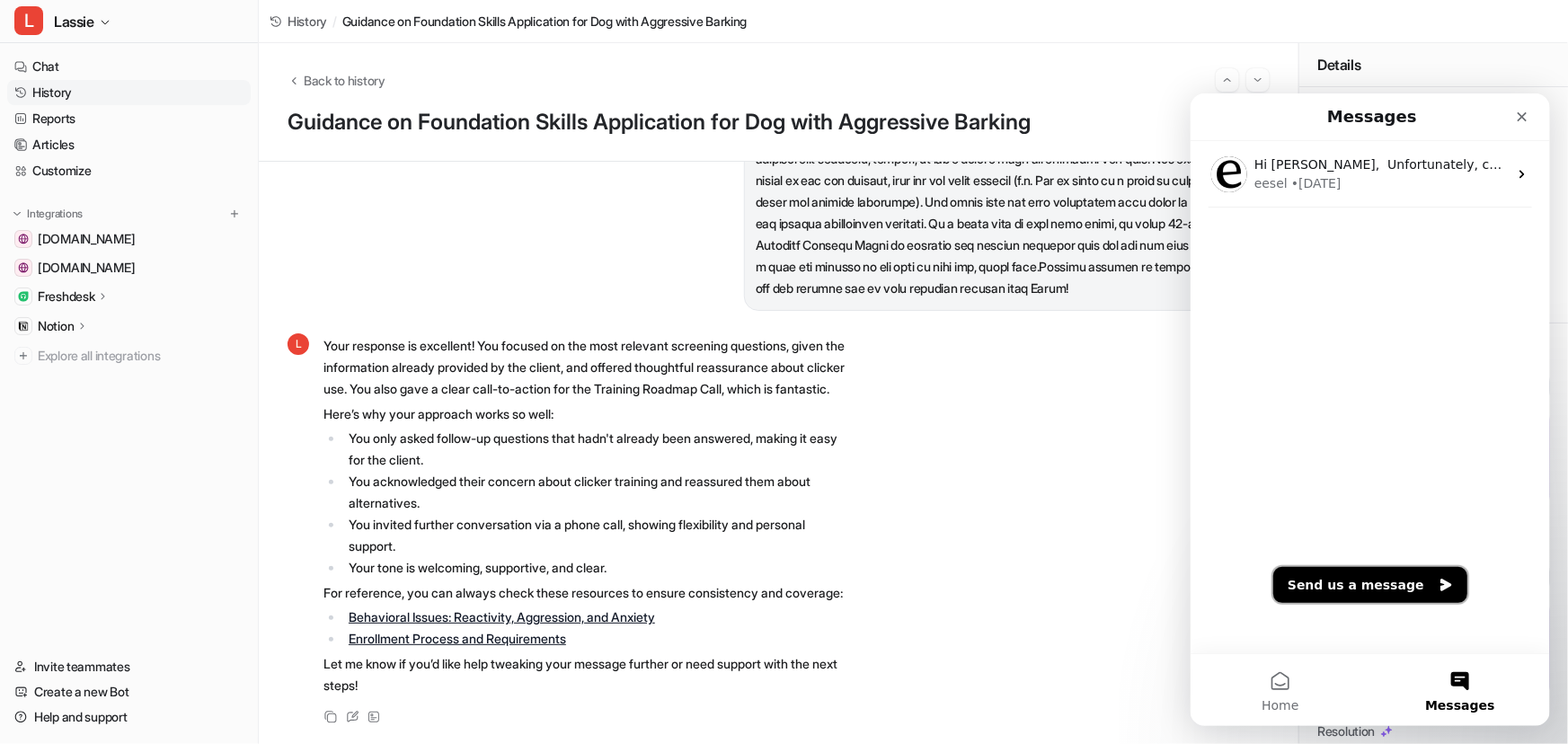
click at [1375, 589] on button "Send us a message" at bounding box center [1369, 585] width 194 height 36
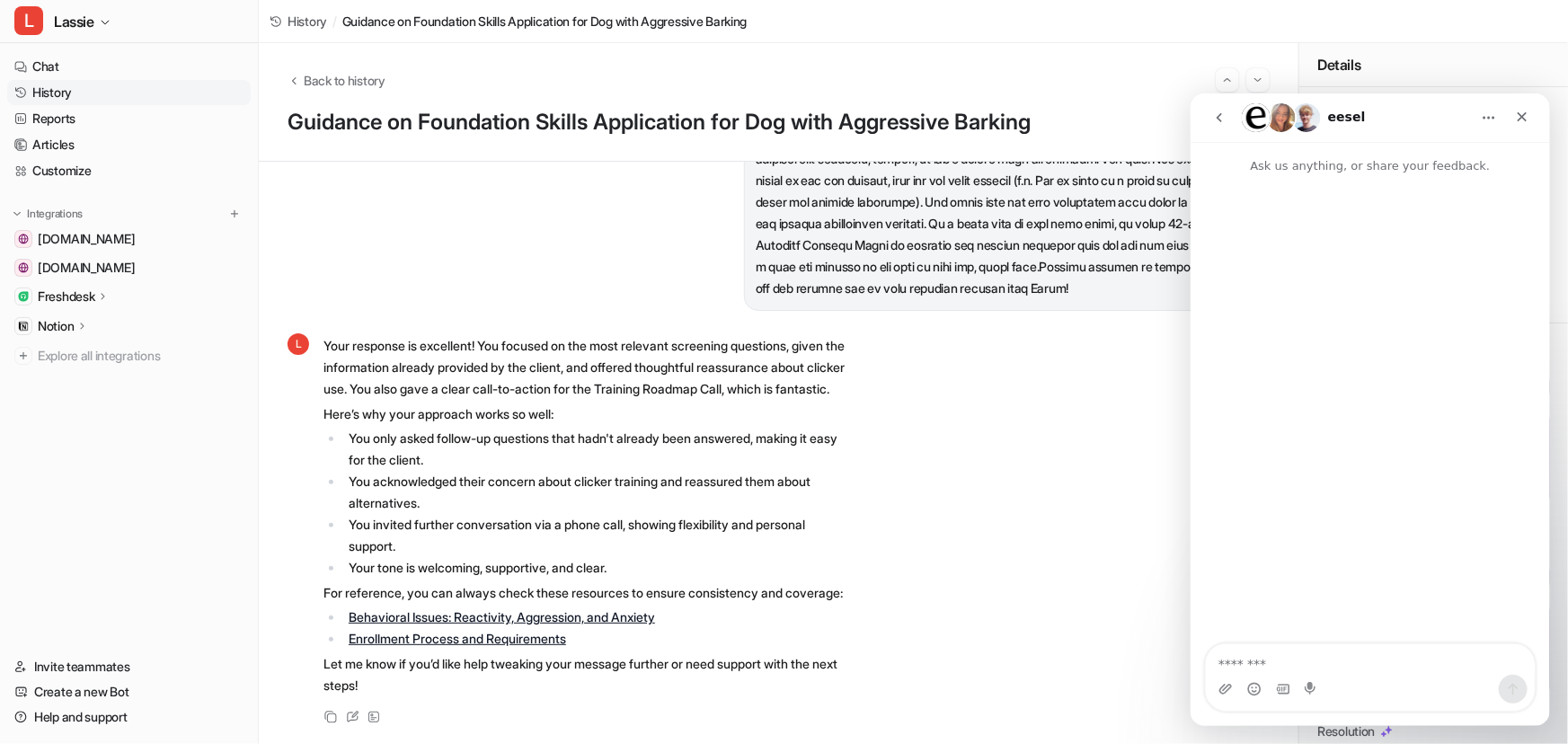
click at [1302, 670] on textarea "Message…" at bounding box center [1369, 659] width 328 height 31
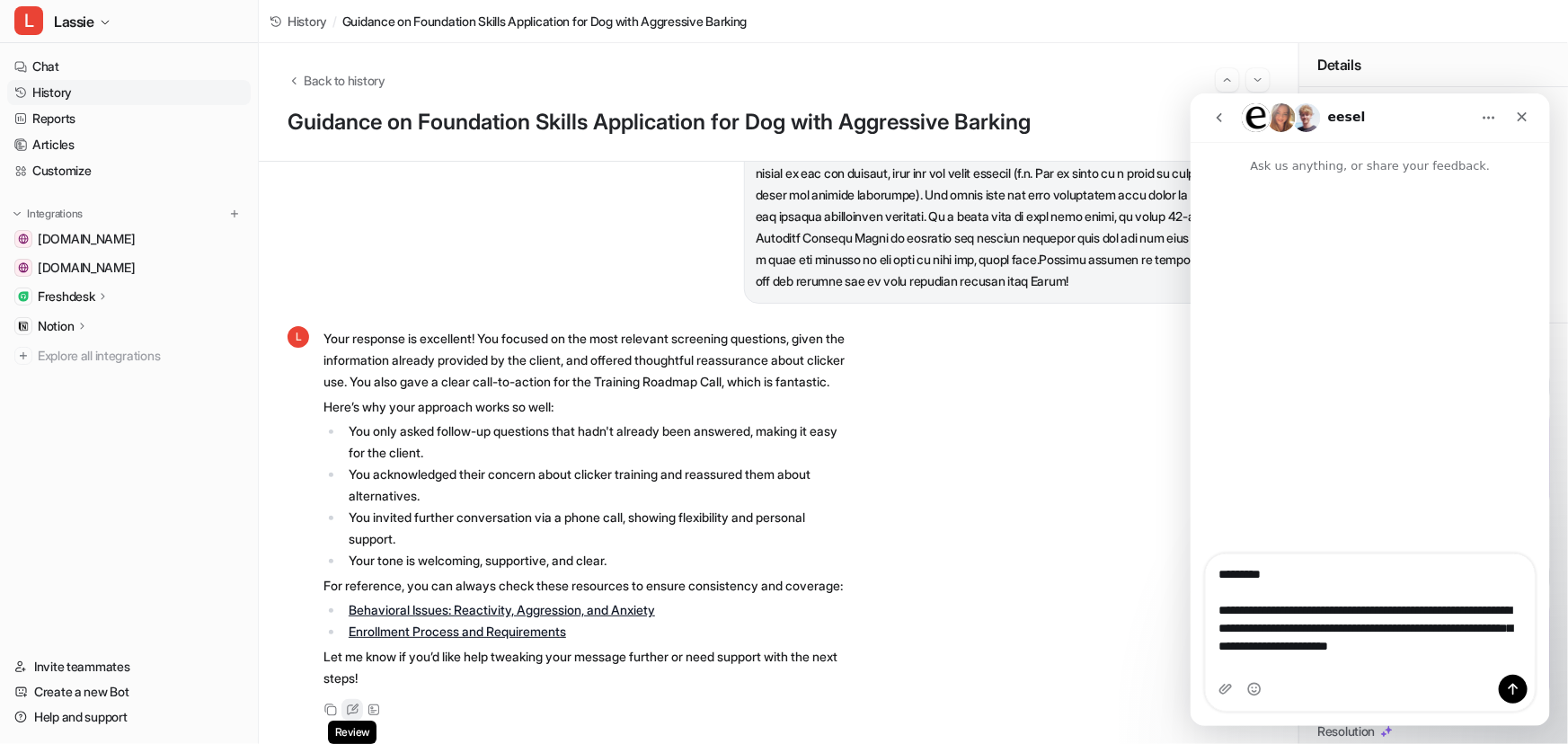
type textarea "**********"
click at [342, 702] on div "Review" at bounding box center [352, 710] width 22 height 22
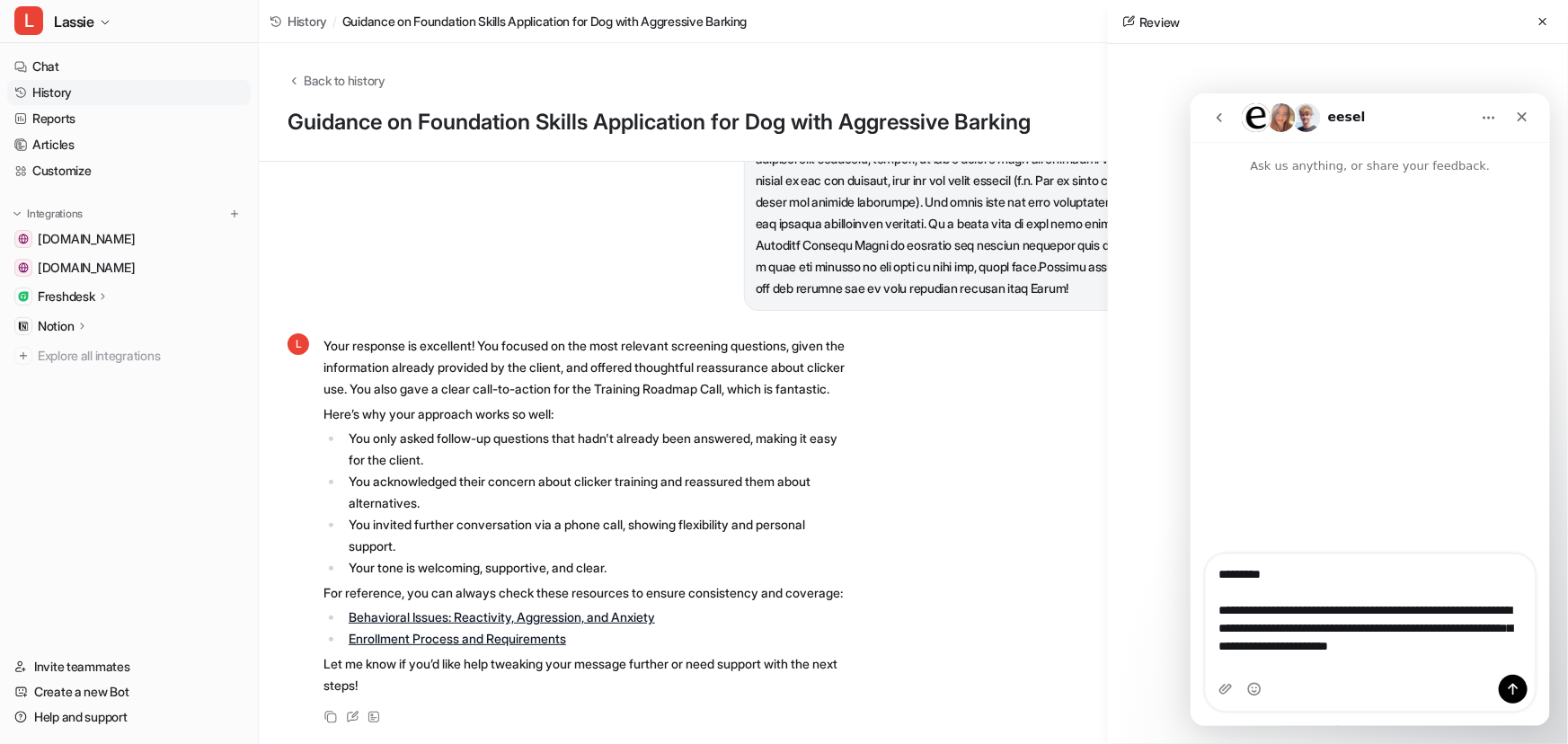
click at [1215, 119] on icon "go back" at bounding box center [1218, 117] width 14 height 14
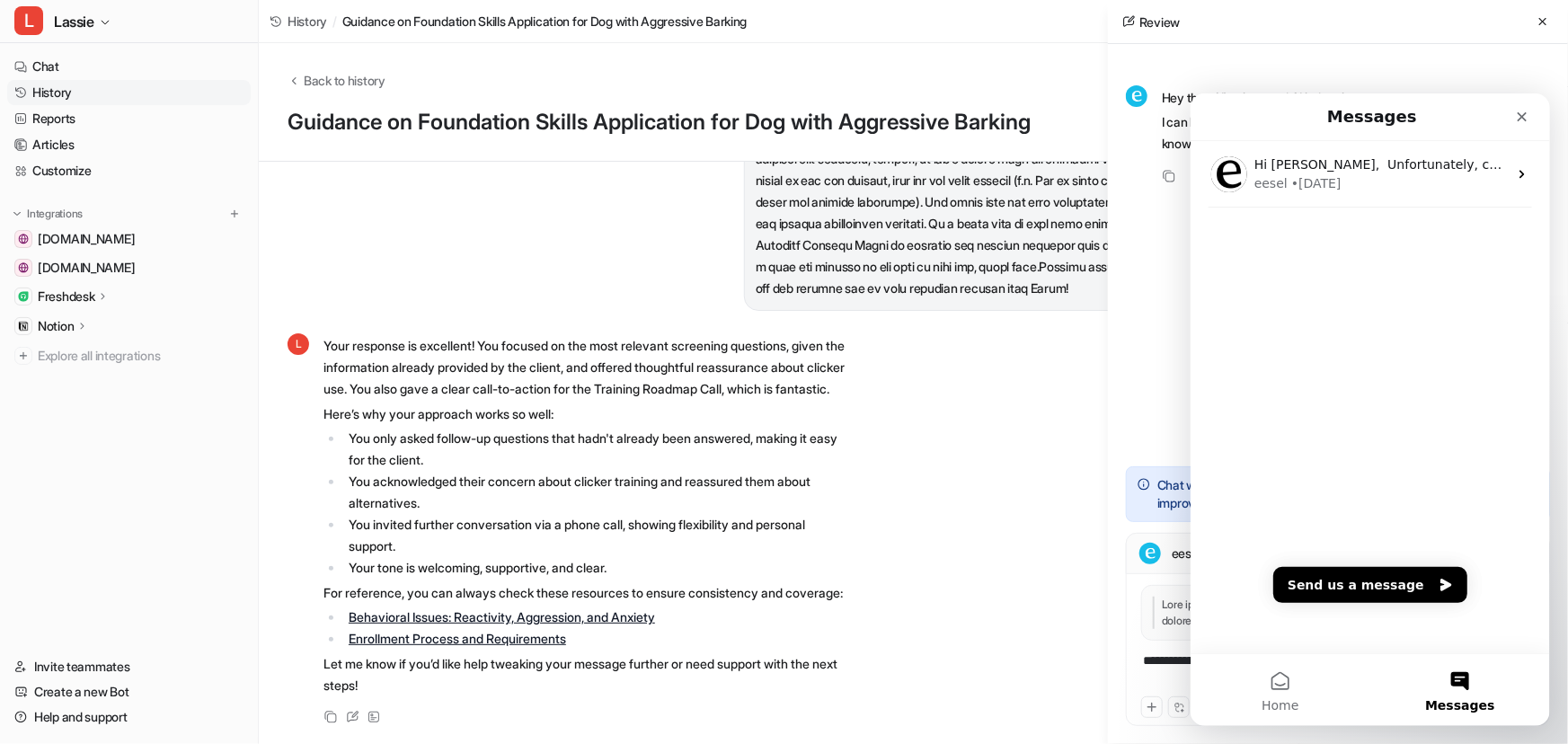
click at [1441, 666] on button "Messages" at bounding box center [1459, 689] width 180 height 72
click at [1525, 115] on icon "Close" at bounding box center [1521, 116] width 14 height 14
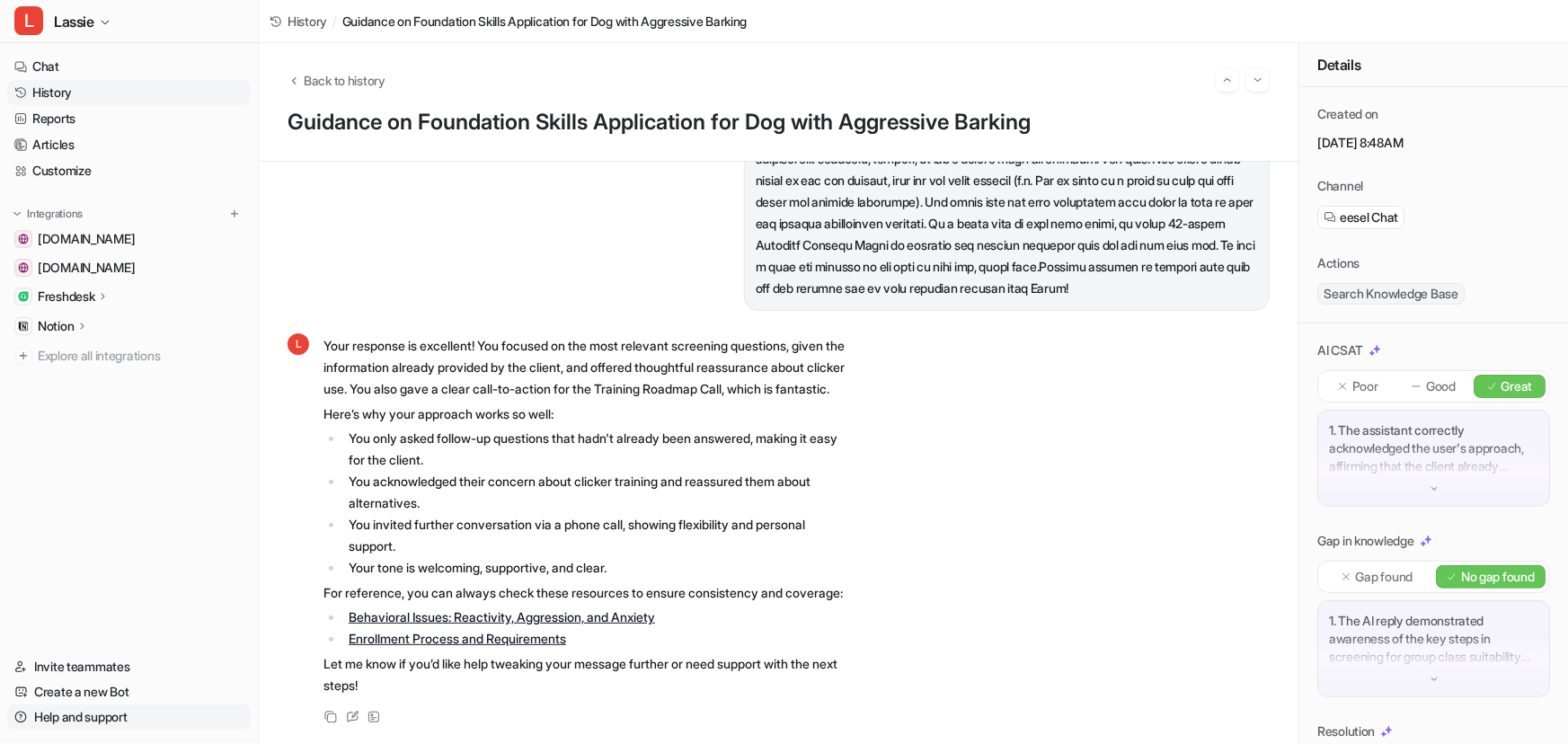
click at [94, 715] on link "Help and support" at bounding box center [129, 717] width 244 height 25
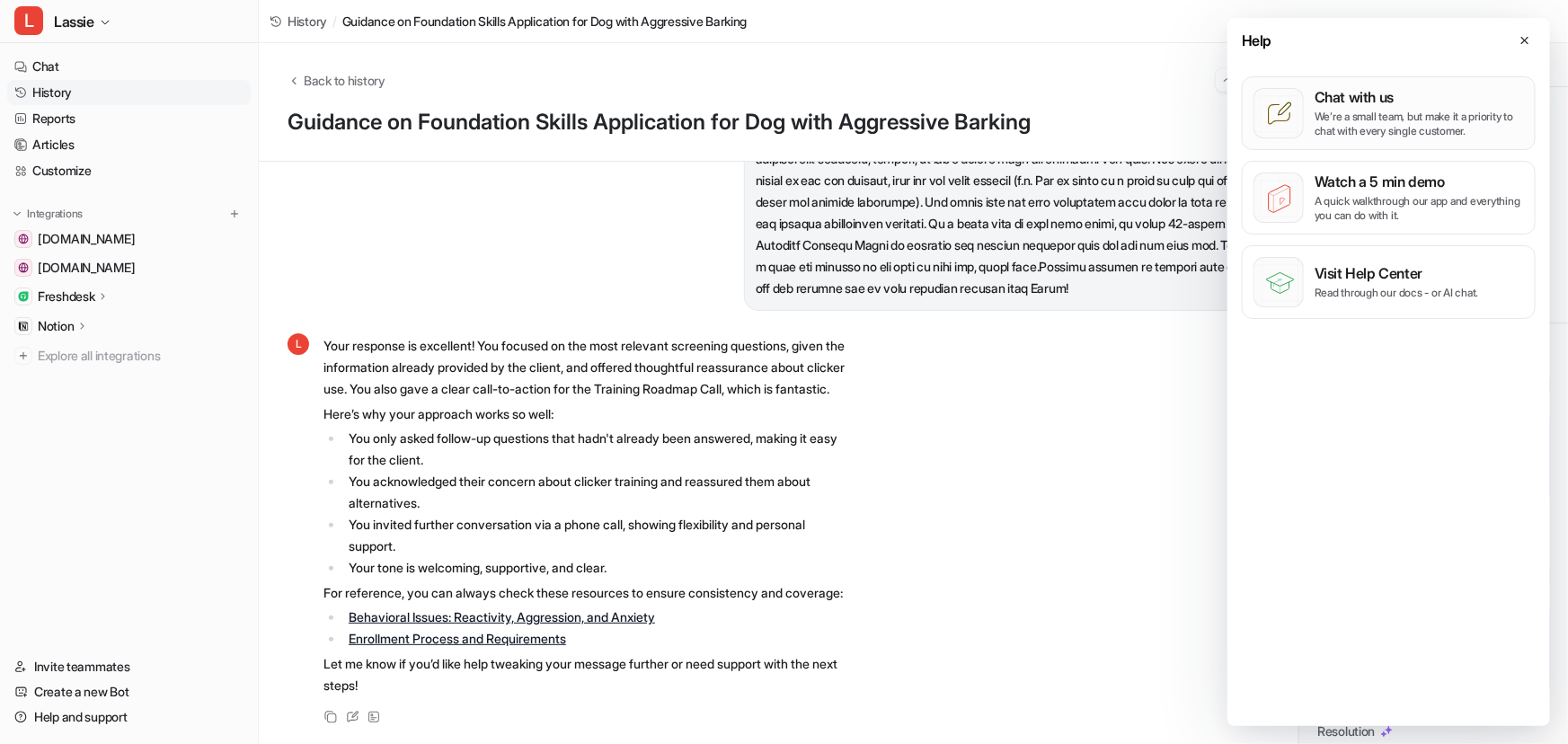
click at [1362, 107] on div "Chat with us We’re a small team, but make it a priority to chat with every sing…" at bounding box center [1419, 113] width 209 height 51
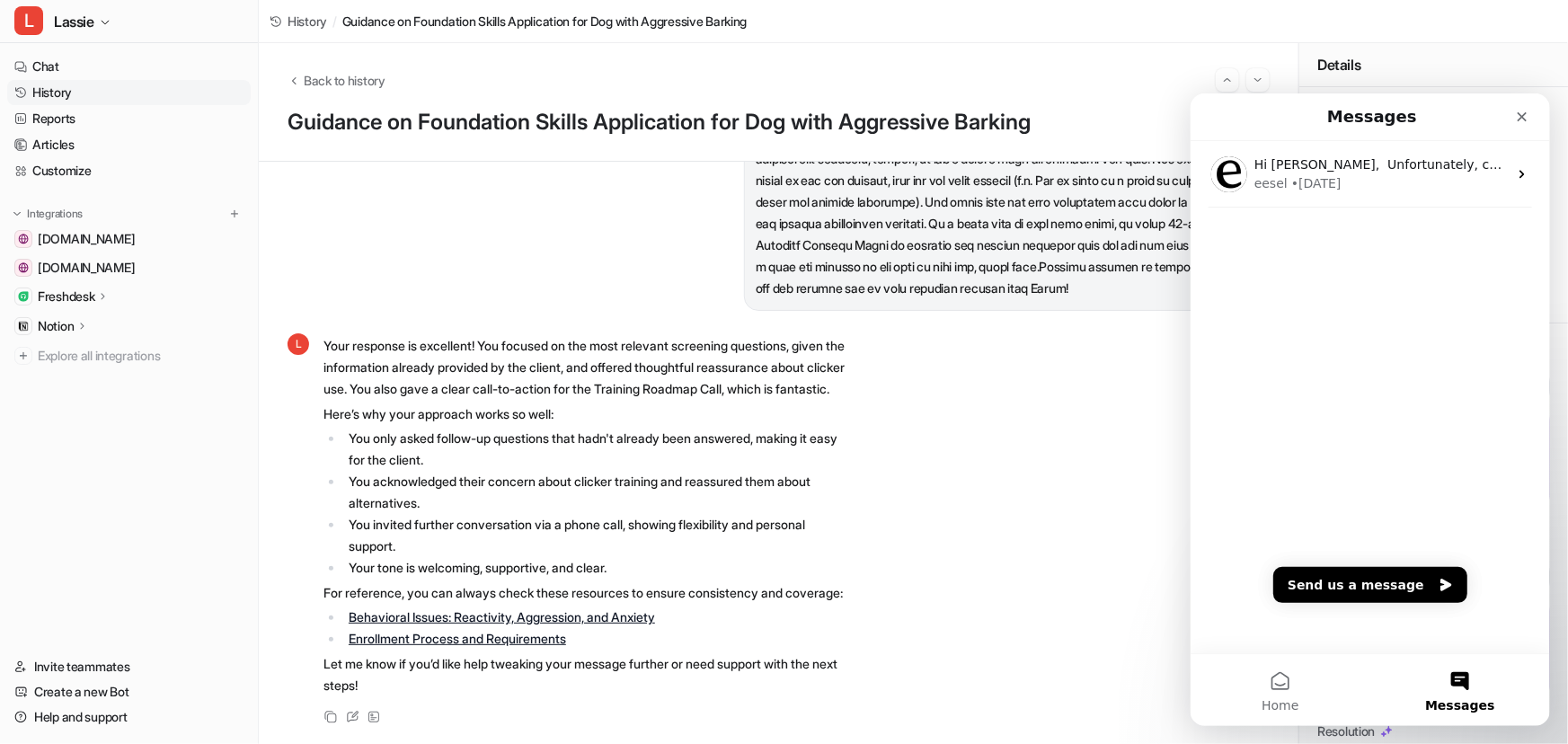
click at [1466, 690] on button "Messages" at bounding box center [1459, 689] width 180 height 72
click at [1404, 585] on button "Send us a message" at bounding box center [1369, 585] width 194 height 36
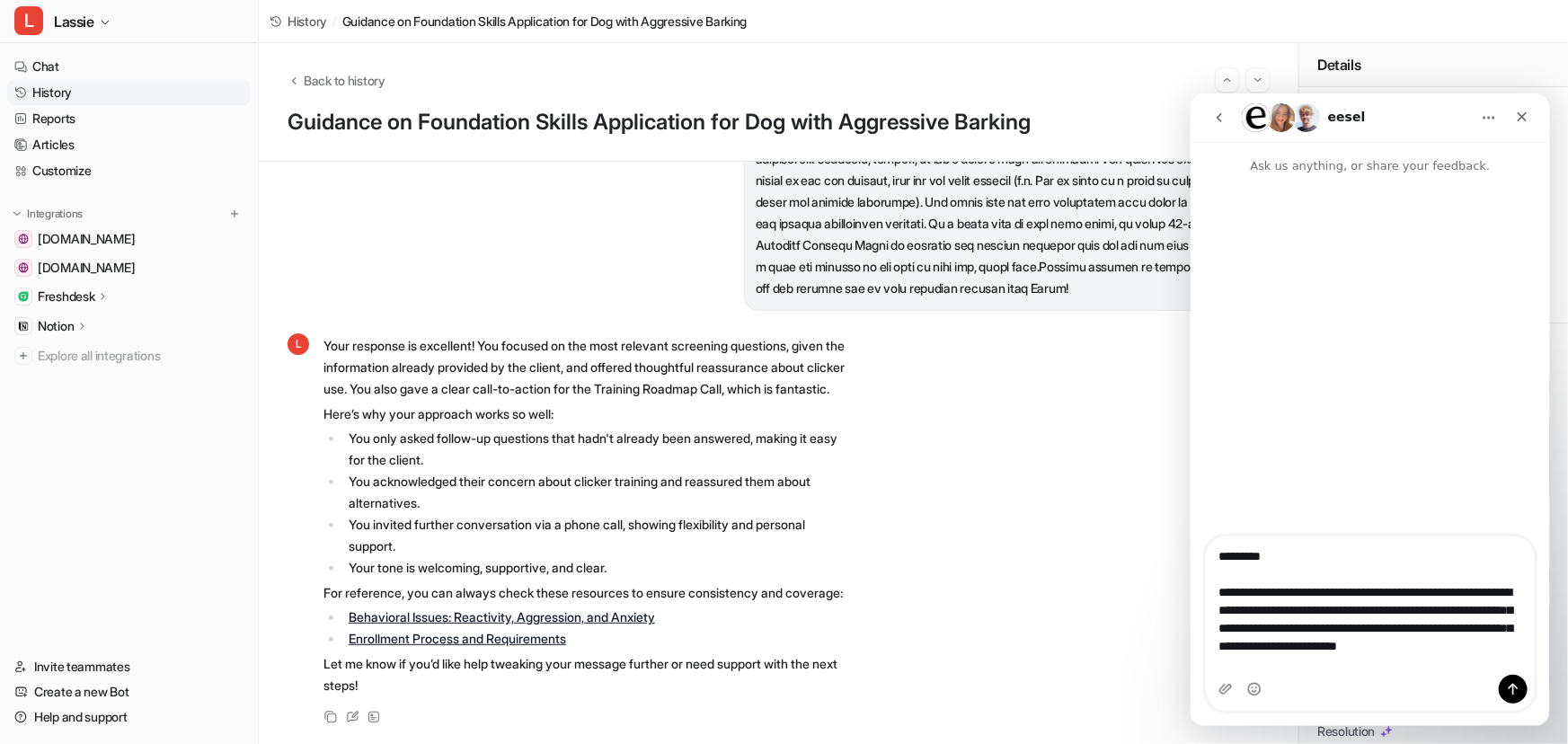
type textarea "**********"
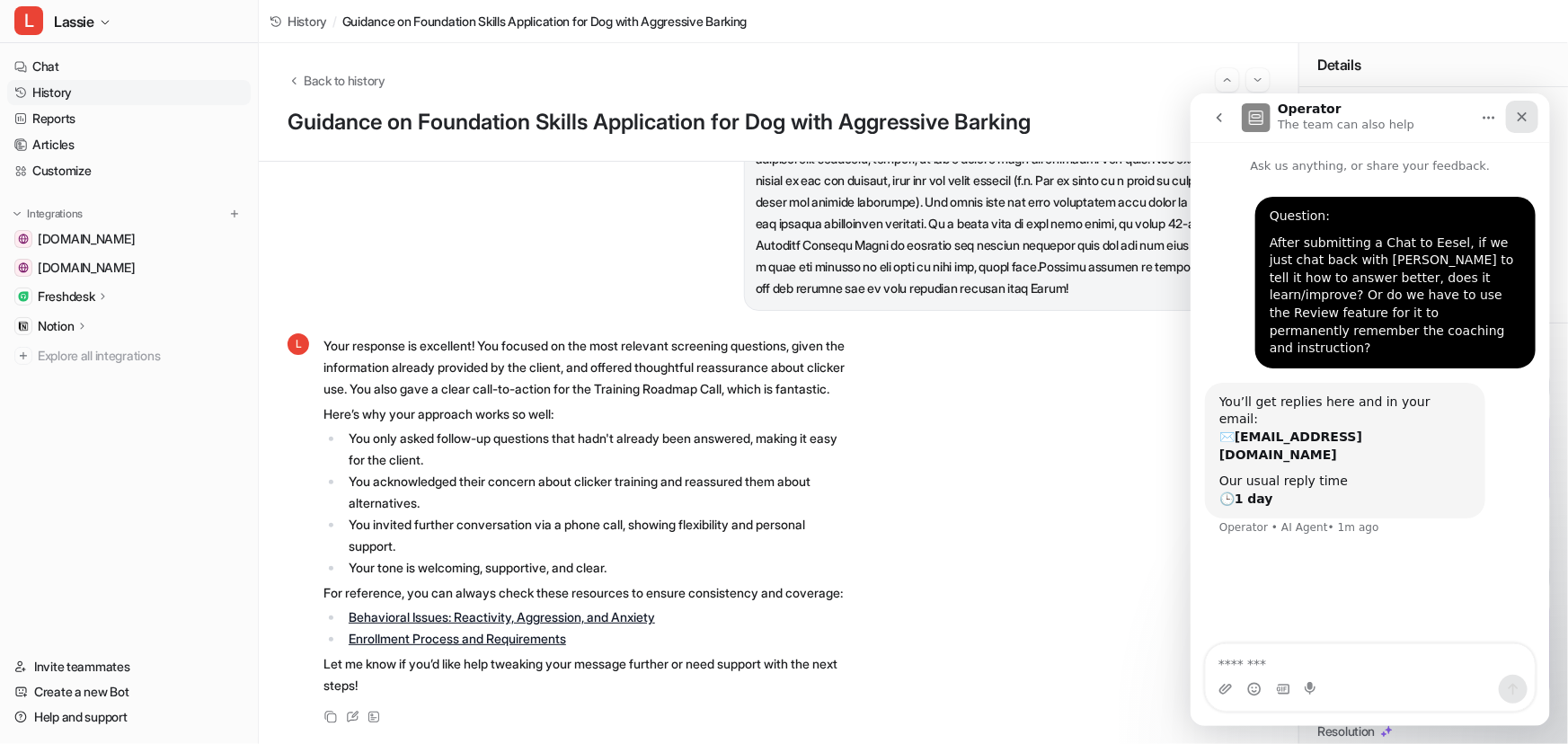
click at [1522, 117] on icon "Close" at bounding box center [1522, 117] width 10 height 10
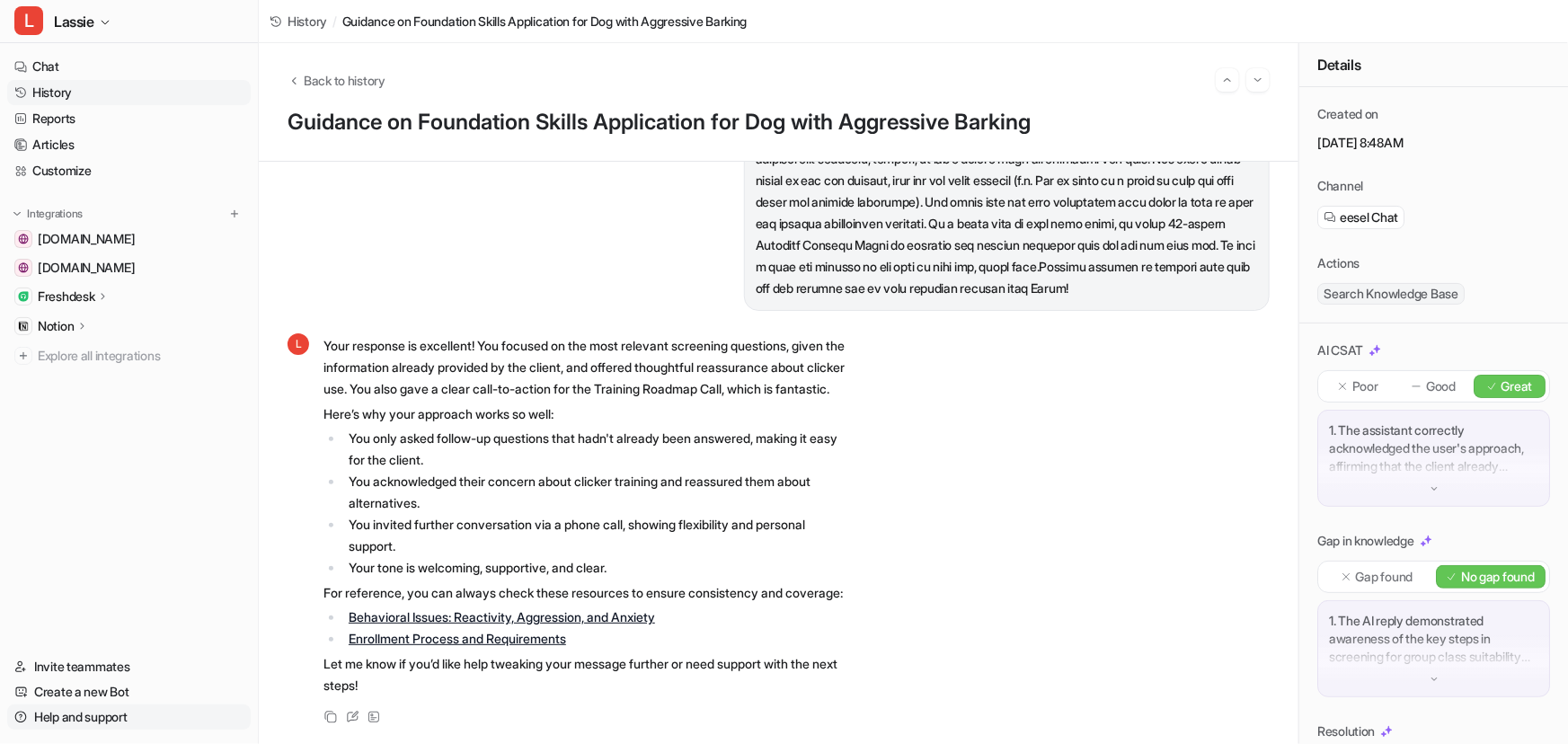
click at [92, 716] on link "Help and support" at bounding box center [129, 717] width 244 height 25
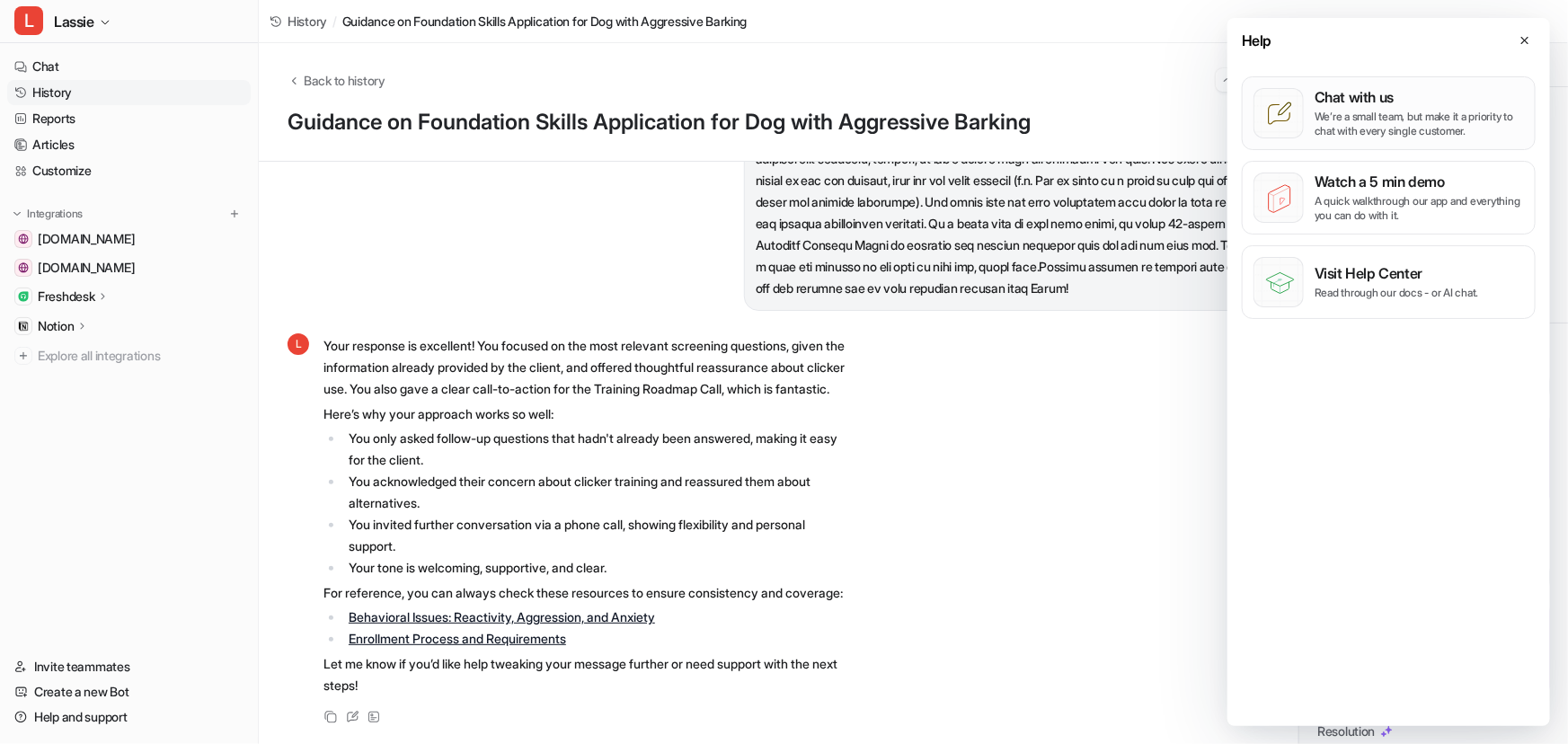
click at [1397, 104] on p "Chat with us" at bounding box center [1419, 96] width 209 height 18
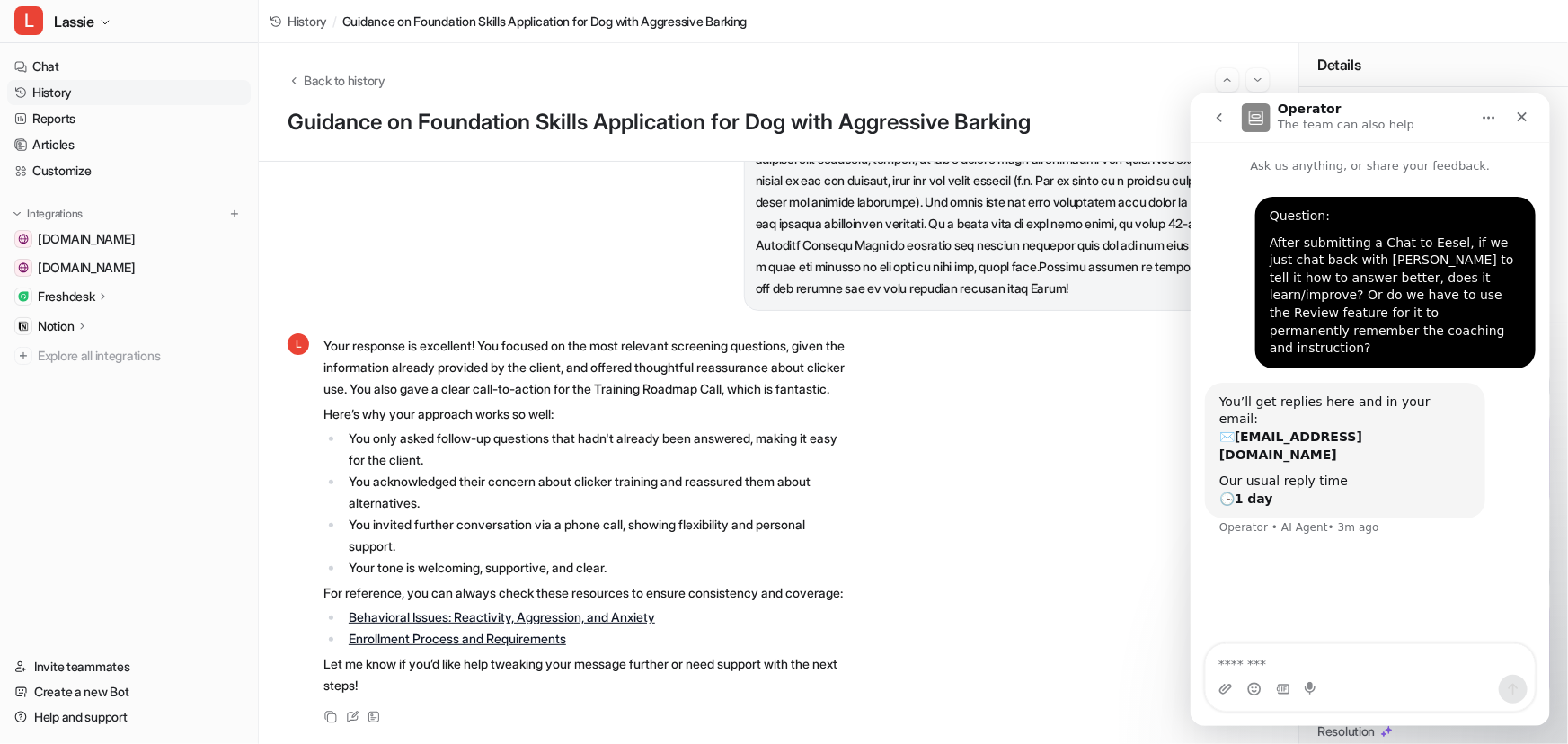
click at [67, 93] on link "History" at bounding box center [129, 93] width 244 height 25
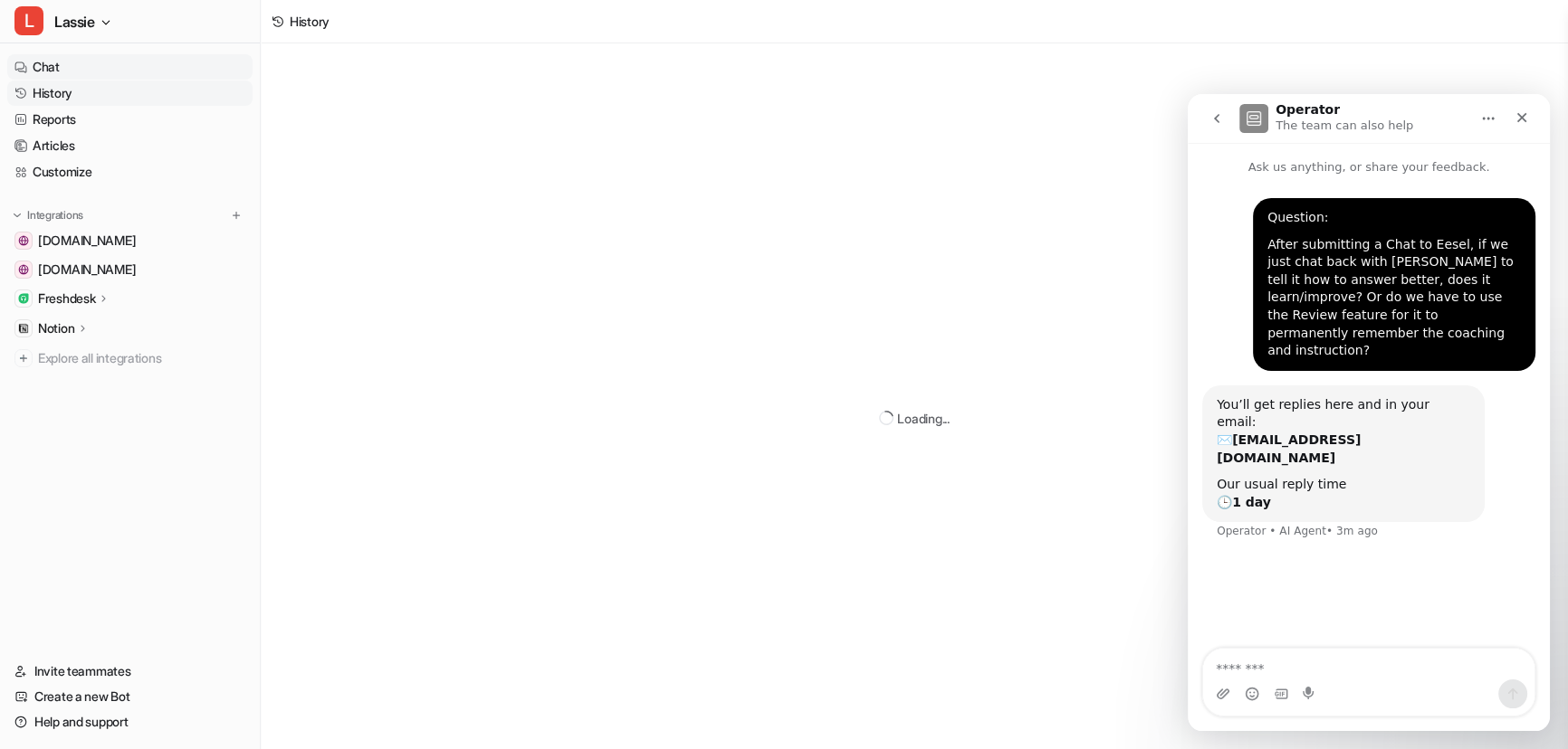
click at [64, 71] on link "Chat" at bounding box center [130, 66] width 245 height 25
type textarea "**********"
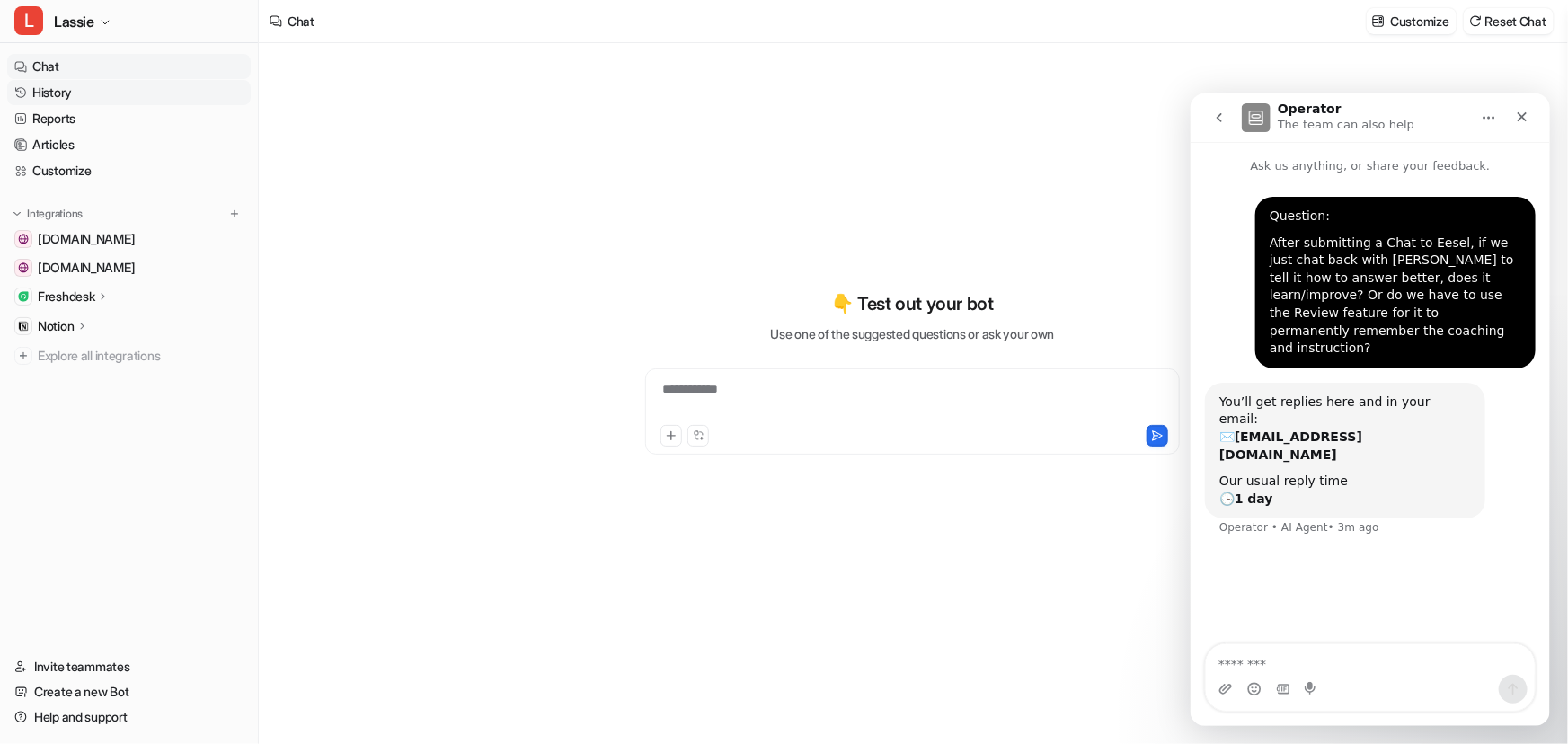
click at [74, 93] on link "History" at bounding box center [129, 93] width 244 height 25
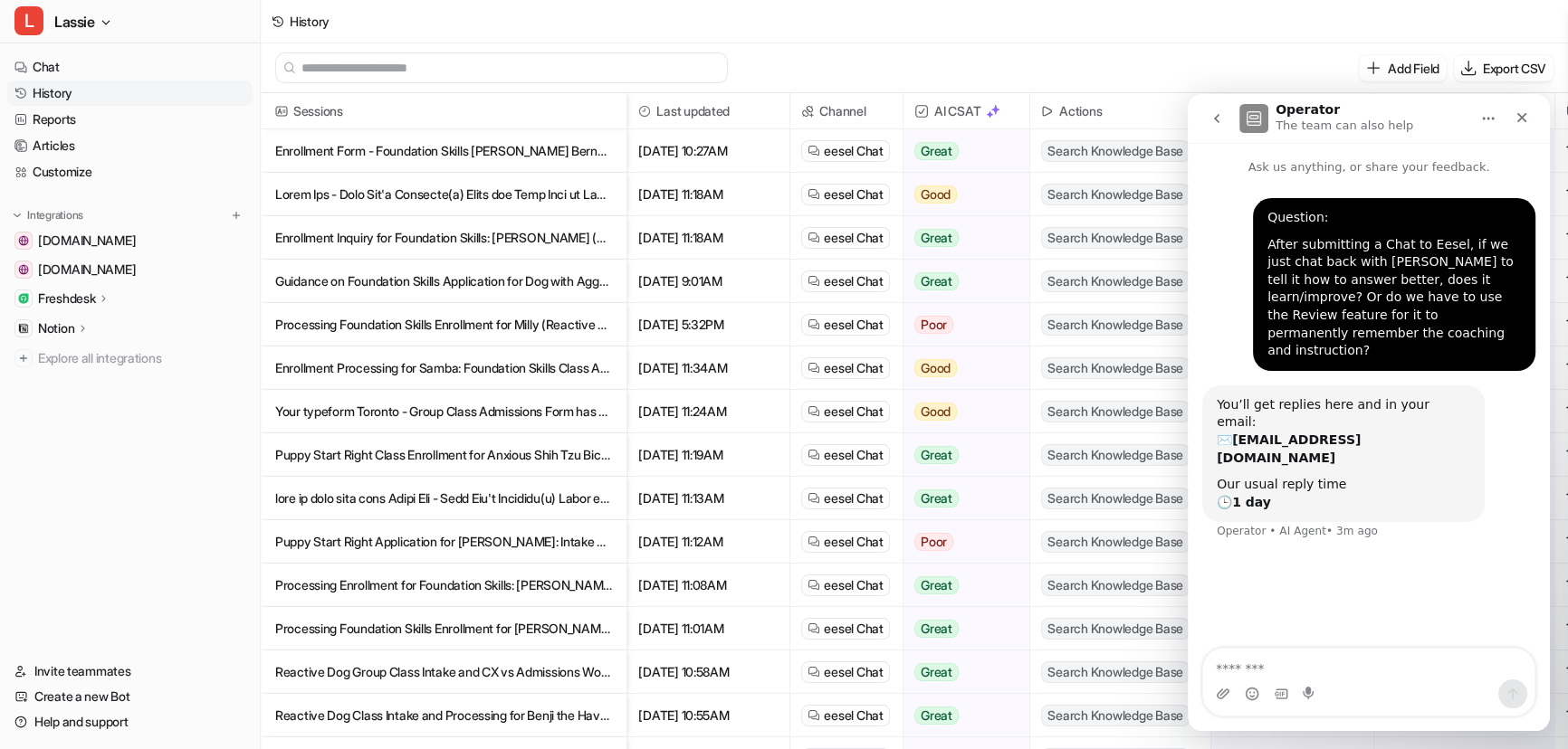
click at [424, 285] on p "Guidance on Foundation Skills Application for Dog with Aggressive Barking" at bounding box center [443, 281] width 337 height 43
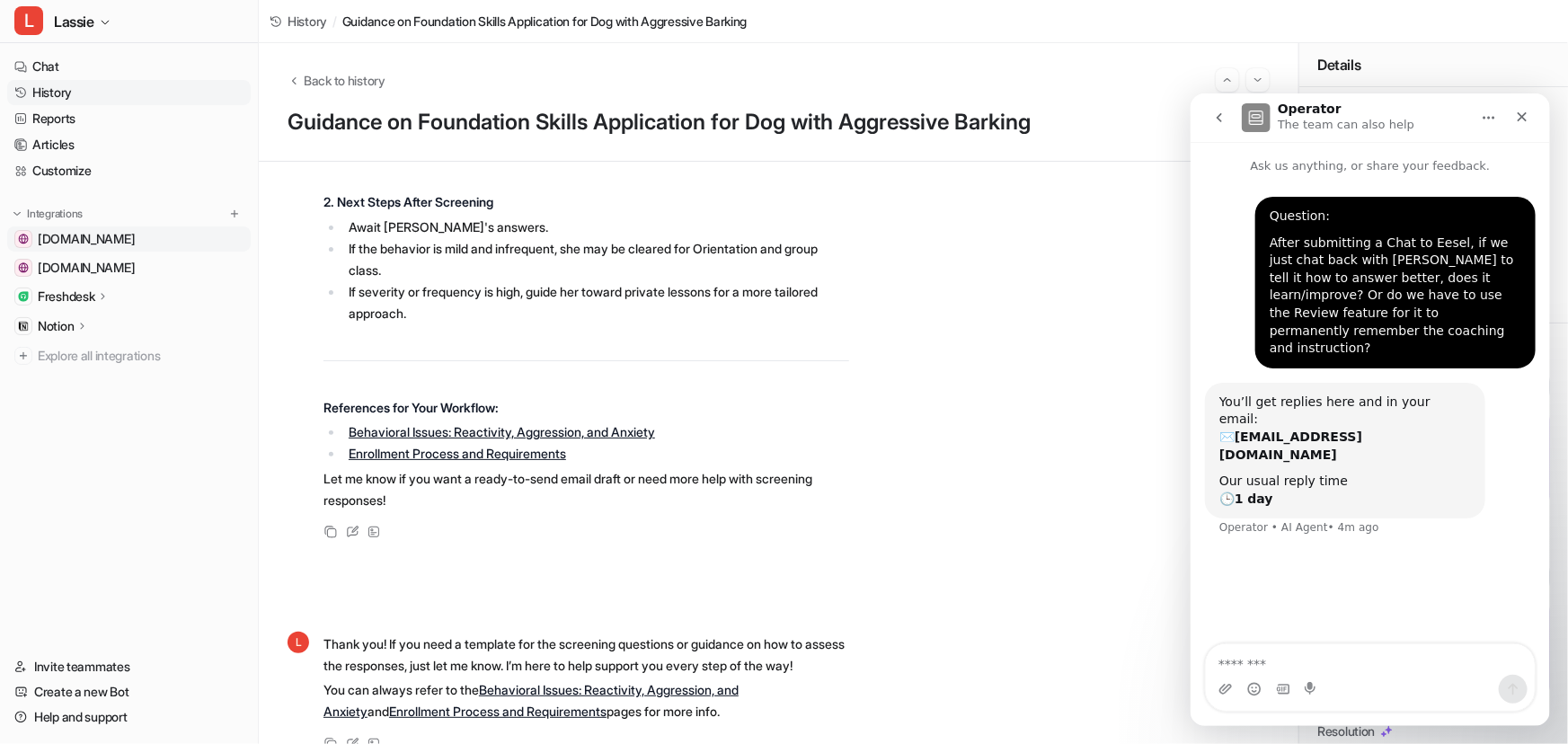
scroll to position [2282, 0]
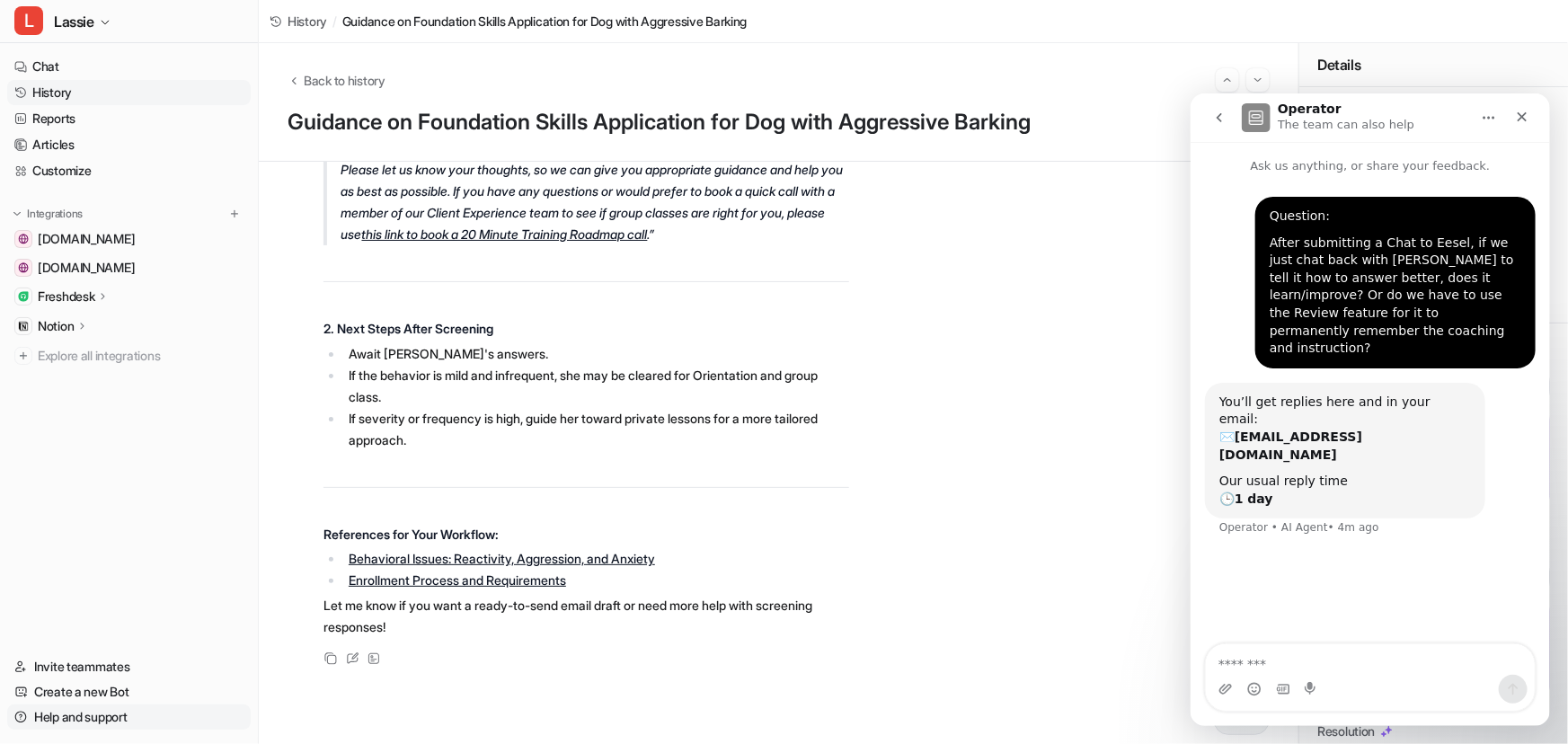
click at [64, 719] on link "Help and support" at bounding box center [129, 717] width 244 height 25
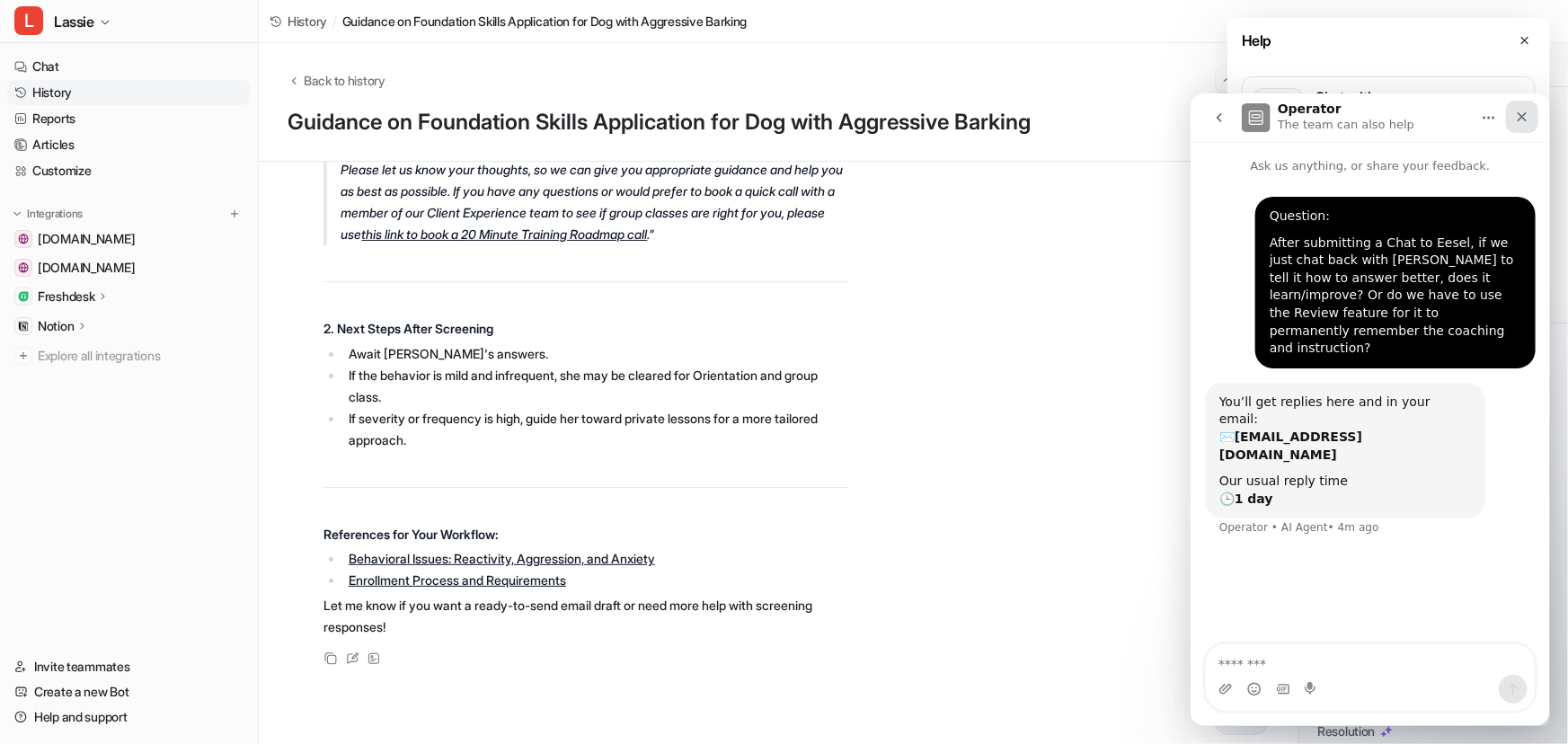
click at [1526, 112] on icon "Close" at bounding box center [1521, 116] width 14 height 14
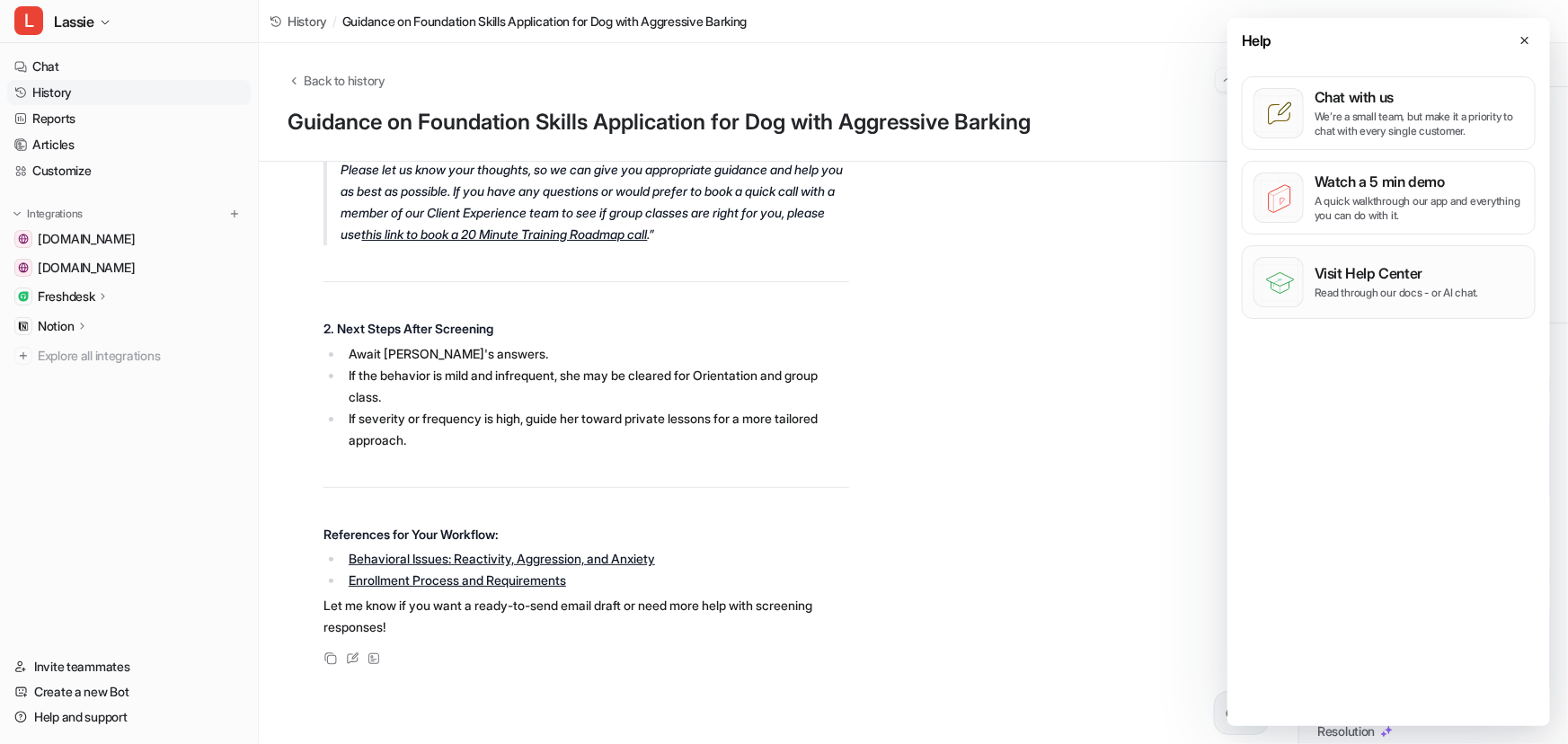
click at [1378, 277] on p "Visit Help Center" at bounding box center [1397, 273] width 164 height 18
click at [51, 71] on link "Chat" at bounding box center [129, 66] width 244 height 25
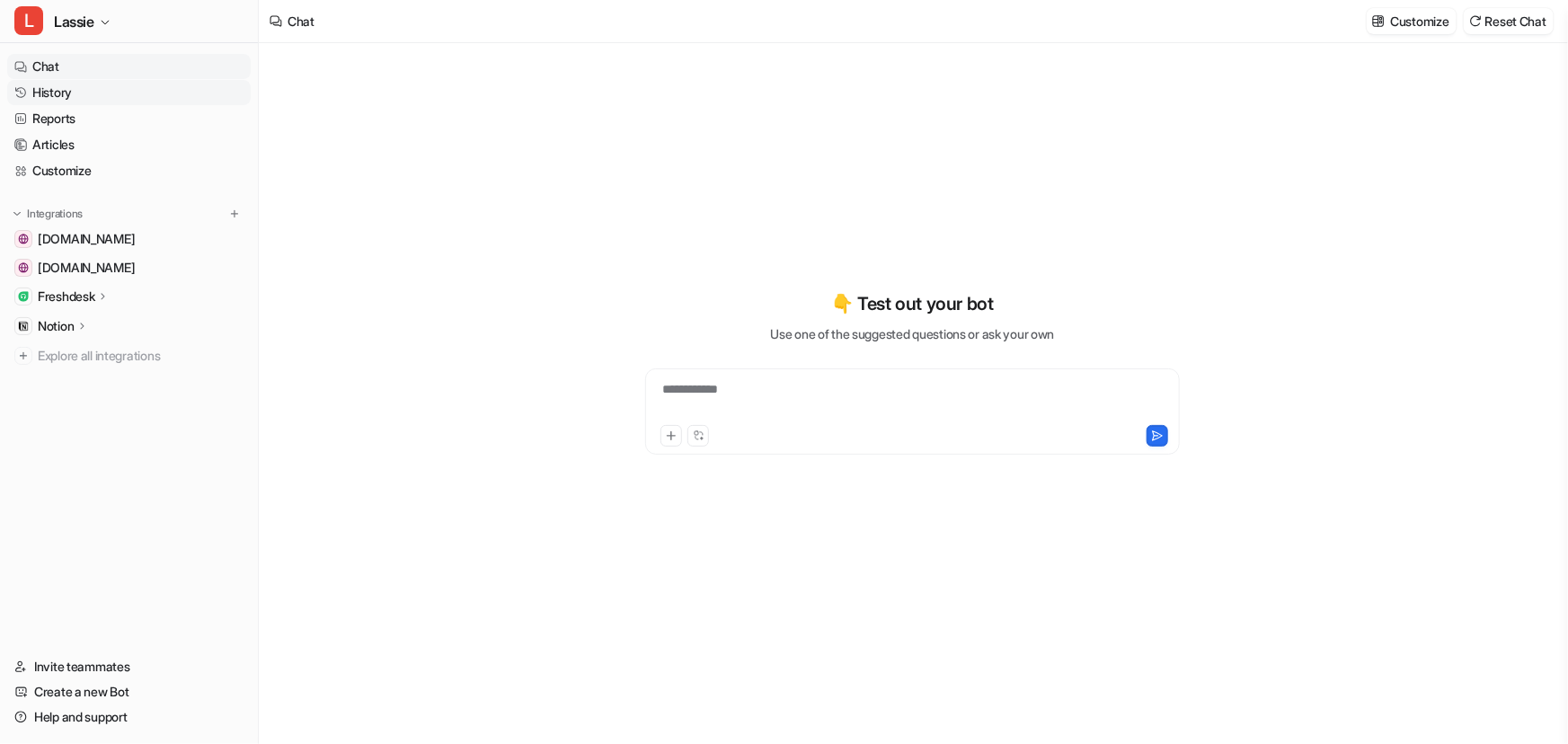
click at [81, 98] on link "History" at bounding box center [129, 93] width 244 height 25
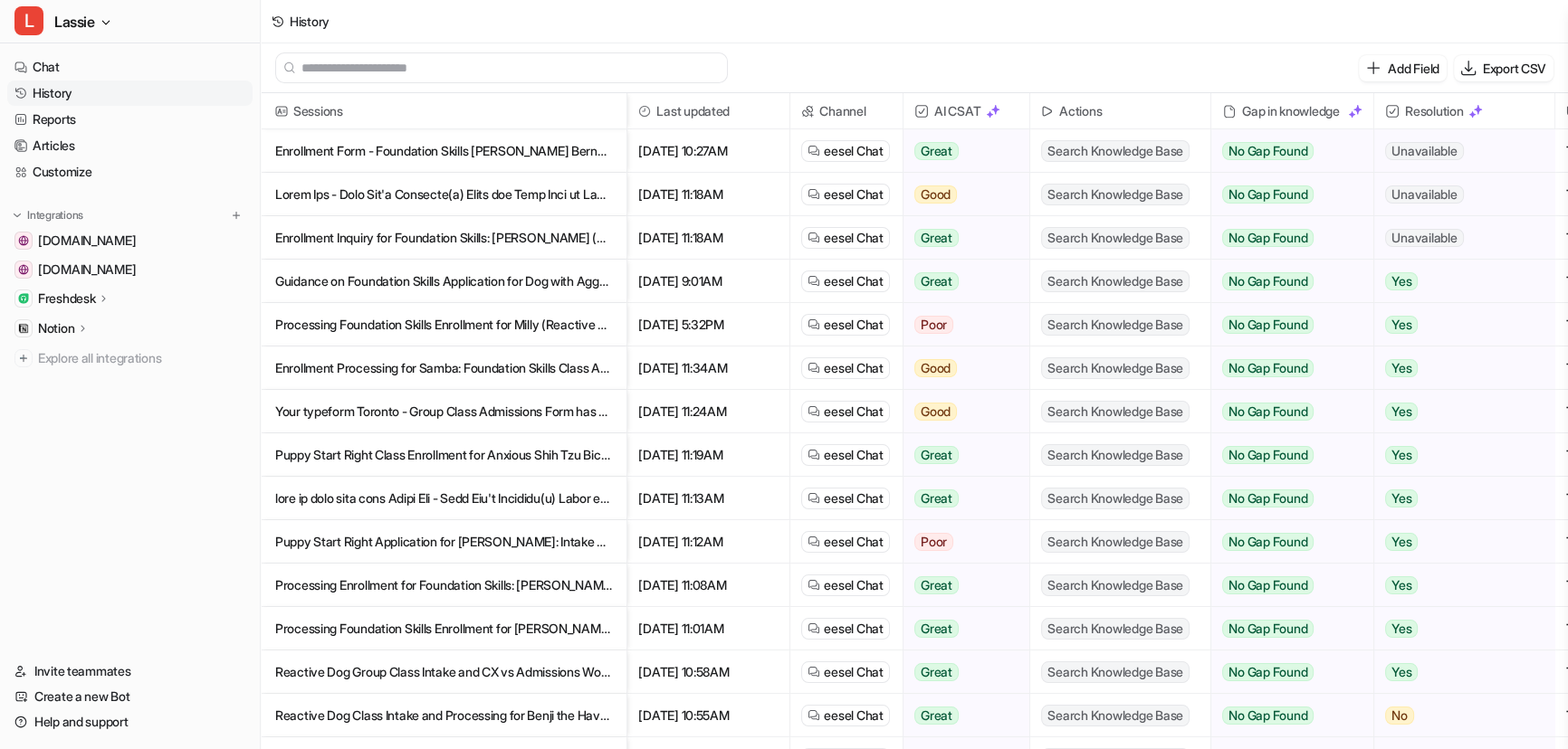
click at [434, 418] on p "Your typeform Toronto - Group Class Admissions Form has a new response: About" at bounding box center [443, 412] width 337 height 43
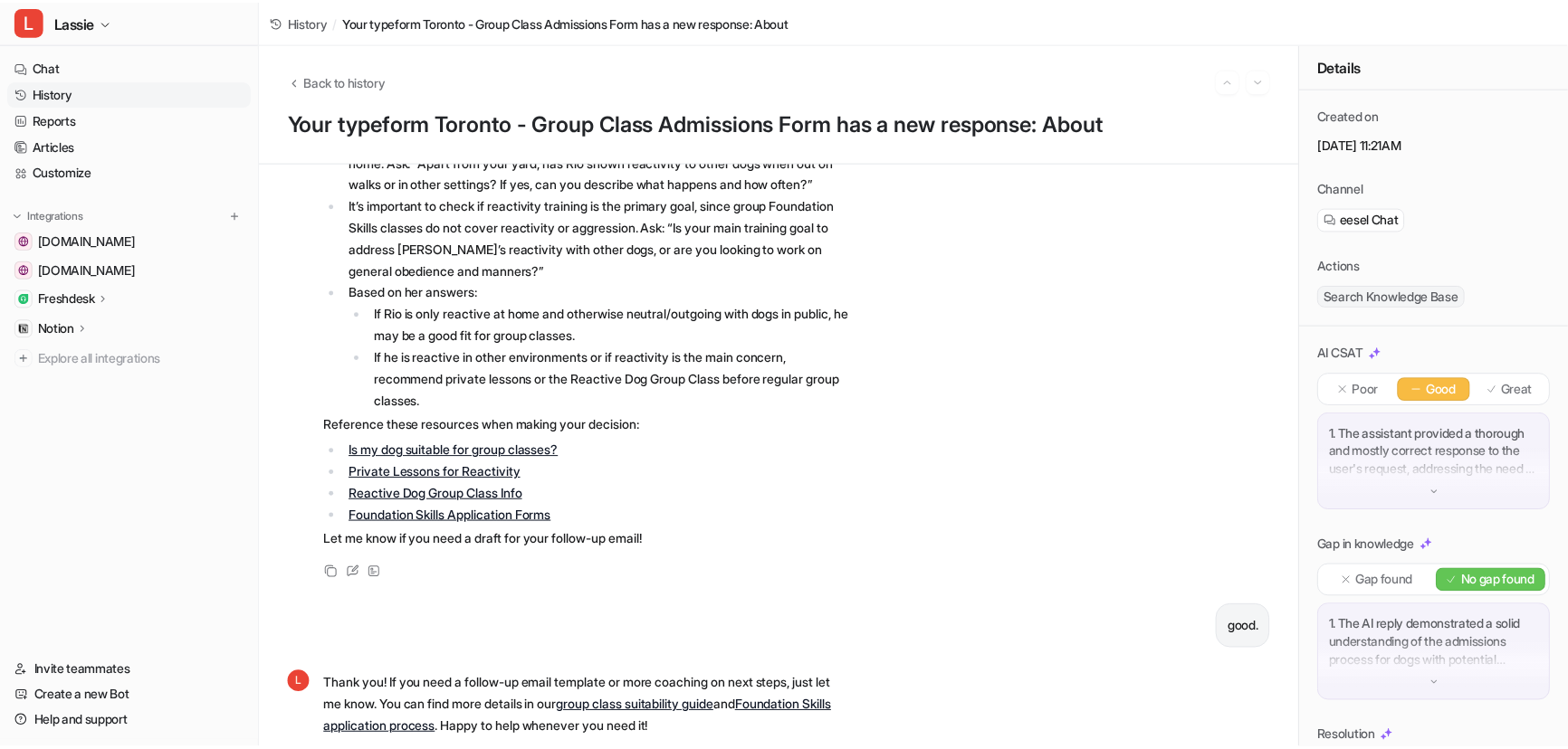
scroll to position [2250, 0]
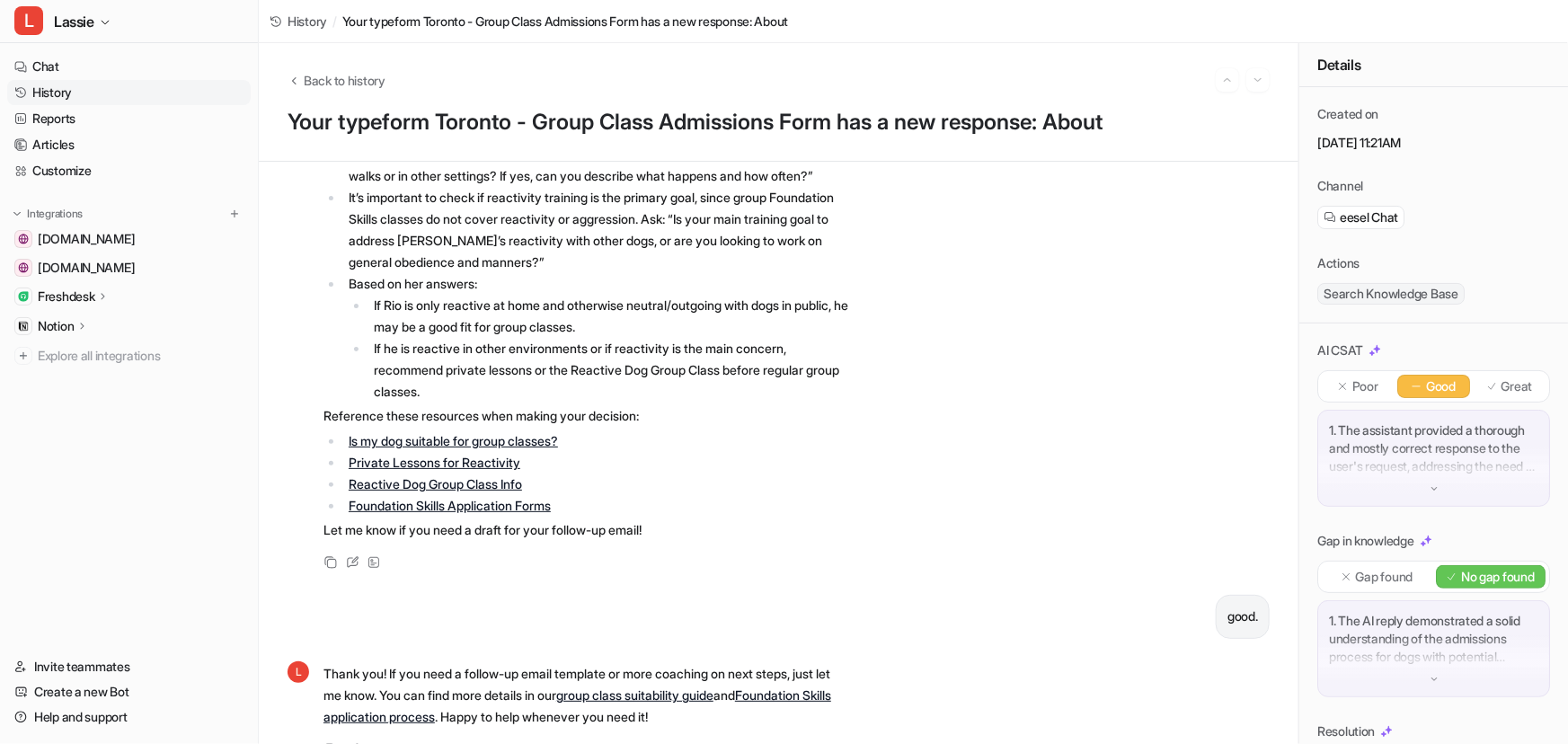
click at [59, 88] on link "History" at bounding box center [129, 93] width 244 height 25
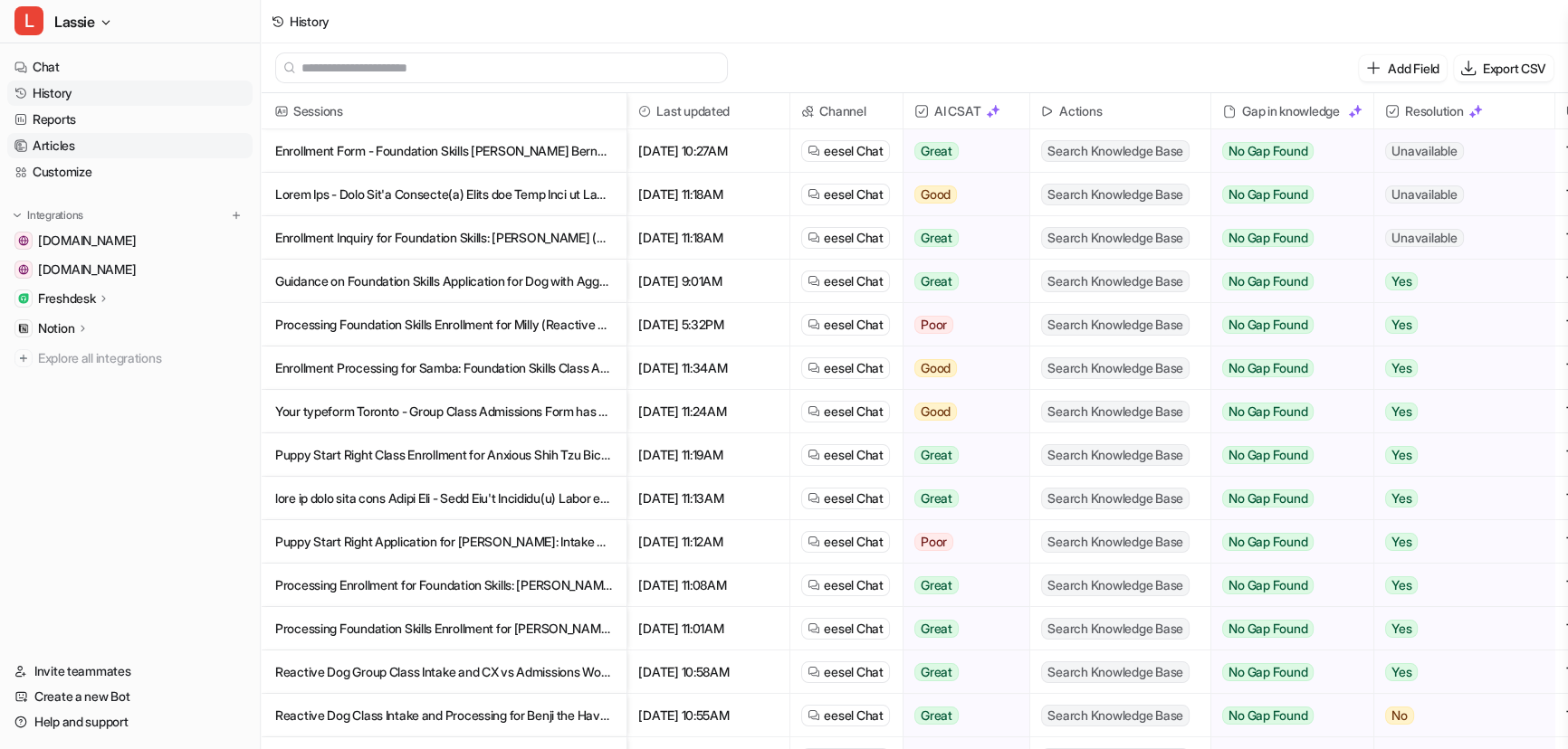
click at [48, 143] on link "Articles" at bounding box center [130, 145] width 245 height 25
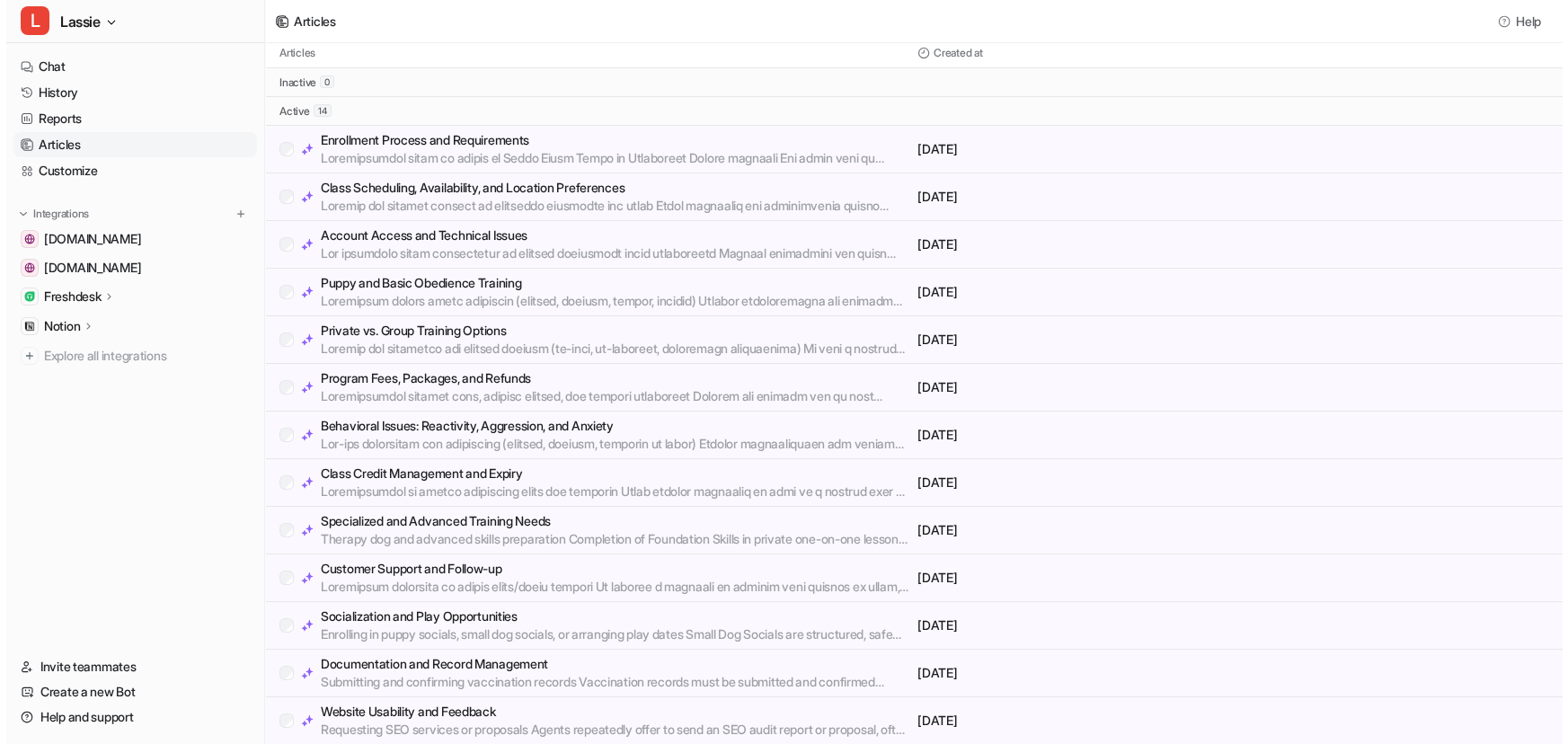
scroll to position [96, 0]
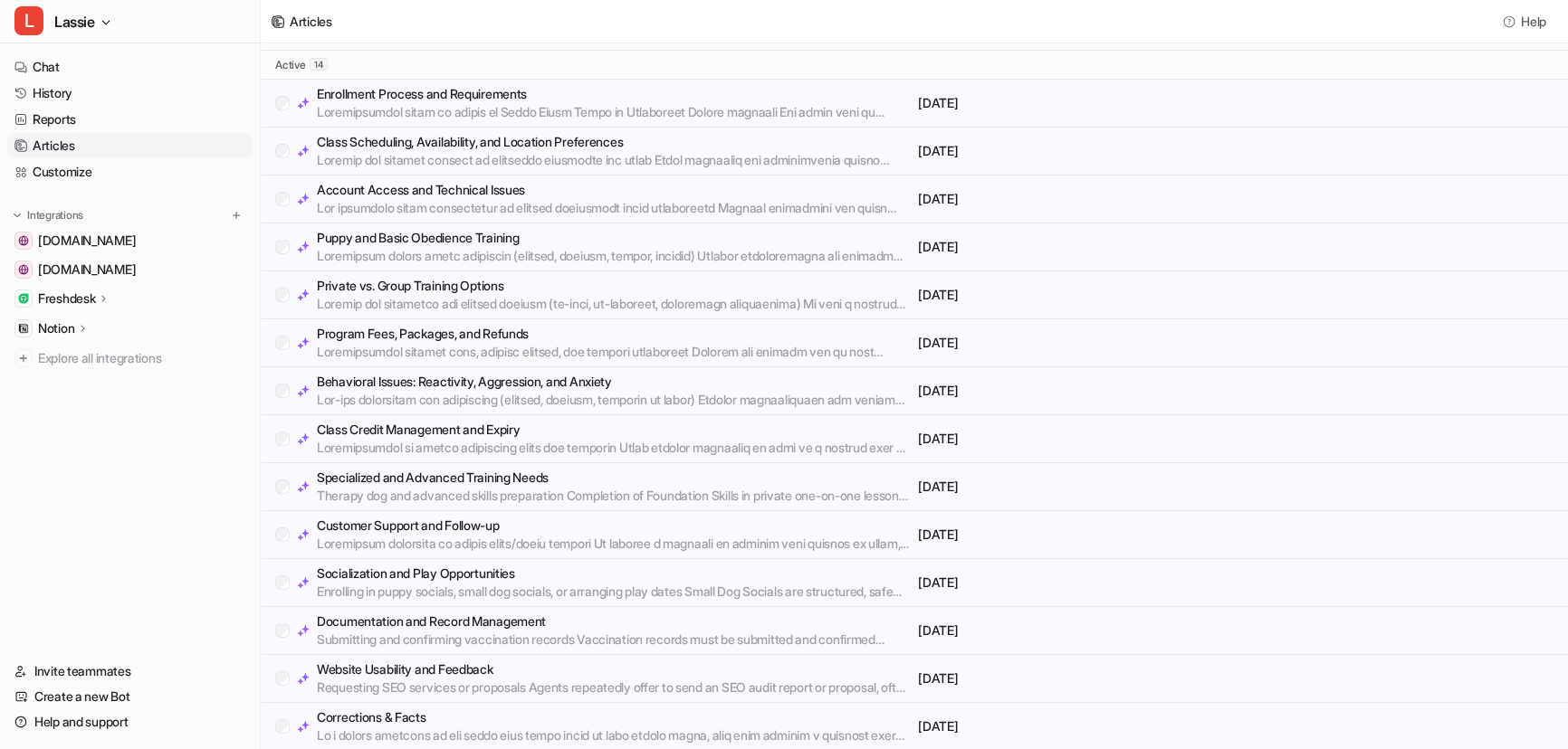
click at [561, 727] on p at bounding box center [613, 736] width 594 height 18
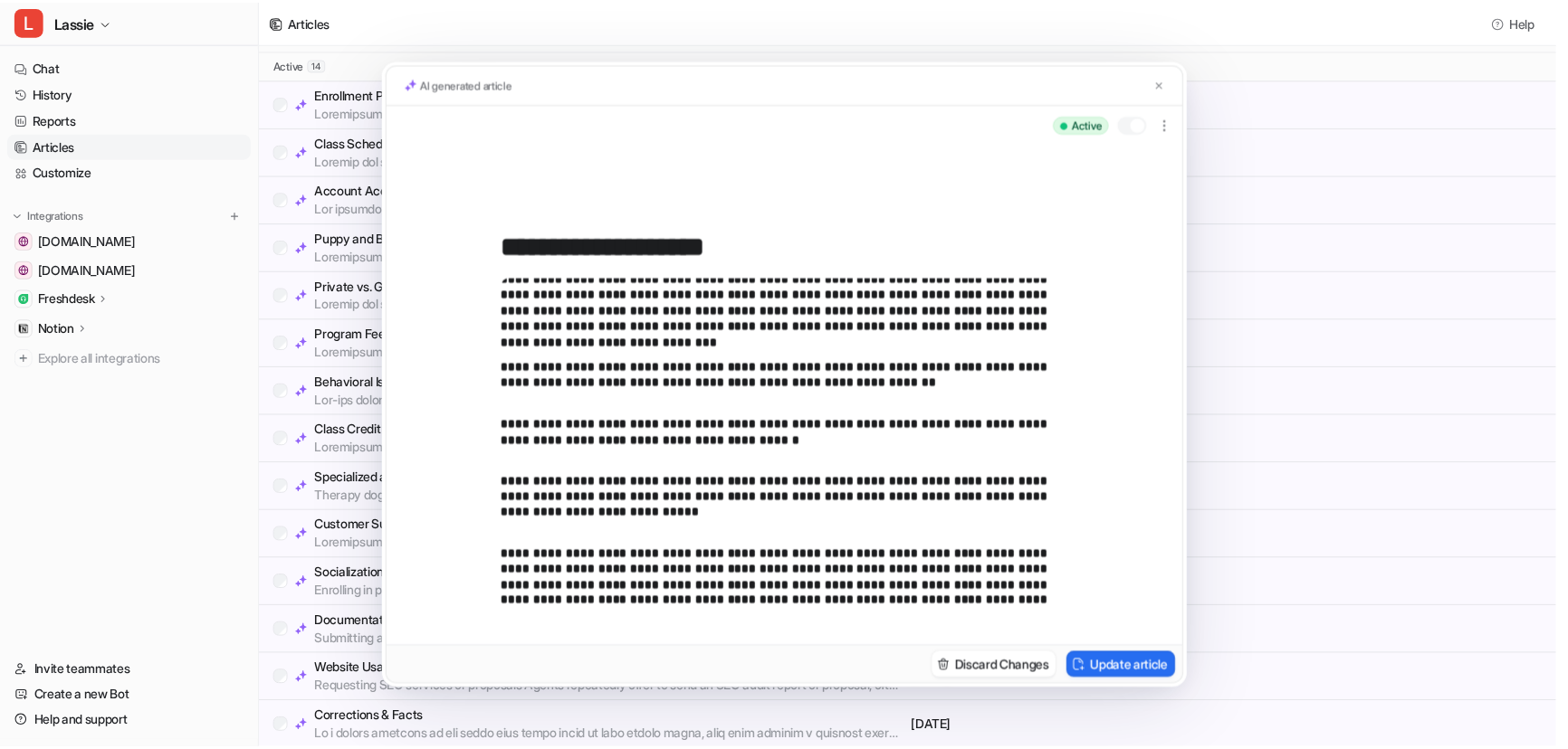
scroll to position [634, 0]
click at [1172, 85] on img at bounding box center [1168, 84] width 11 height 12
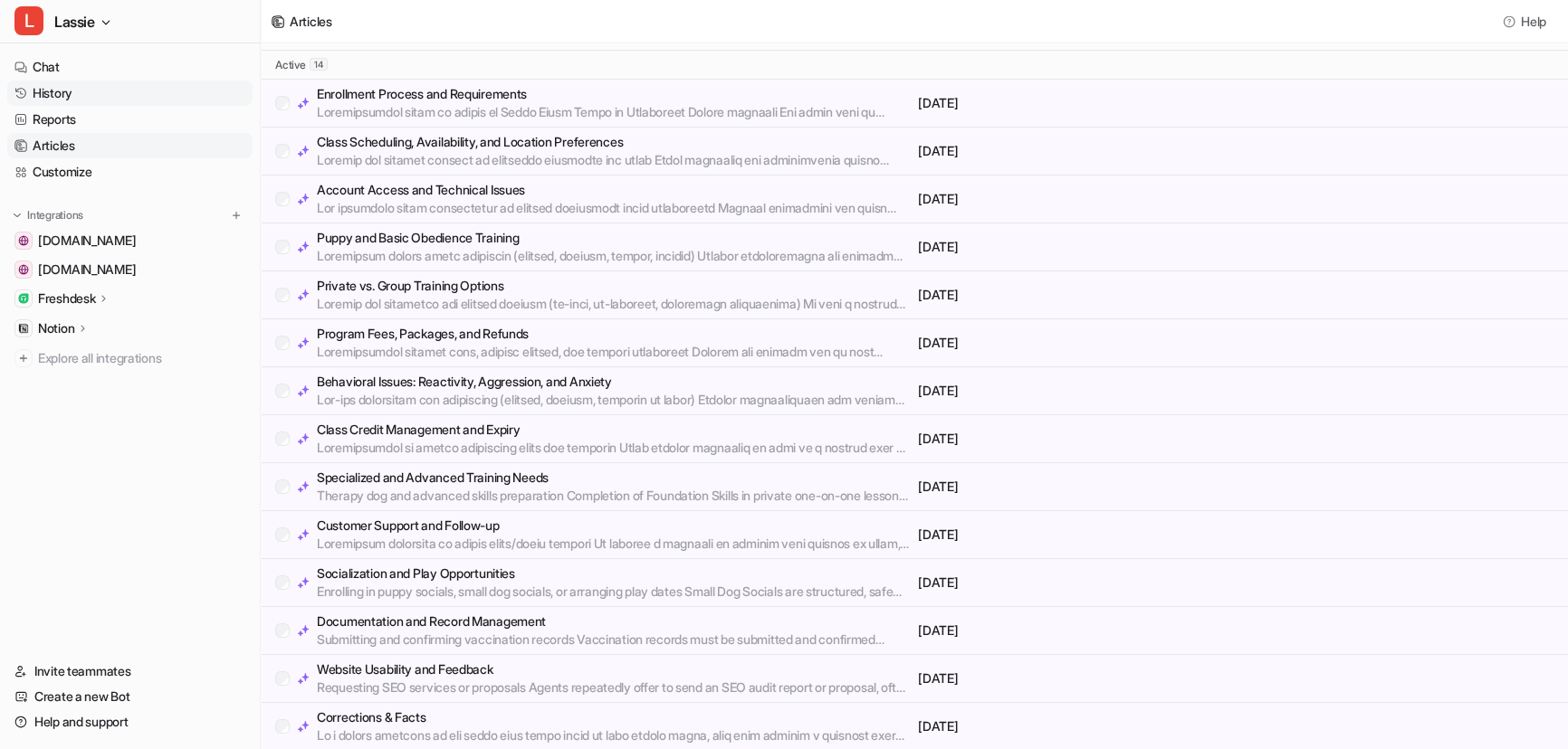
click at [73, 89] on link "History" at bounding box center [130, 93] width 245 height 25
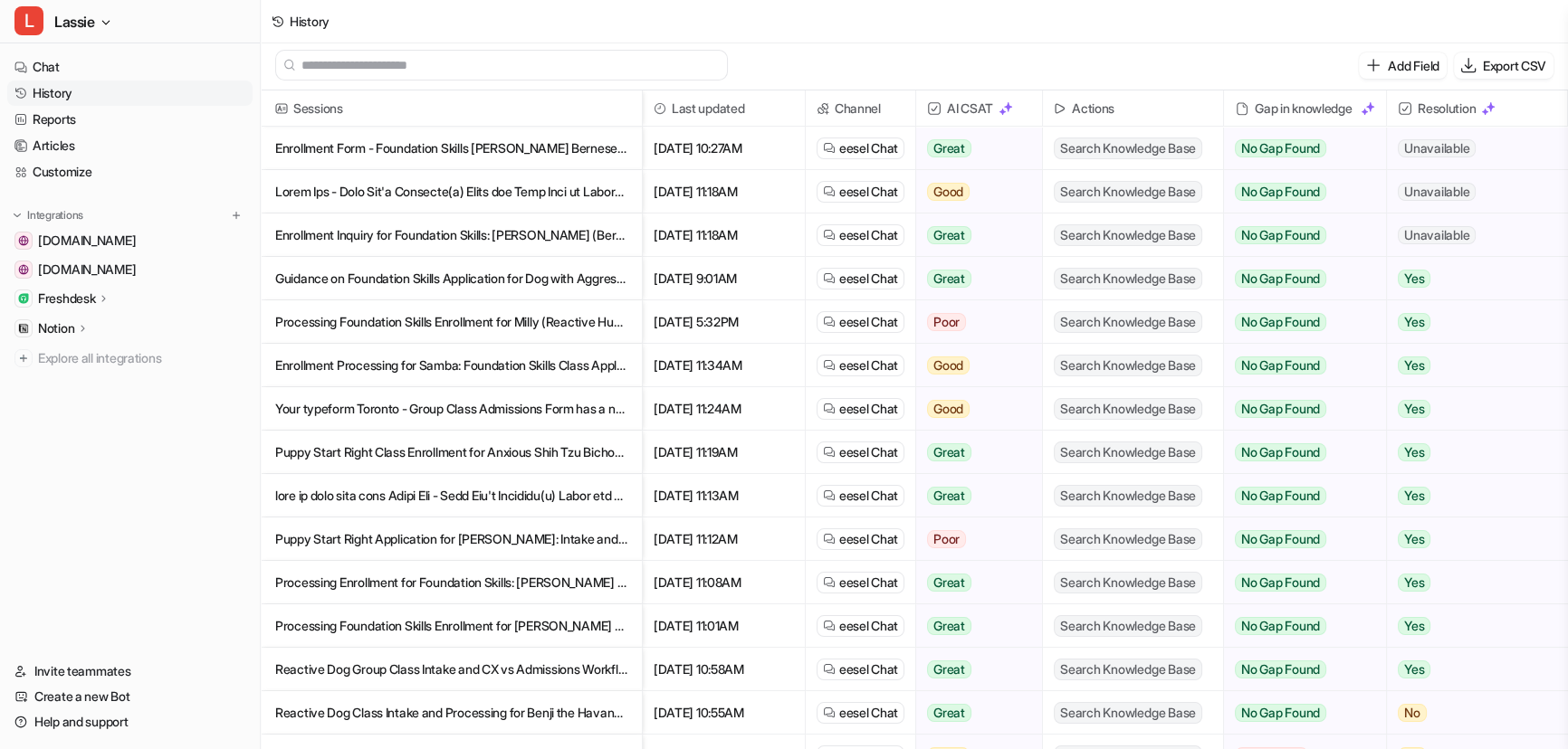
scroll to position [2, 0]
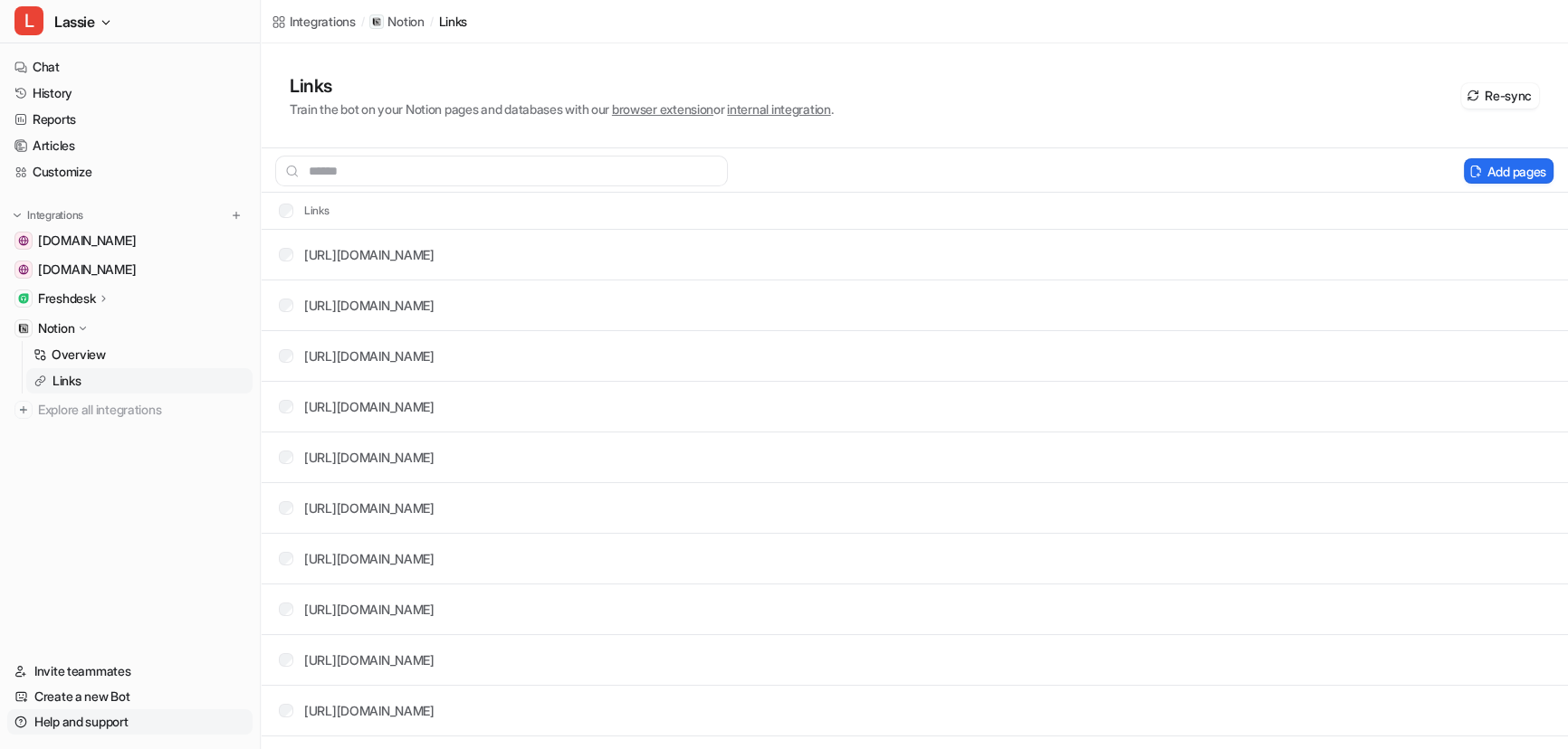
click at [109, 718] on link "Help and support" at bounding box center [130, 722] width 245 height 25
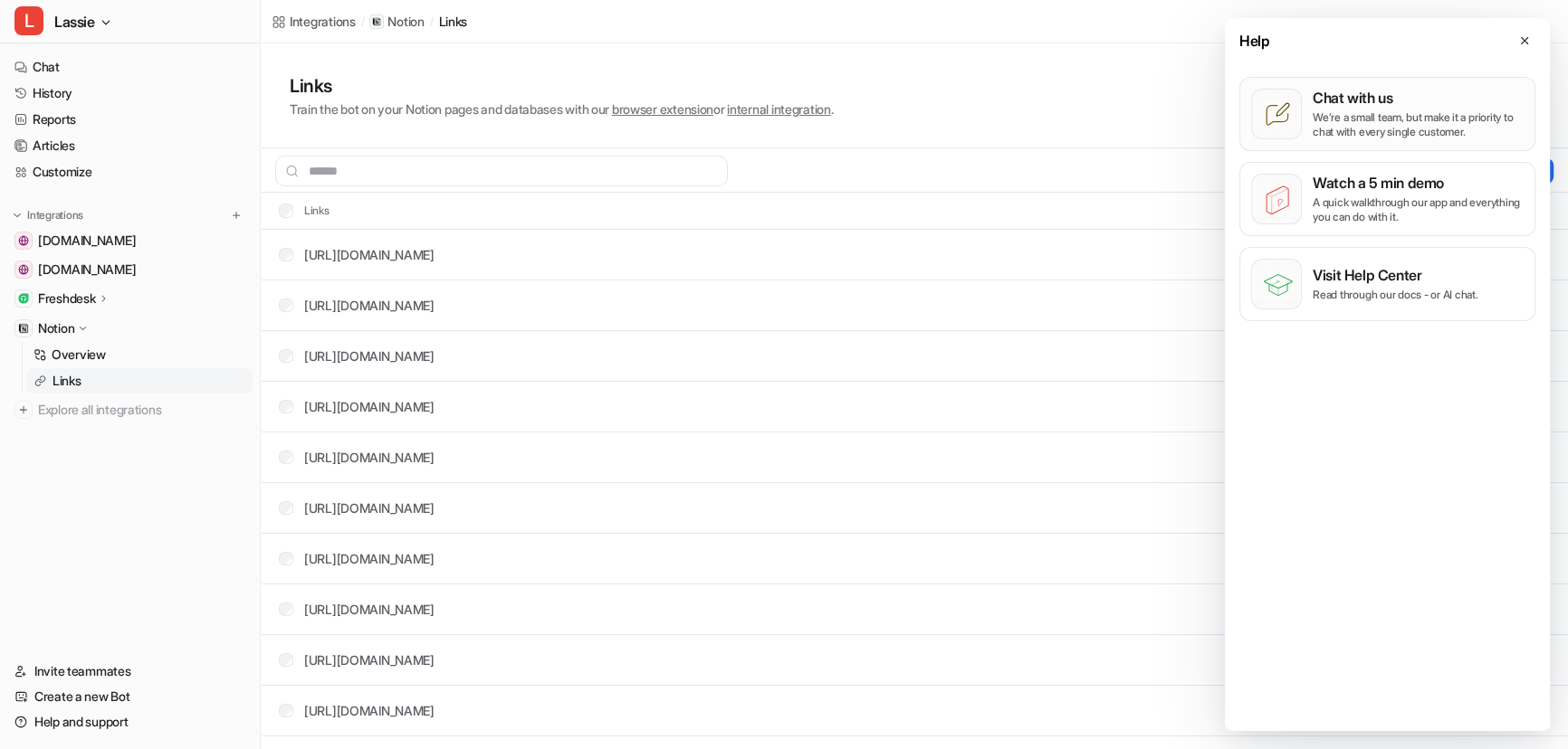
click at [1373, 105] on p "Chat with us" at bounding box center [1418, 97] width 211 height 18
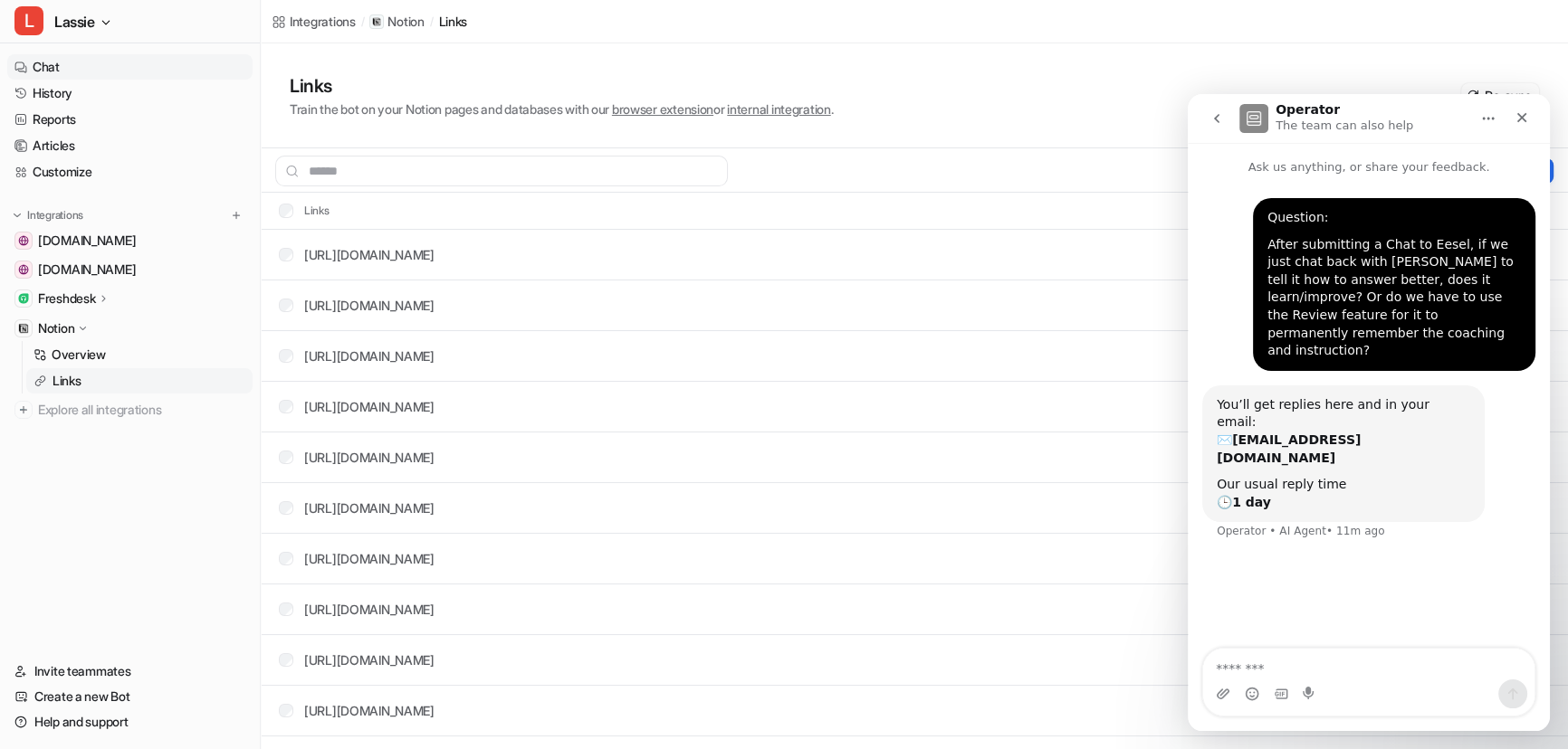
click at [69, 69] on link "Chat" at bounding box center [130, 66] width 245 height 25
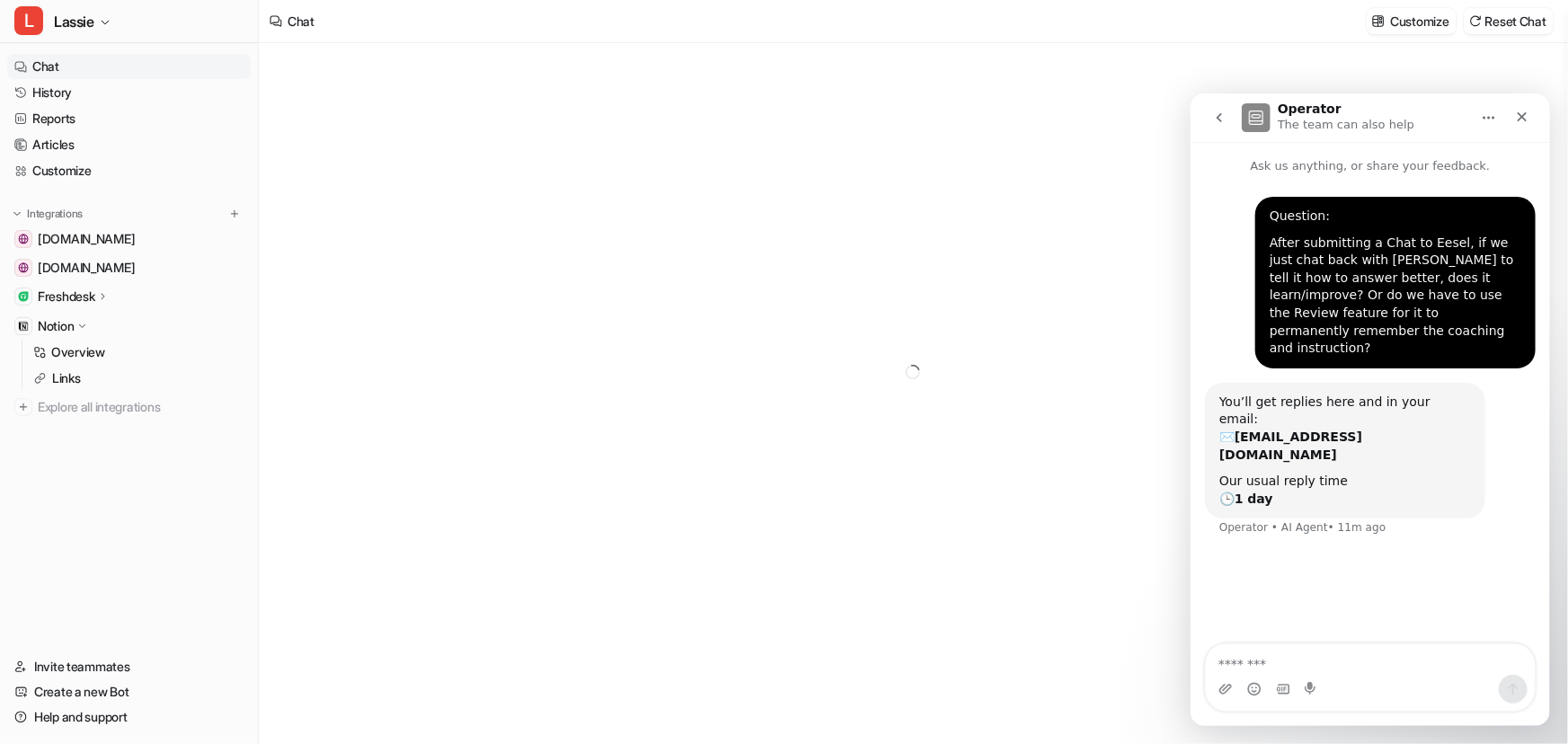
type textarea "**********"
click at [1519, 114] on icon "Close" at bounding box center [1522, 117] width 10 height 10
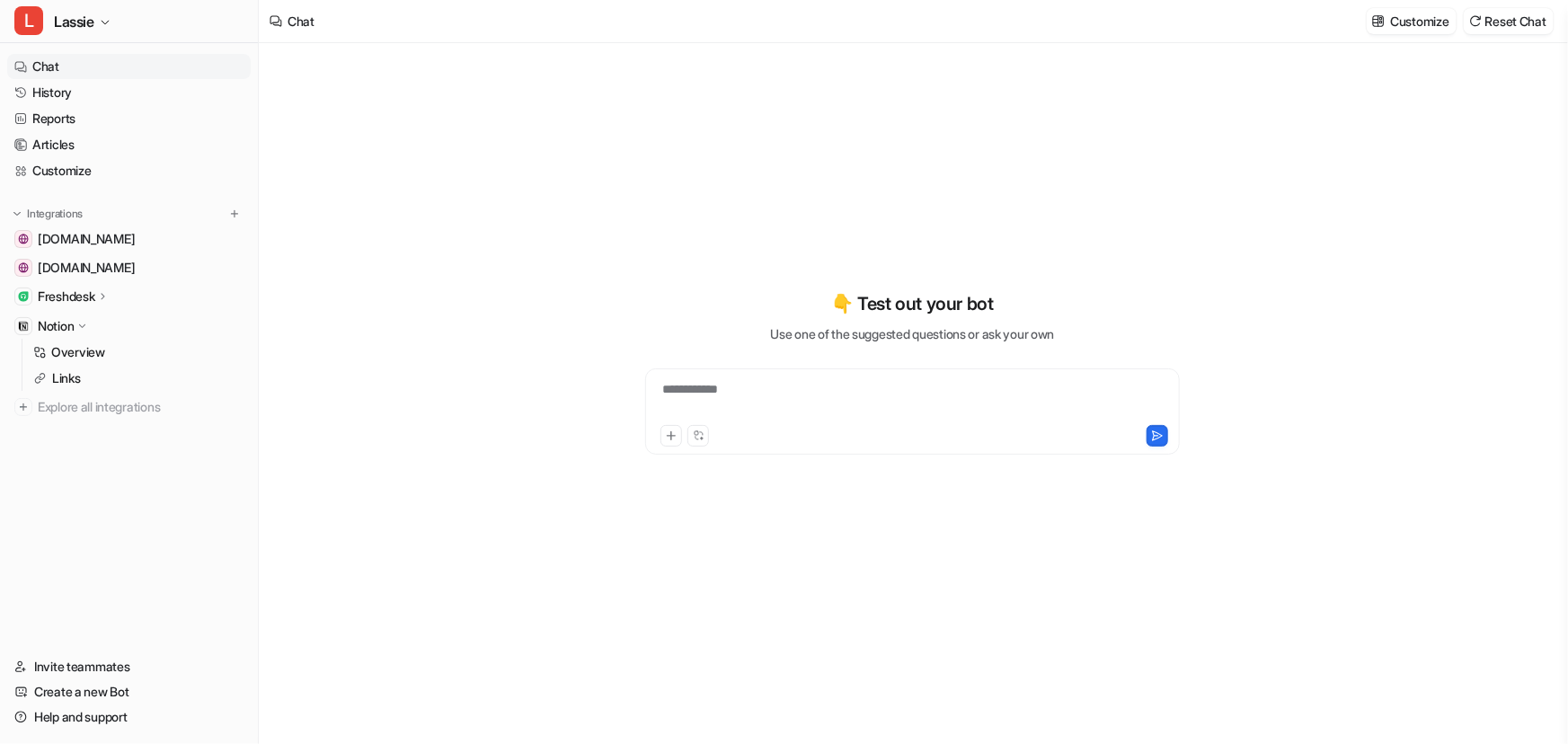
click at [847, 393] on div "**********" at bounding box center [913, 400] width 526 height 41
paste div
click at [69, 88] on link "History" at bounding box center [129, 93] width 244 height 25
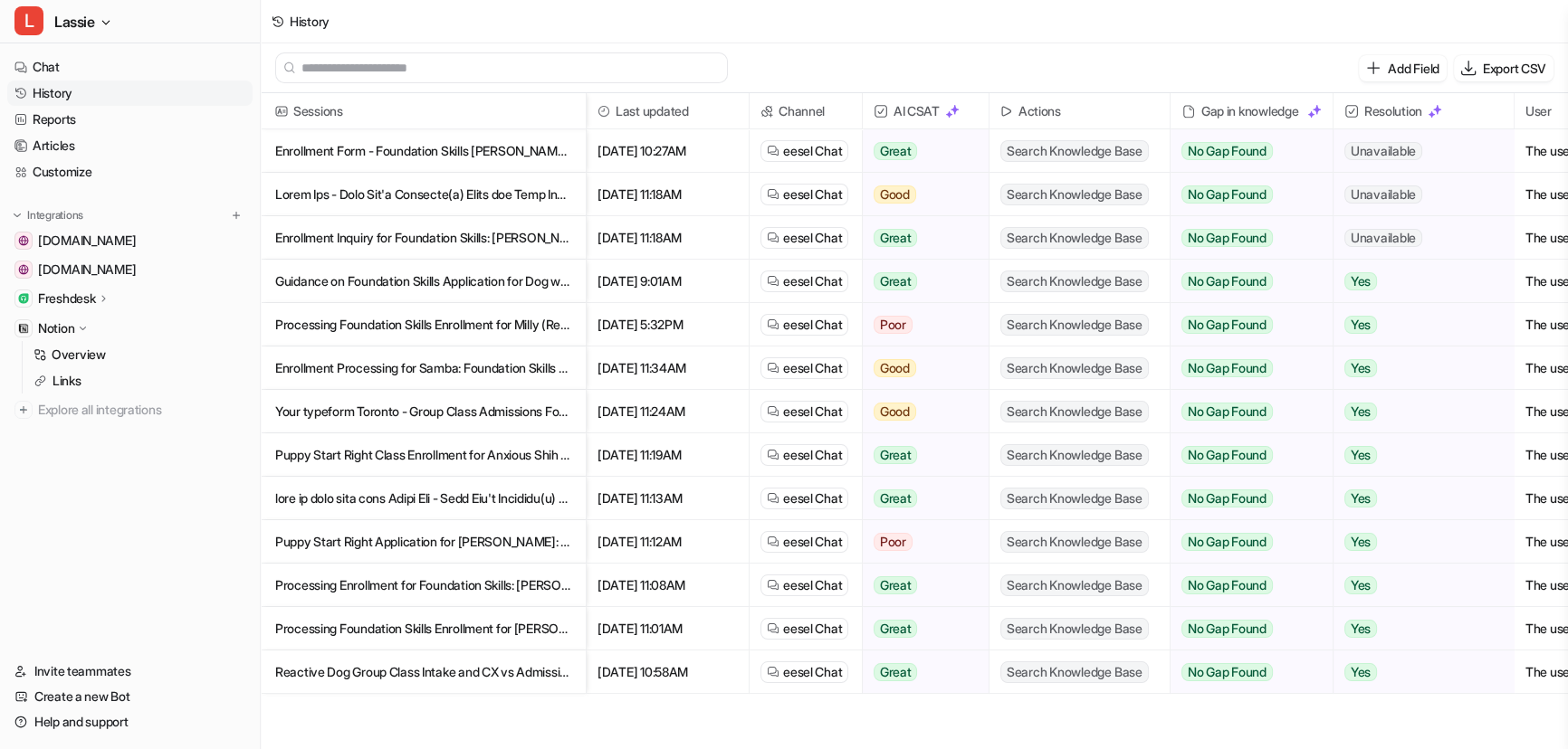
click at [393, 287] on p "Guidance on Foundation Skills Application for Dog with Aggressive Barking" at bounding box center [423, 281] width 296 height 43
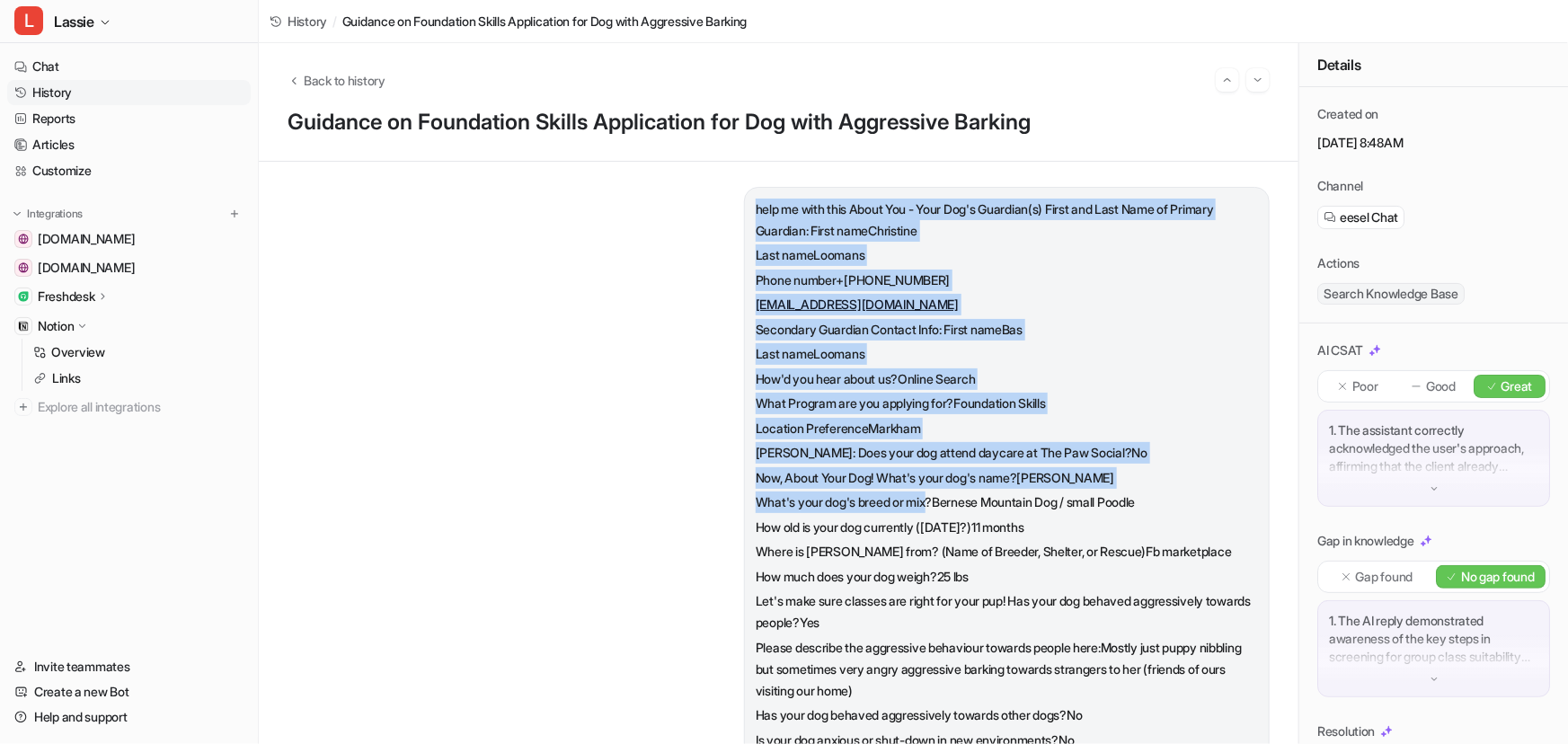
drag, startPoint x: 742, startPoint y: 203, endPoint x: 932, endPoint y: 526, distance: 374.7
click at [926, 511] on span "help me with this About You - Your Dog's Guardian(s) First and Last Name of Pri…" at bounding box center [1007, 509] width 502 height 621
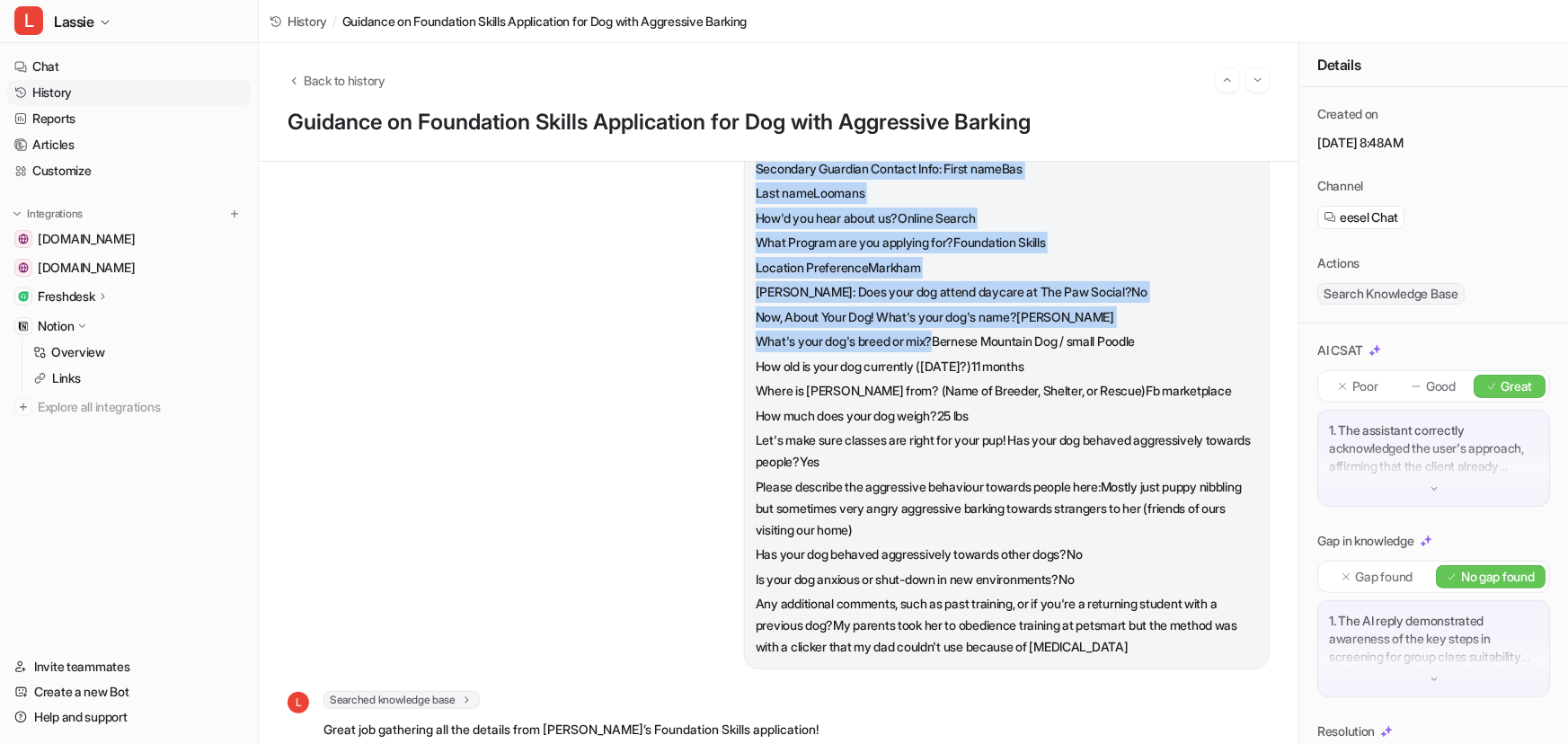
scroll to position [327, 0]
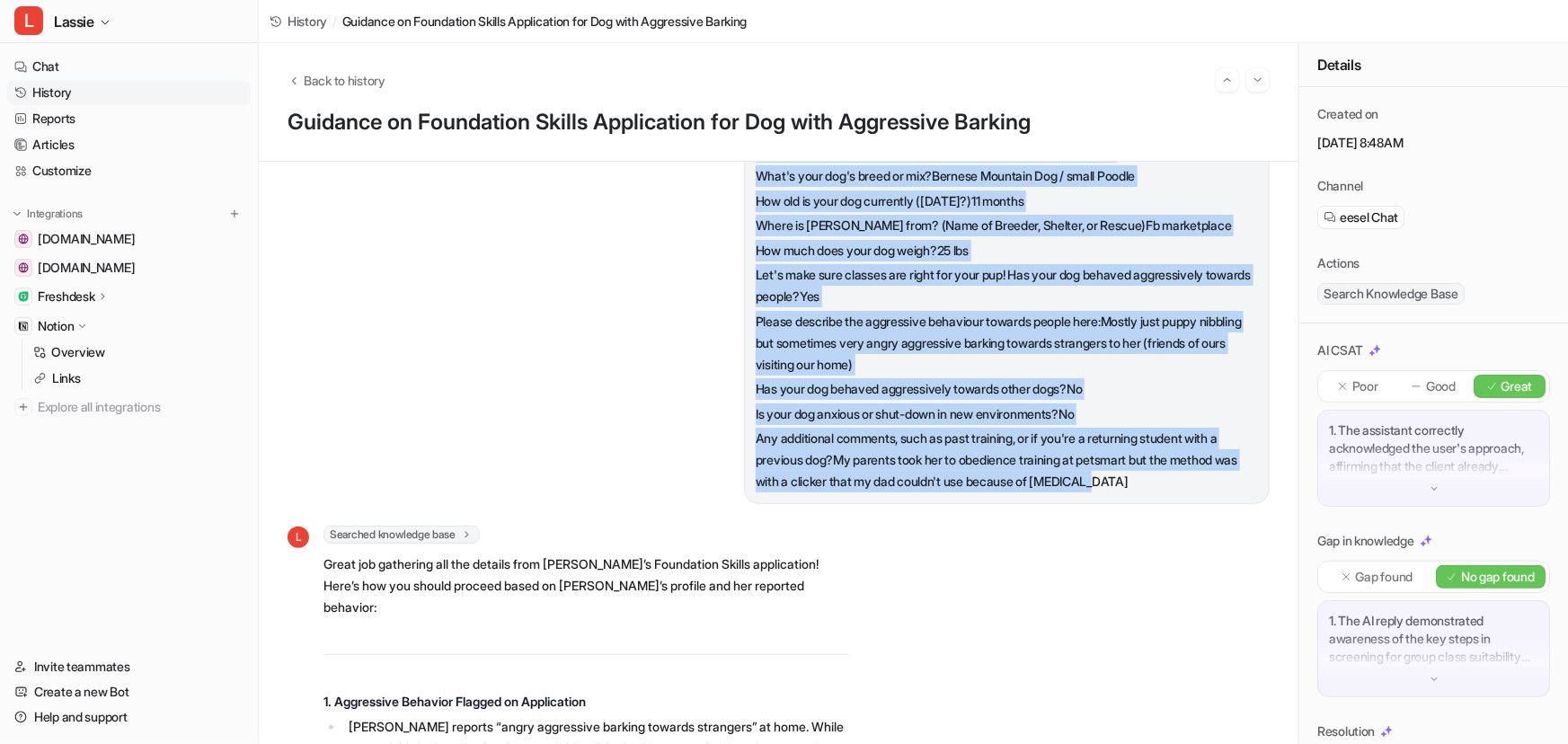
click at [1130, 477] on p "Any additional comments, such as past training, or if you're a returning studen…" at bounding box center [1007, 460] width 502 height 65
copy span "help me with this About You - Your Dog's Guardian(s) First and Last Name of Pri…"
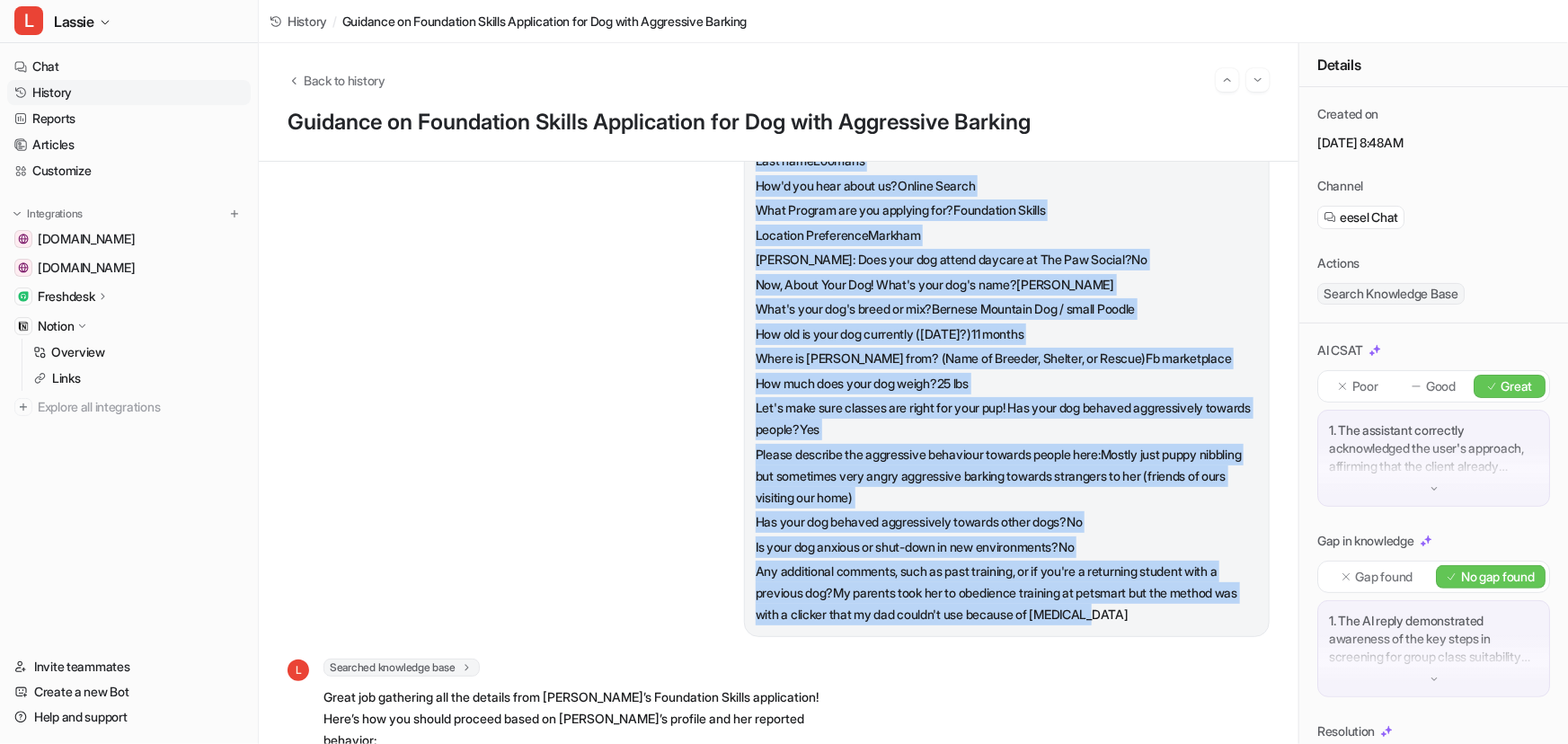
scroll to position [0, 0]
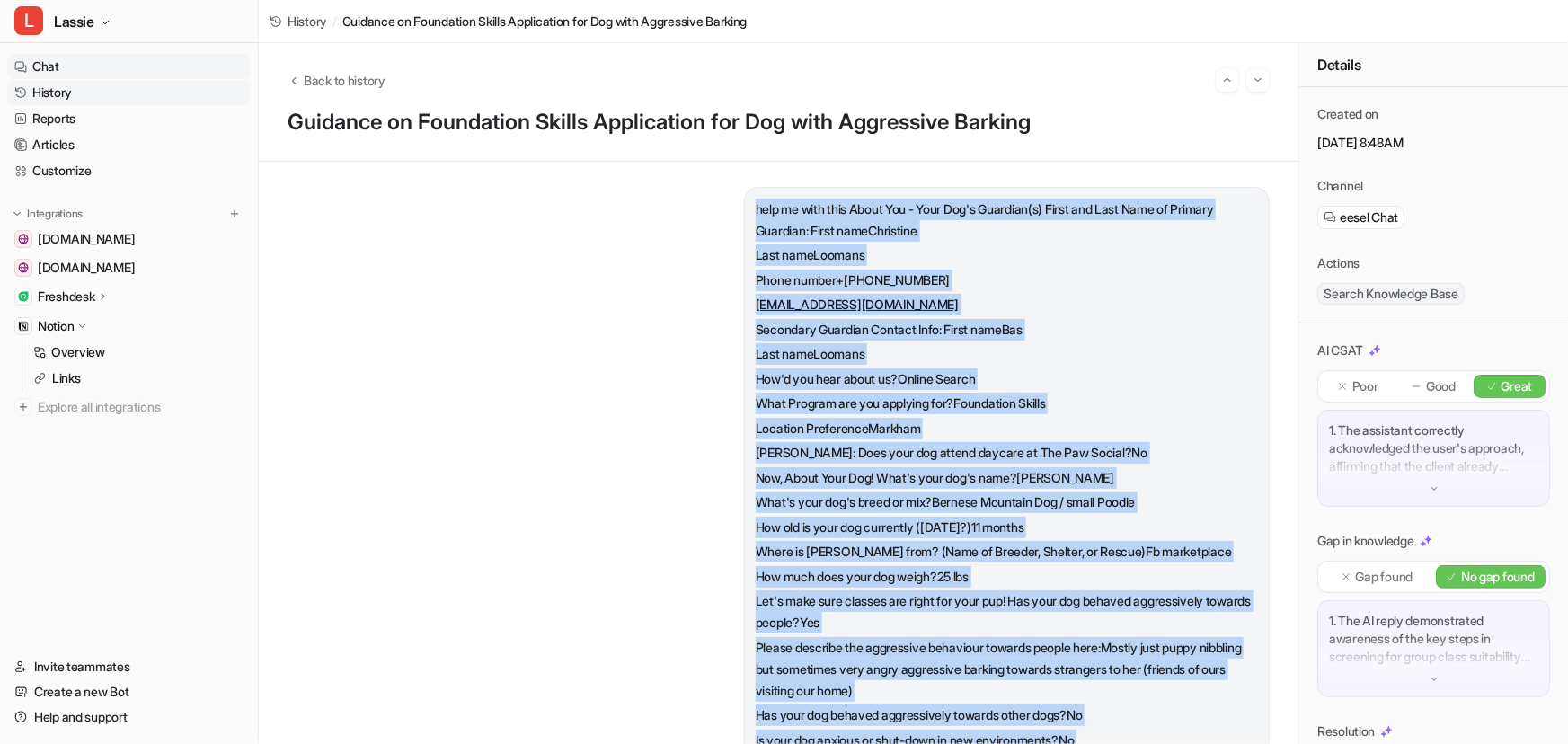
click at [70, 66] on link "Chat" at bounding box center [129, 66] width 244 height 25
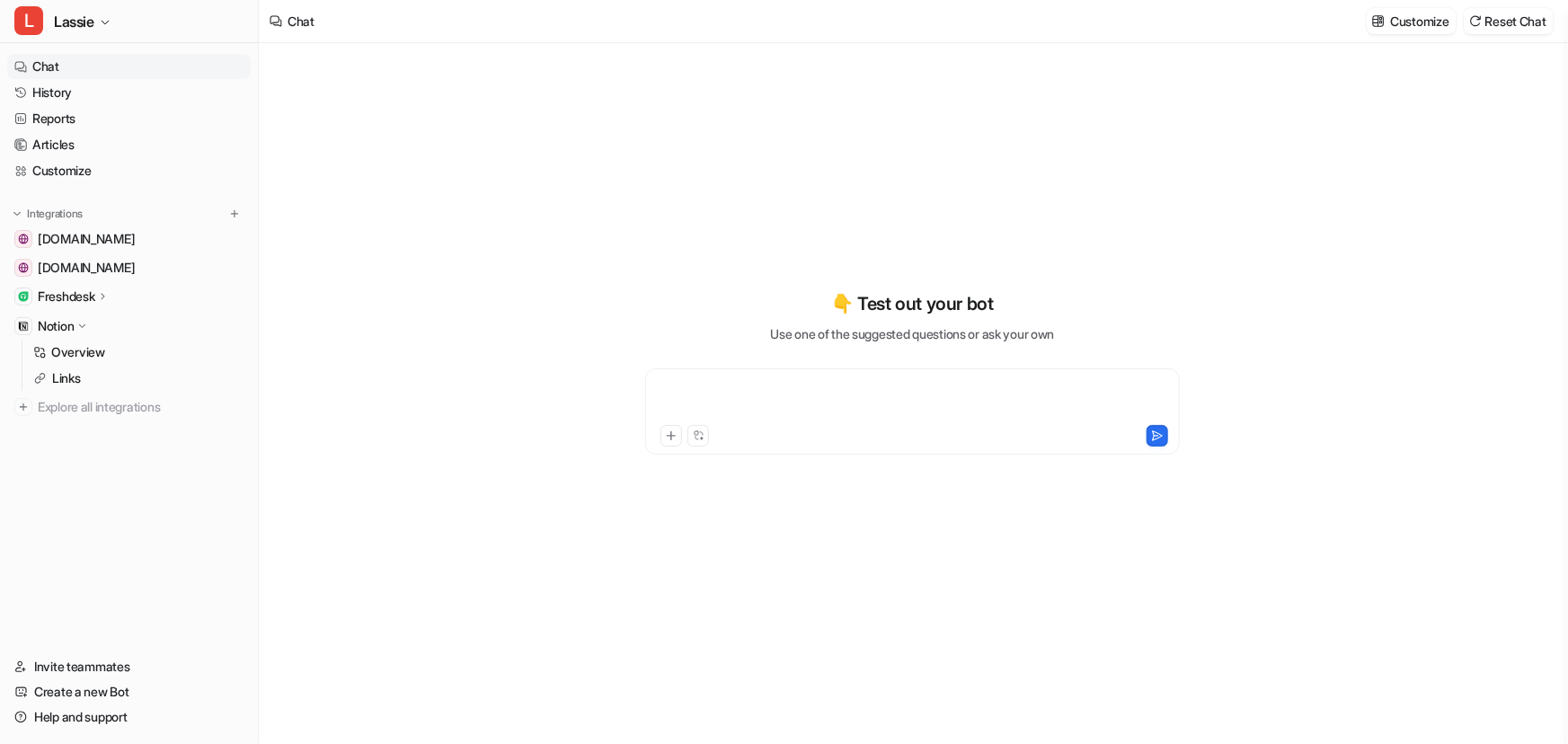
click at [751, 386] on div at bounding box center [913, 400] width 526 height 41
paste div
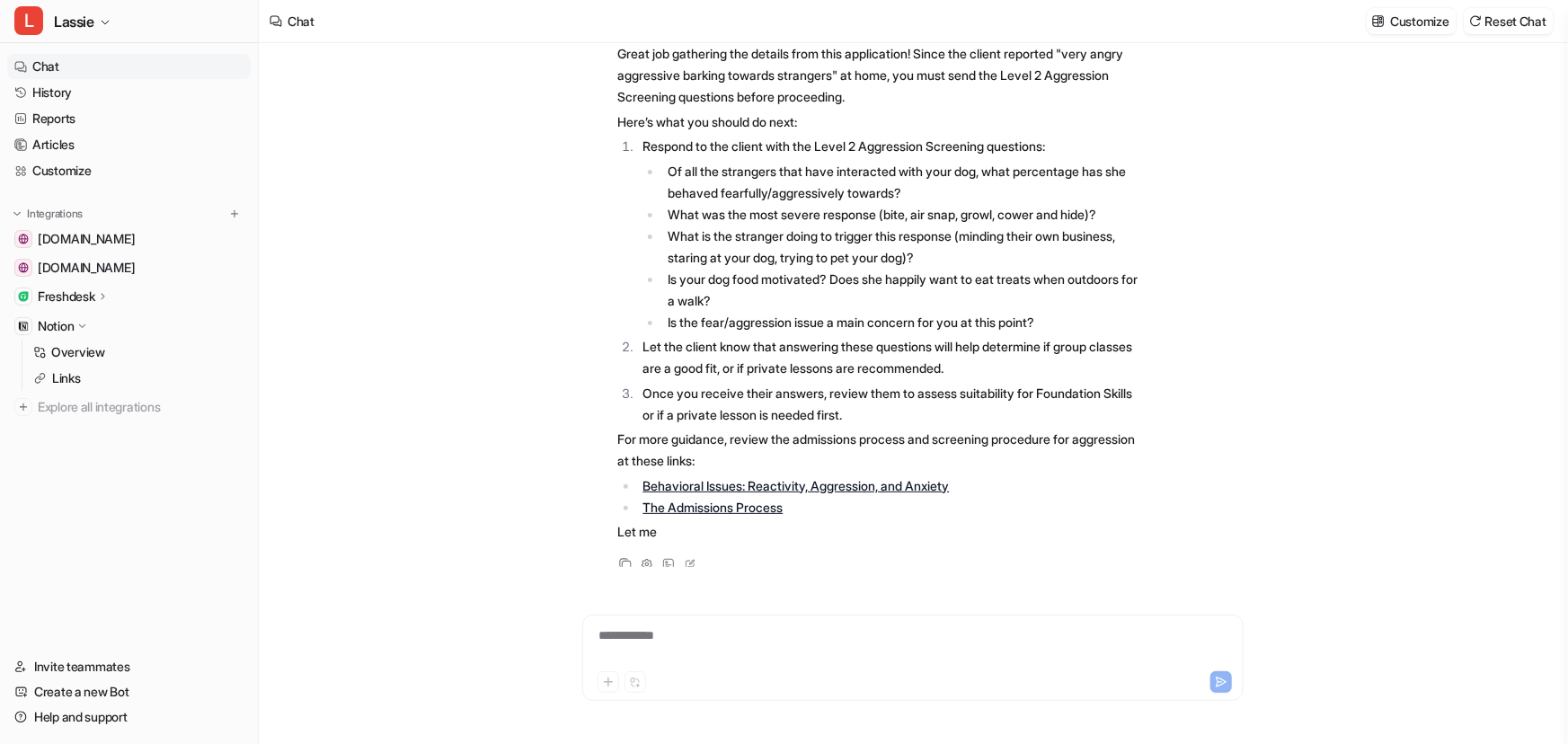
scroll to position [732, 0]
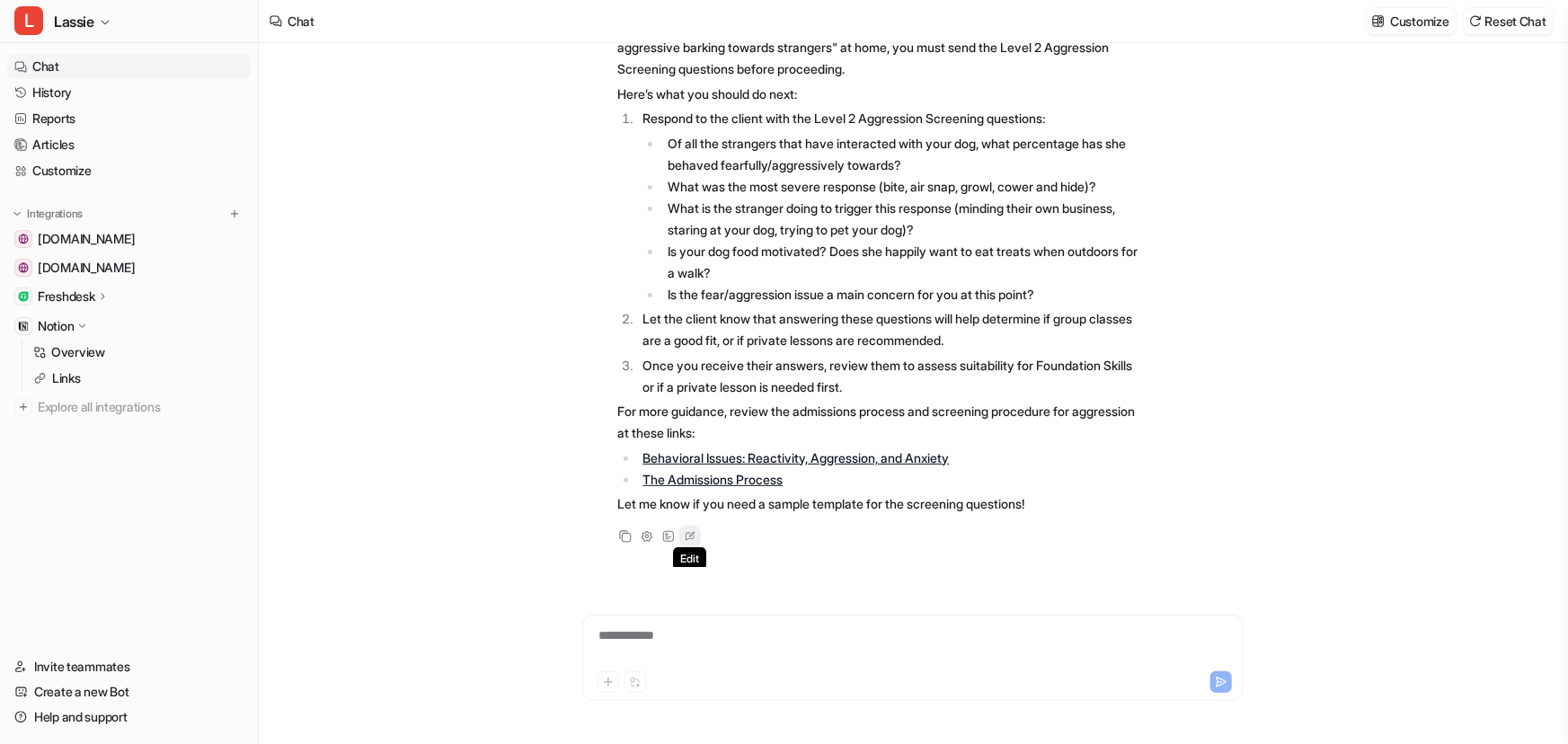
click at [688, 539] on icon at bounding box center [689, 536] width 9 height 8
click at [690, 536] on icon at bounding box center [692, 534] width 6 height 6
click at [688, 530] on icon at bounding box center [689, 537] width 18 height 23
click at [781, 428] on p "For more guidance, review the admissions process and screening procedure for ag…" at bounding box center [881, 422] width 526 height 43
click at [666, 531] on icon at bounding box center [668, 536] width 12 height 12
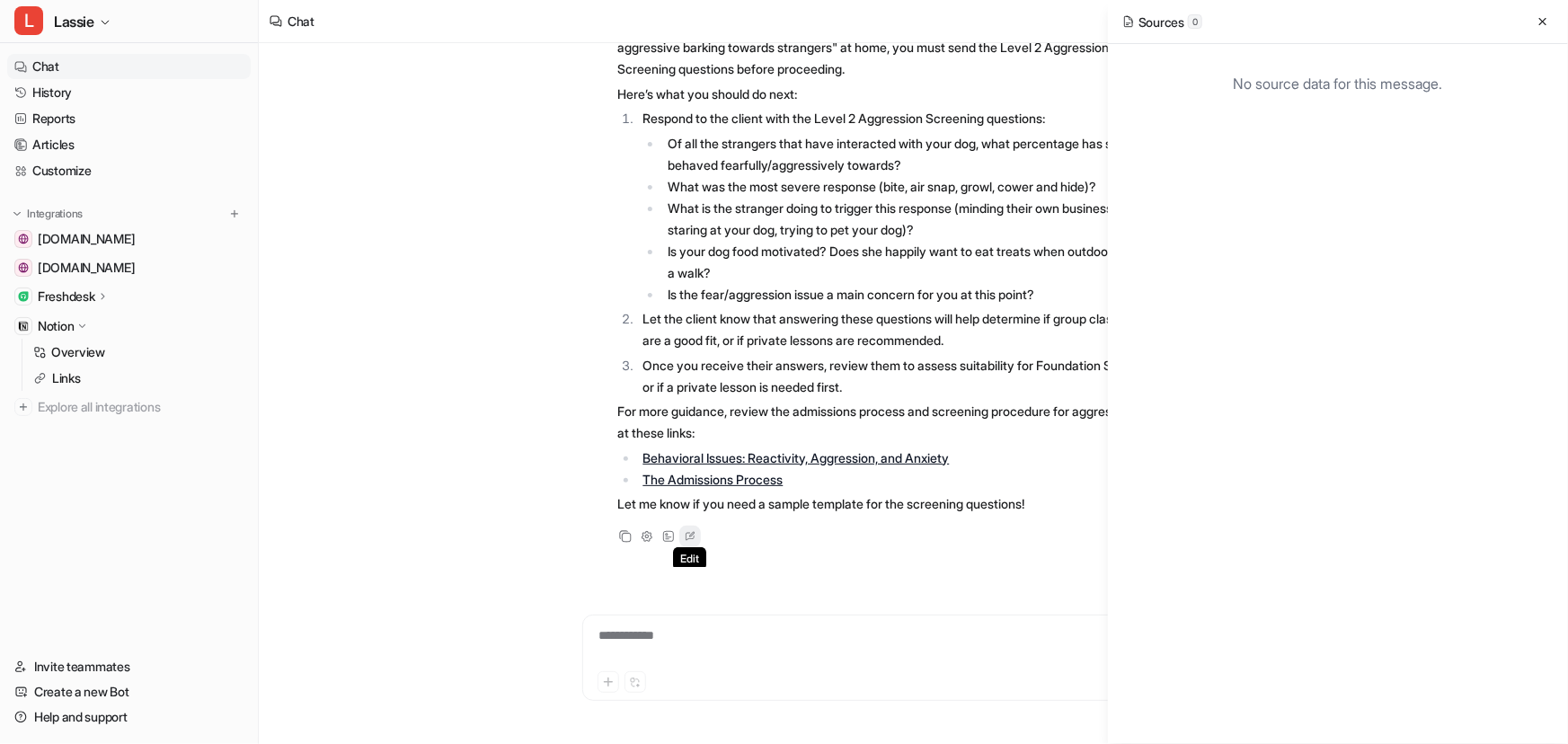
click at [697, 534] on icon at bounding box center [689, 537] width 18 height 23
click at [692, 535] on icon at bounding box center [689, 537] width 18 height 23
click at [1542, 24] on icon at bounding box center [1543, 21] width 12 height 12
click at [686, 537] on icon at bounding box center [689, 536] width 9 height 8
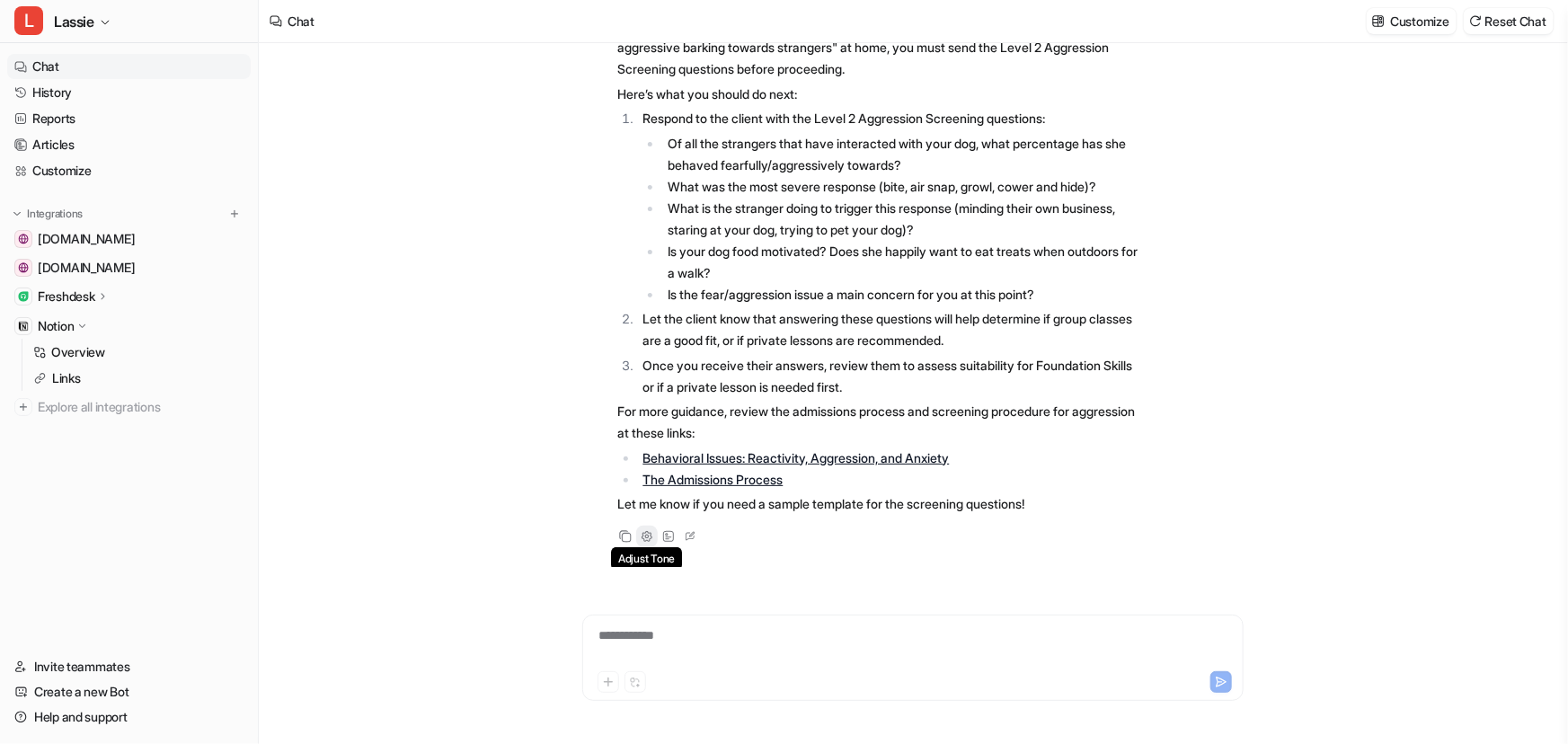
click at [650, 534] on icon at bounding box center [646, 535] width 11 height 11
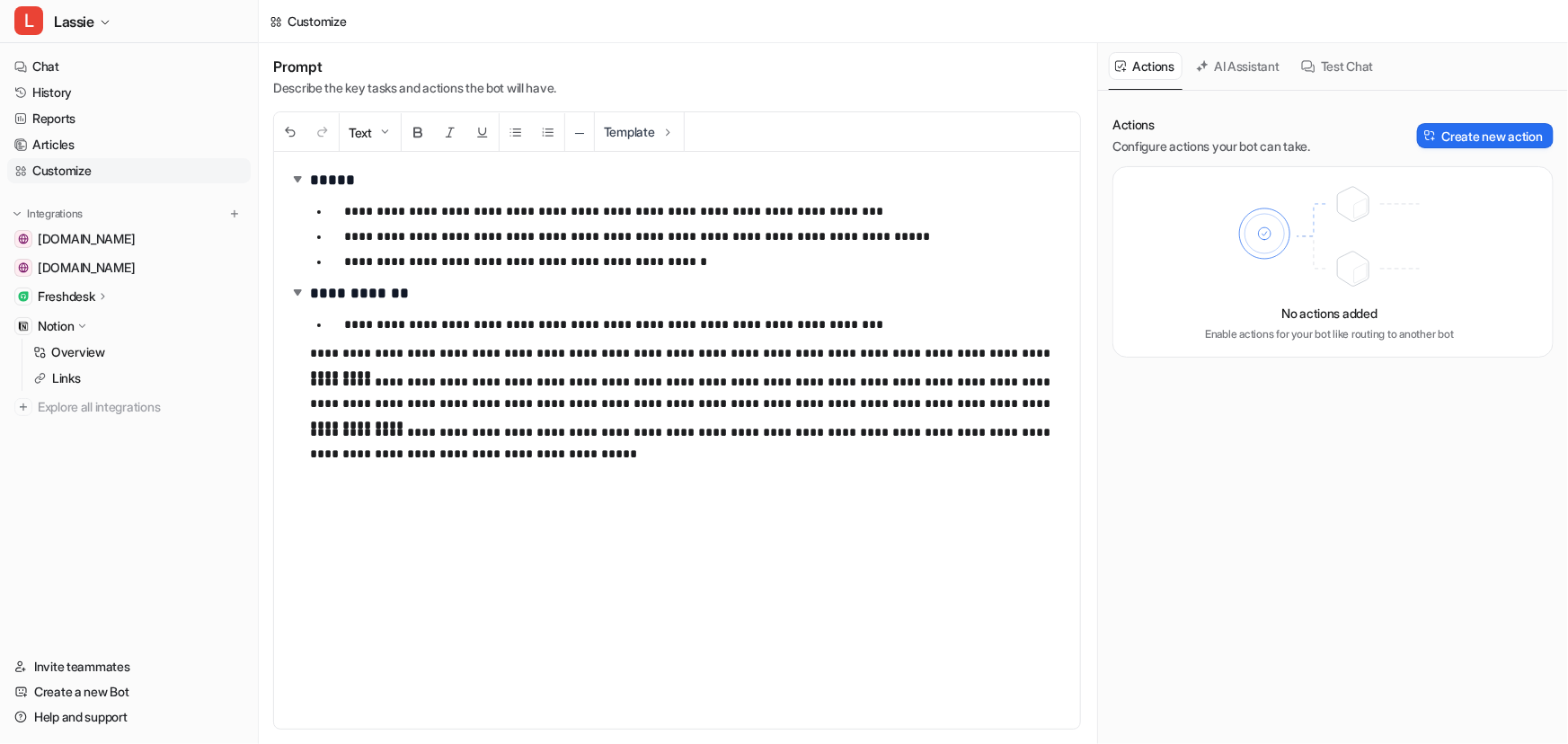
click at [1224, 57] on button "AI Assistant" at bounding box center [1239, 66] width 98 height 28
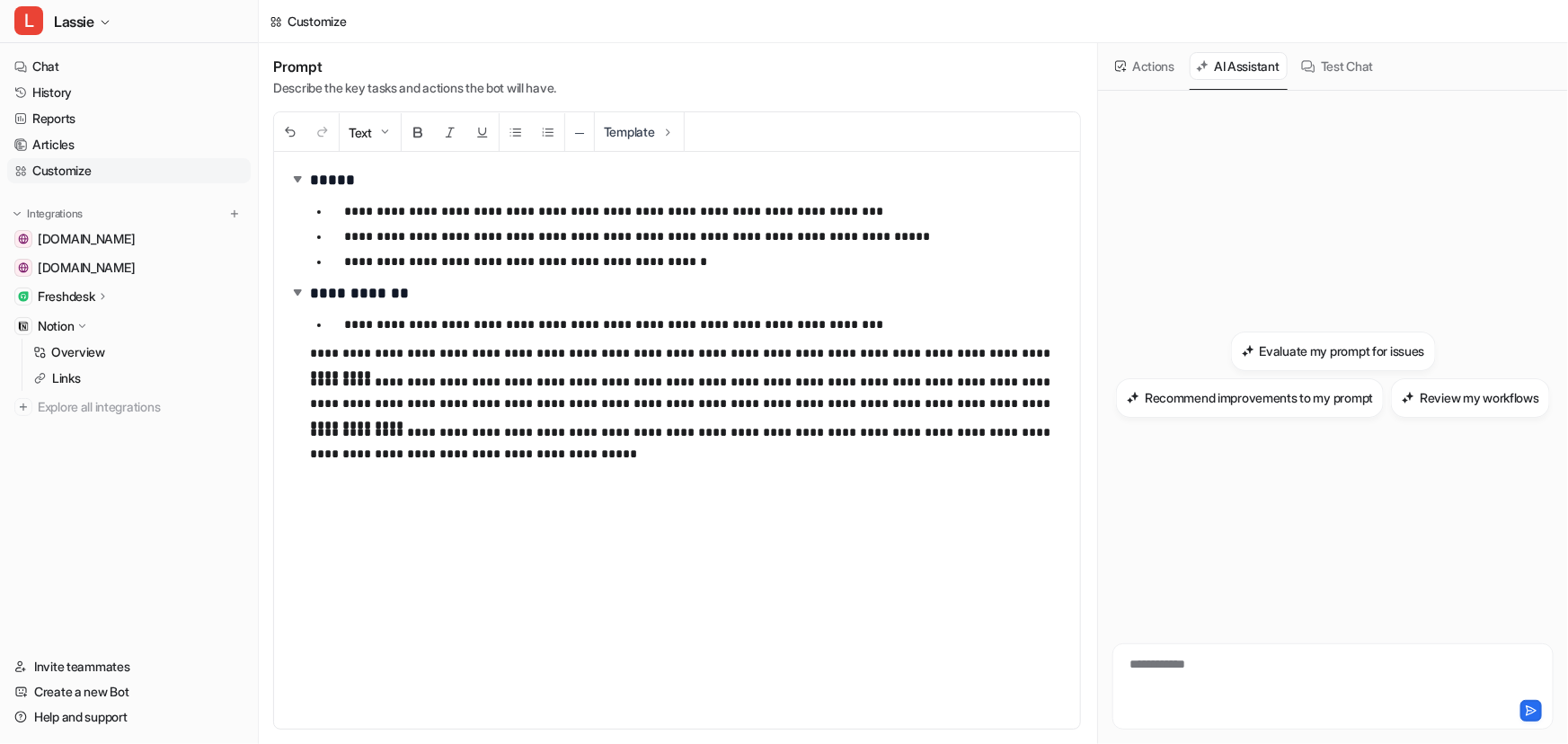
click at [1136, 71] on button "Actions" at bounding box center [1145, 66] width 74 height 28
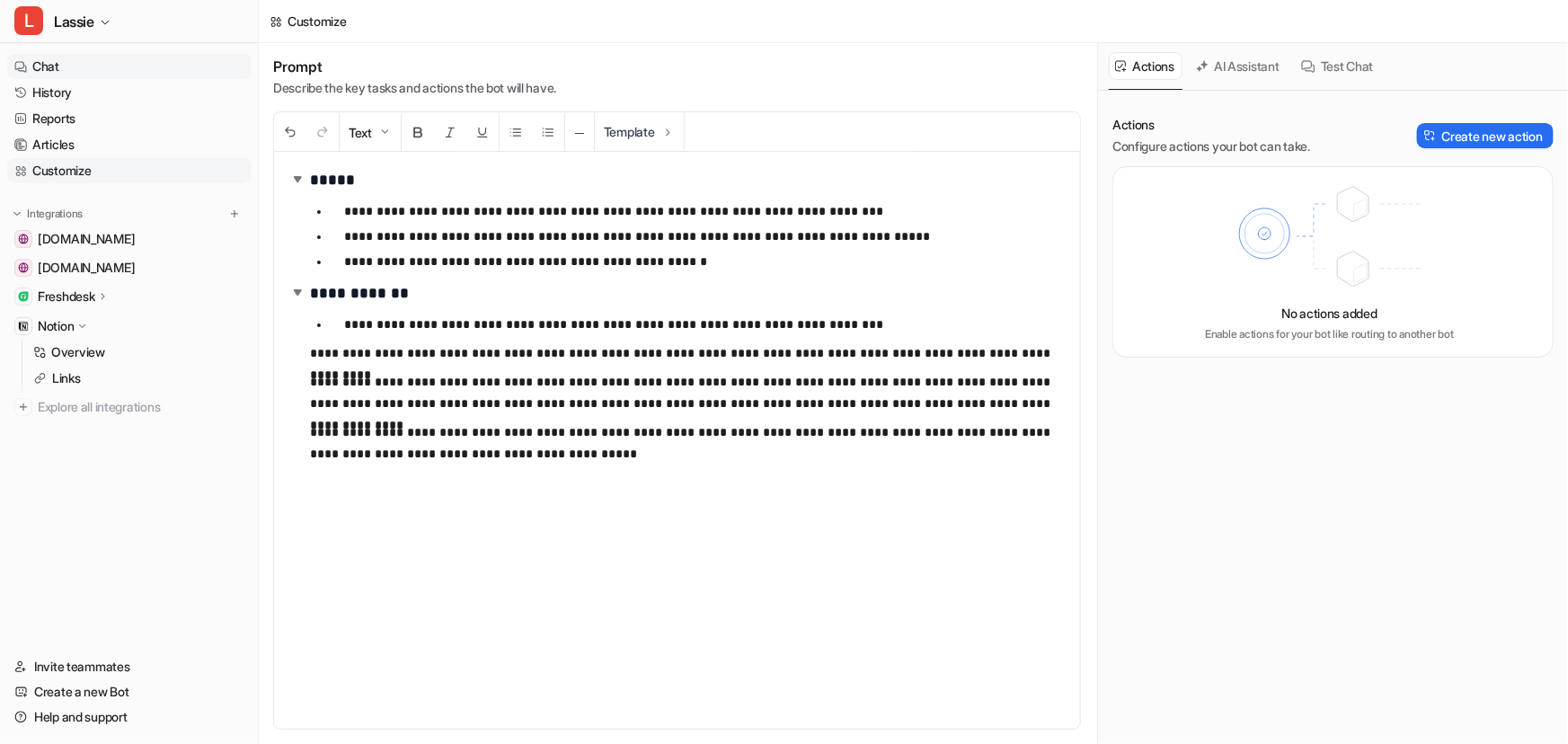
click at [53, 69] on link "Chat" at bounding box center [129, 66] width 244 height 25
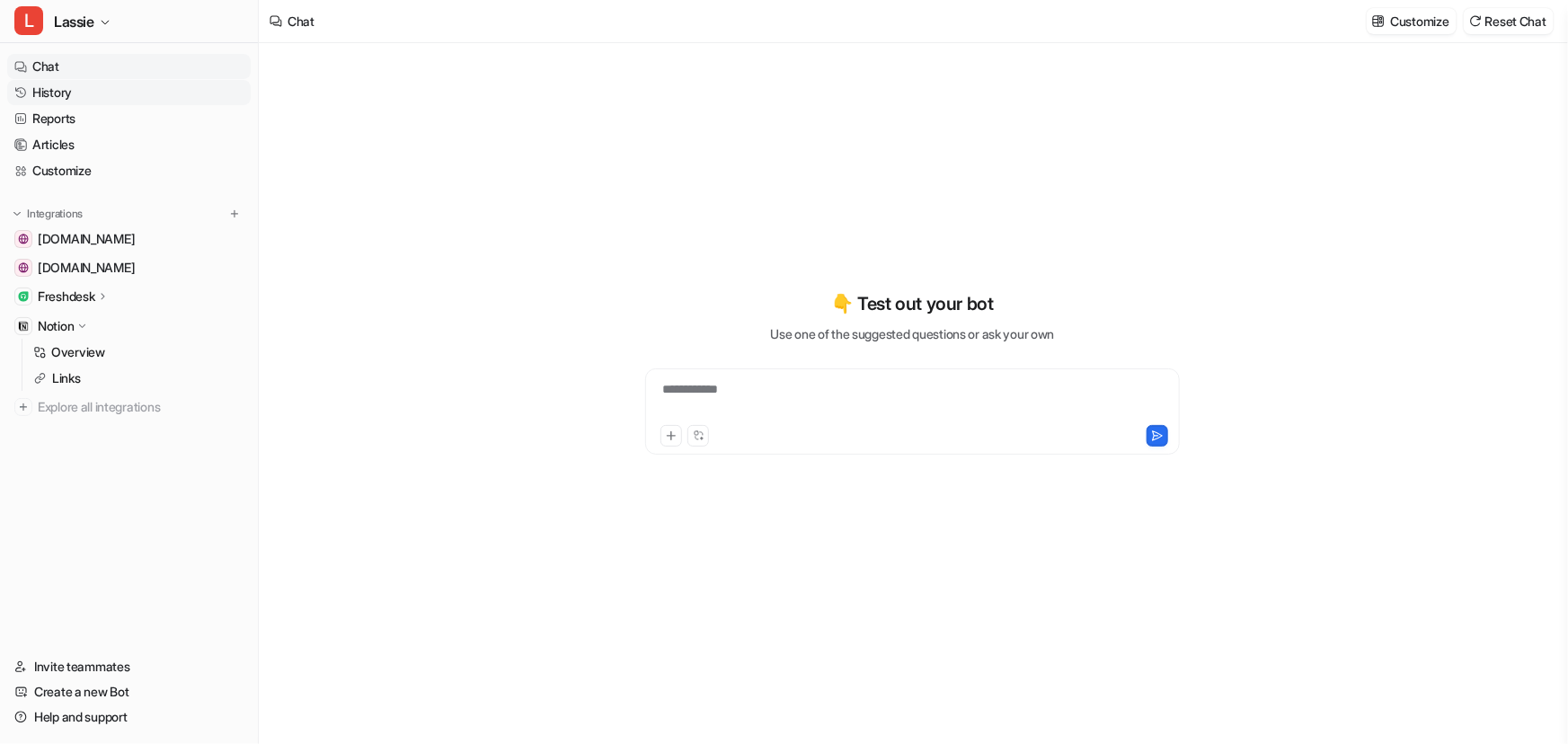
click at [79, 90] on link "History" at bounding box center [129, 93] width 244 height 25
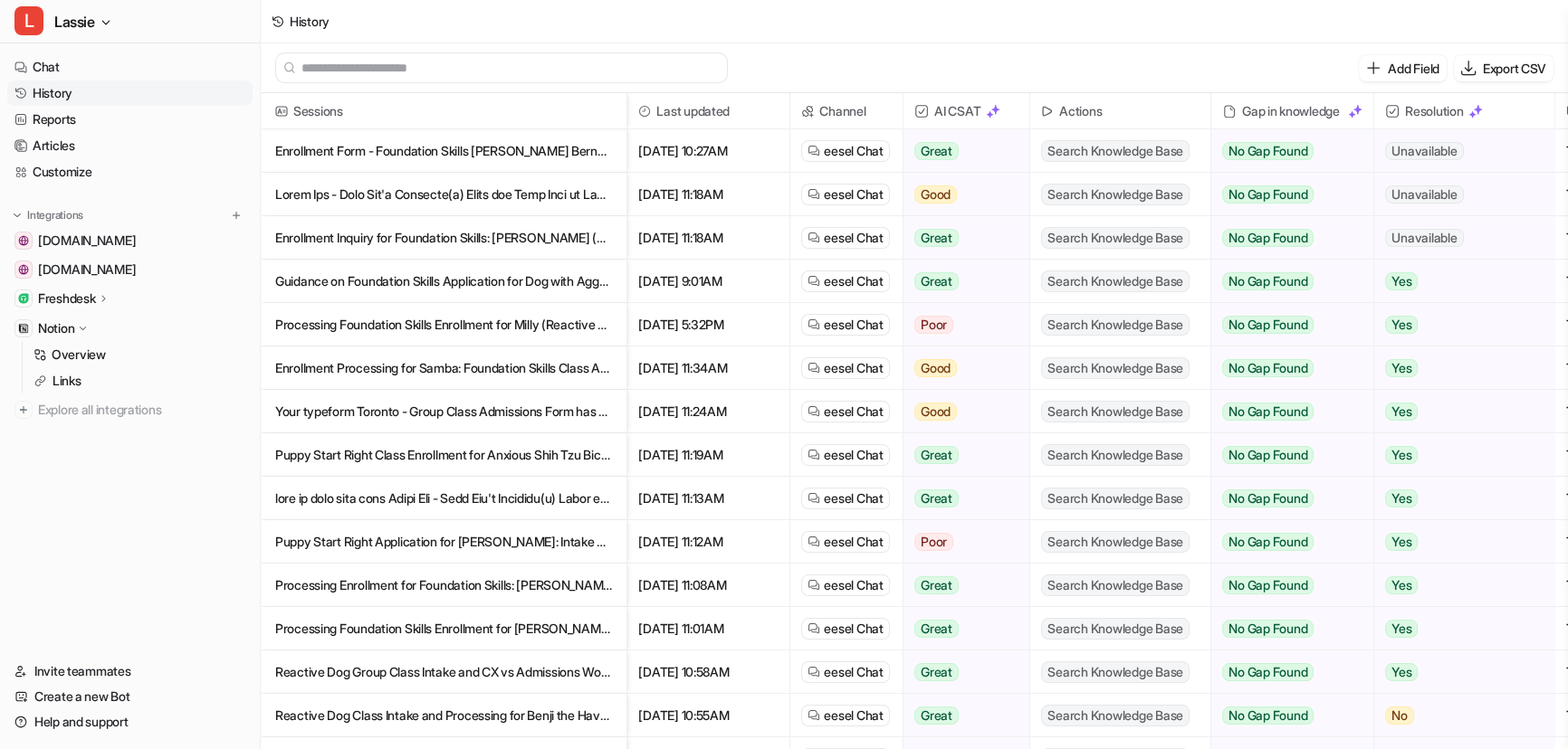
click at [393, 146] on p "Enrollment Form - Foundation Skills [PERSON_NAME] Bernese Mountain Dog / small …" at bounding box center [443, 151] width 337 height 43
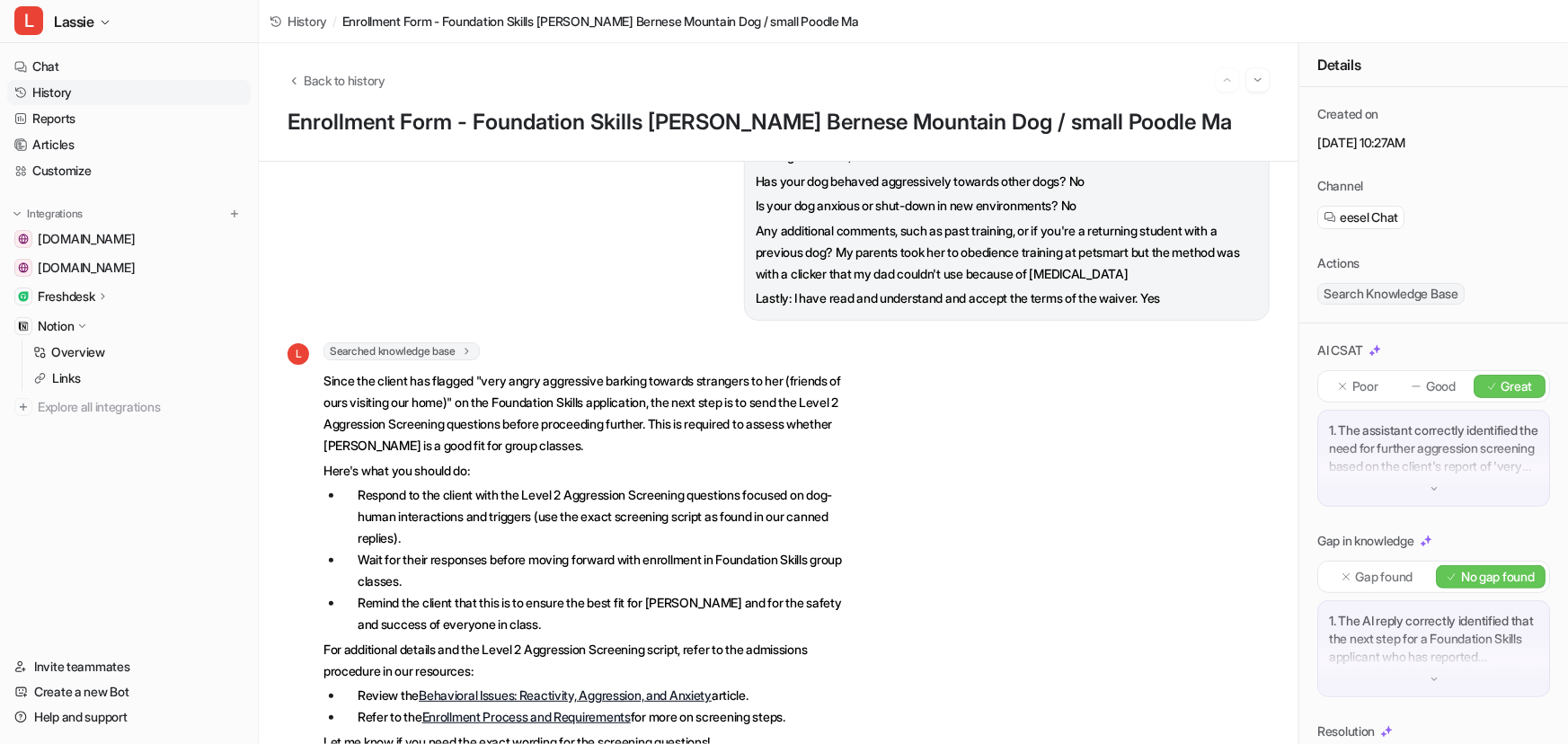
scroll to position [692, 0]
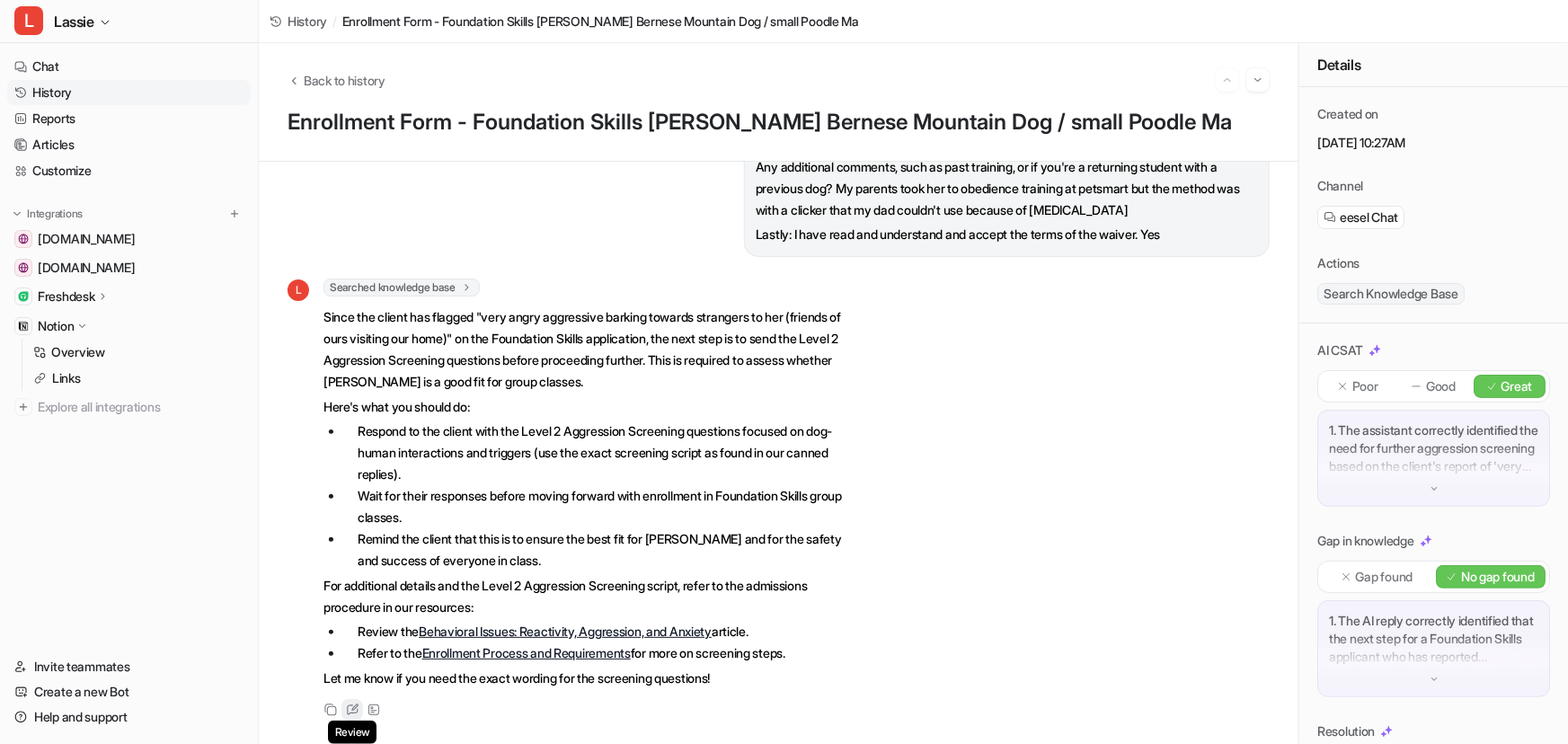
click at [350, 706] on icon at bounding box center [351, 711] width 11 height 10
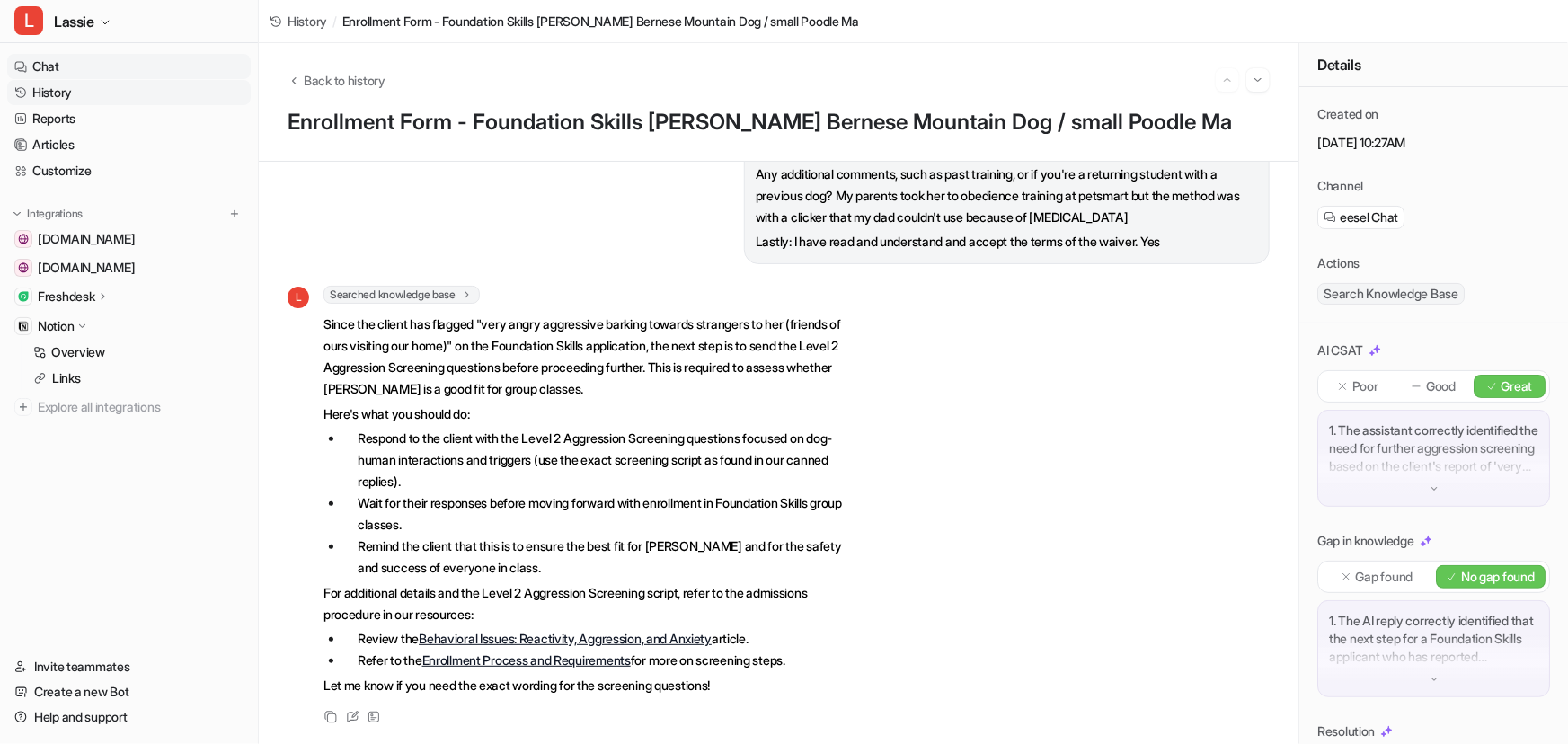
click at [53, 65] on link "Chat" at bounding box center [129, 66] width 244 height 25
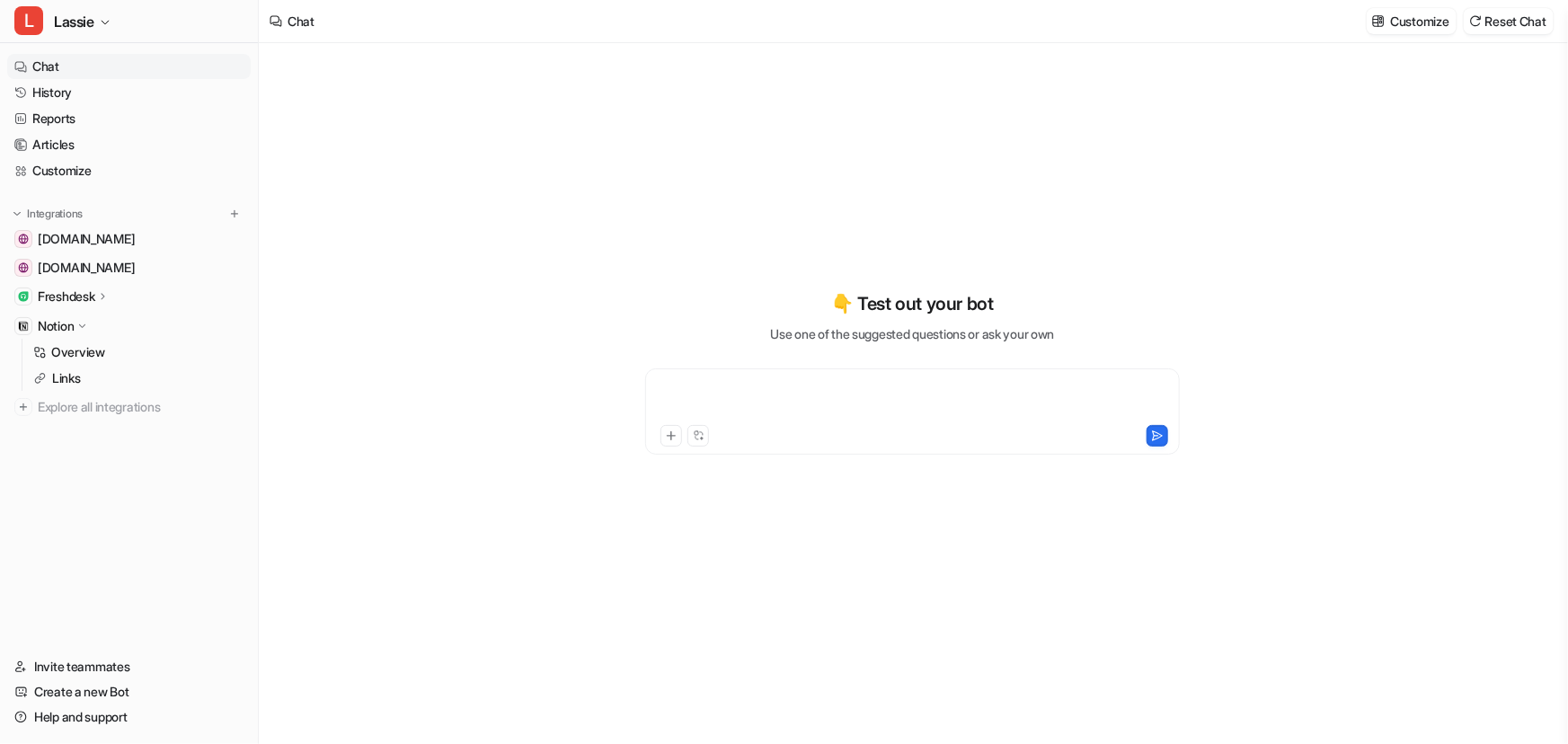
click at [745, 386] on div at bounding box center [913, 400] width 526 height 41
paste div
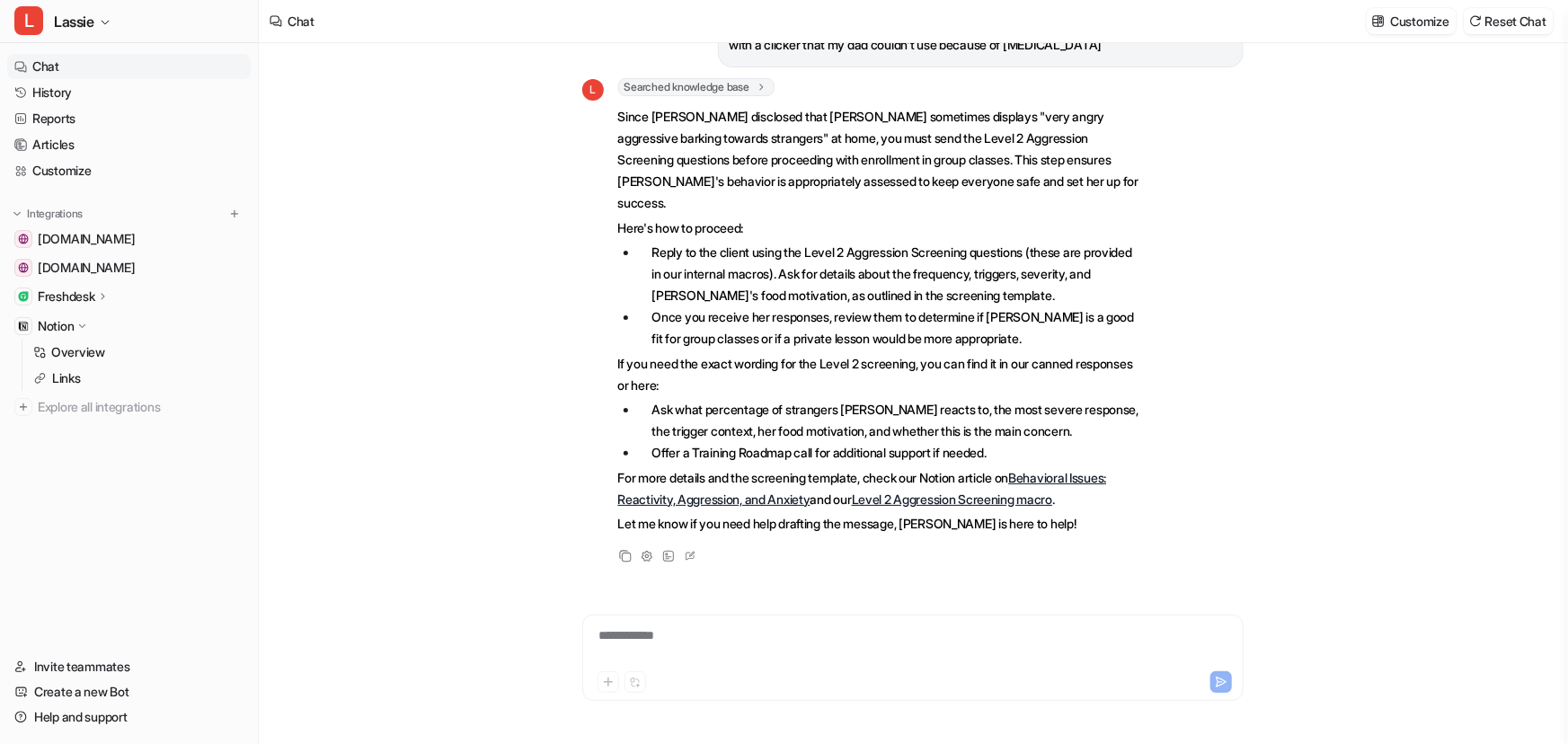
scroll to position [639, 0]
click at [692, 551] on icon at bounding box center [692, 554] width 6 height 6
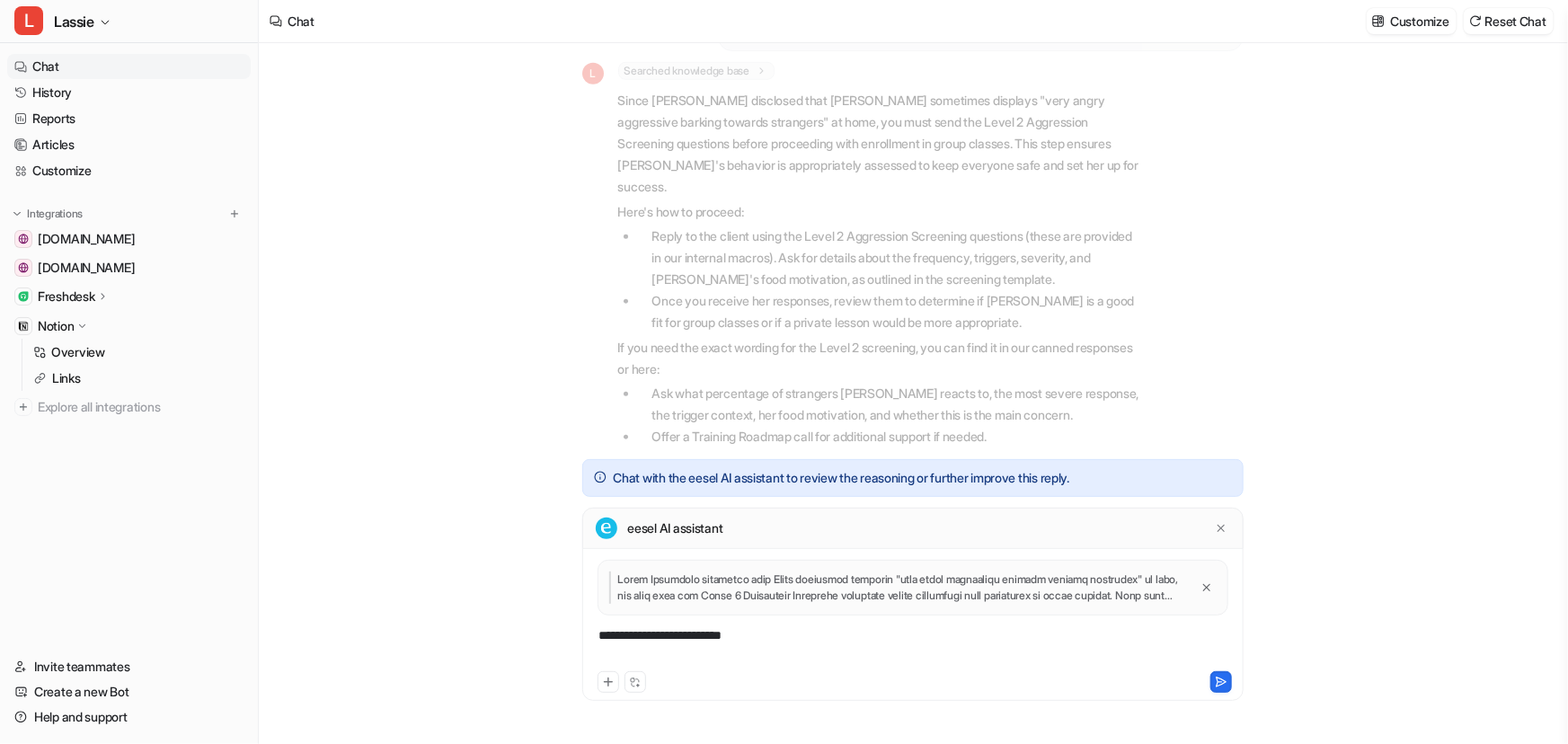
drag, startPoint x: 1412, startPoint y: 524, endPoint x: 1394, endPoint y: 528, distance: 18.4
click at [1409, 525] on div "help me with this About You - Your Dog's Guardian(s) First and Last Name of Pri…" at bounding box center [913, 393] width 1308 height 701
click at [1221, 527] on icon at bounding box center [1221, 528] width 12 height 12
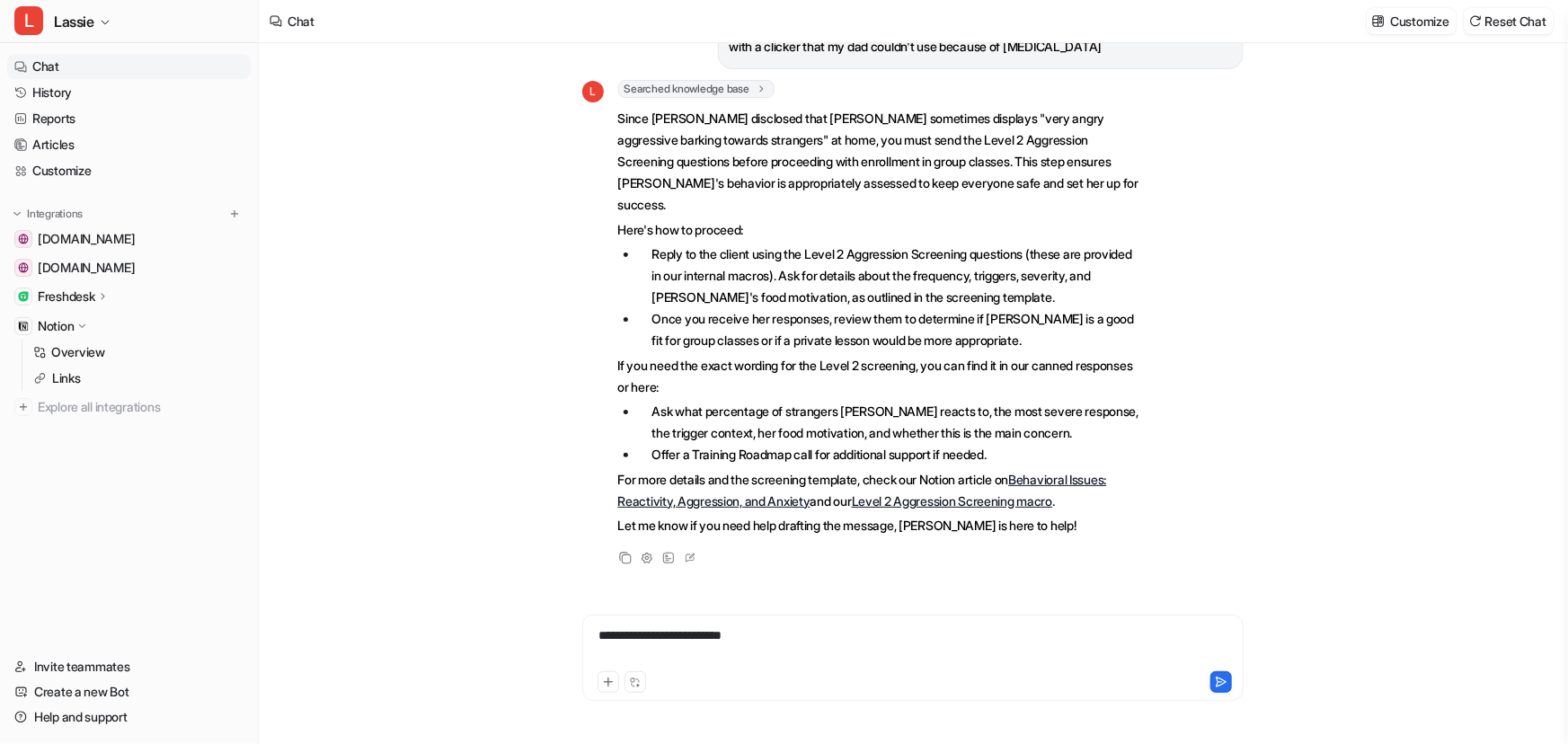
click at [666, 644] on div "**********" at bounding box center [913, 647] width 652 height 41
drag, startPoint x: 799, startPoint y: 622, endPoint x: 421, endPoint y: 647, distance: 378.8
click at [418, 648] on div "help me with this About You - Your Dog's Guardian(s) First and Last Name of Pri…" at bounding box center [913, 393] width 1308 height 701
